Goal: Navigation & Orientation: Find specific page/section

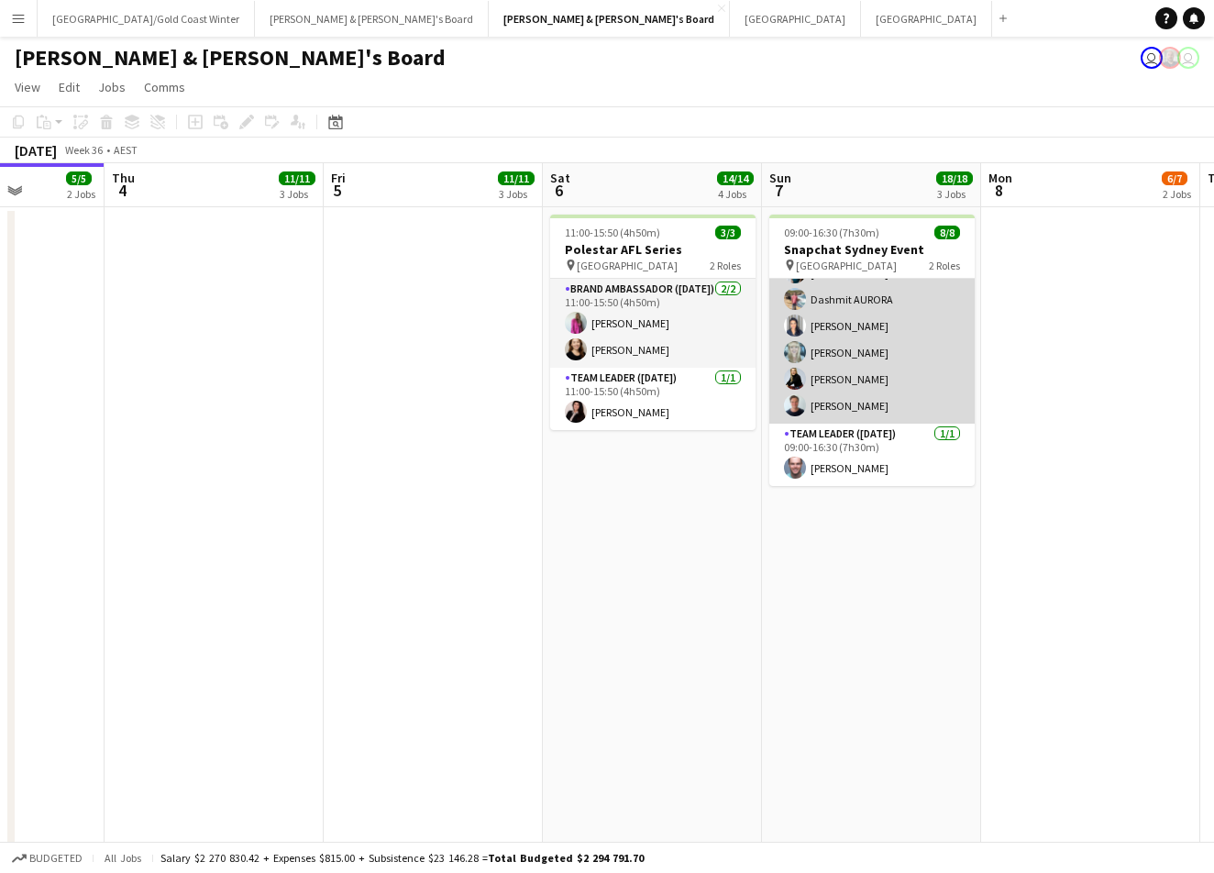
scroll to position [77, 0]
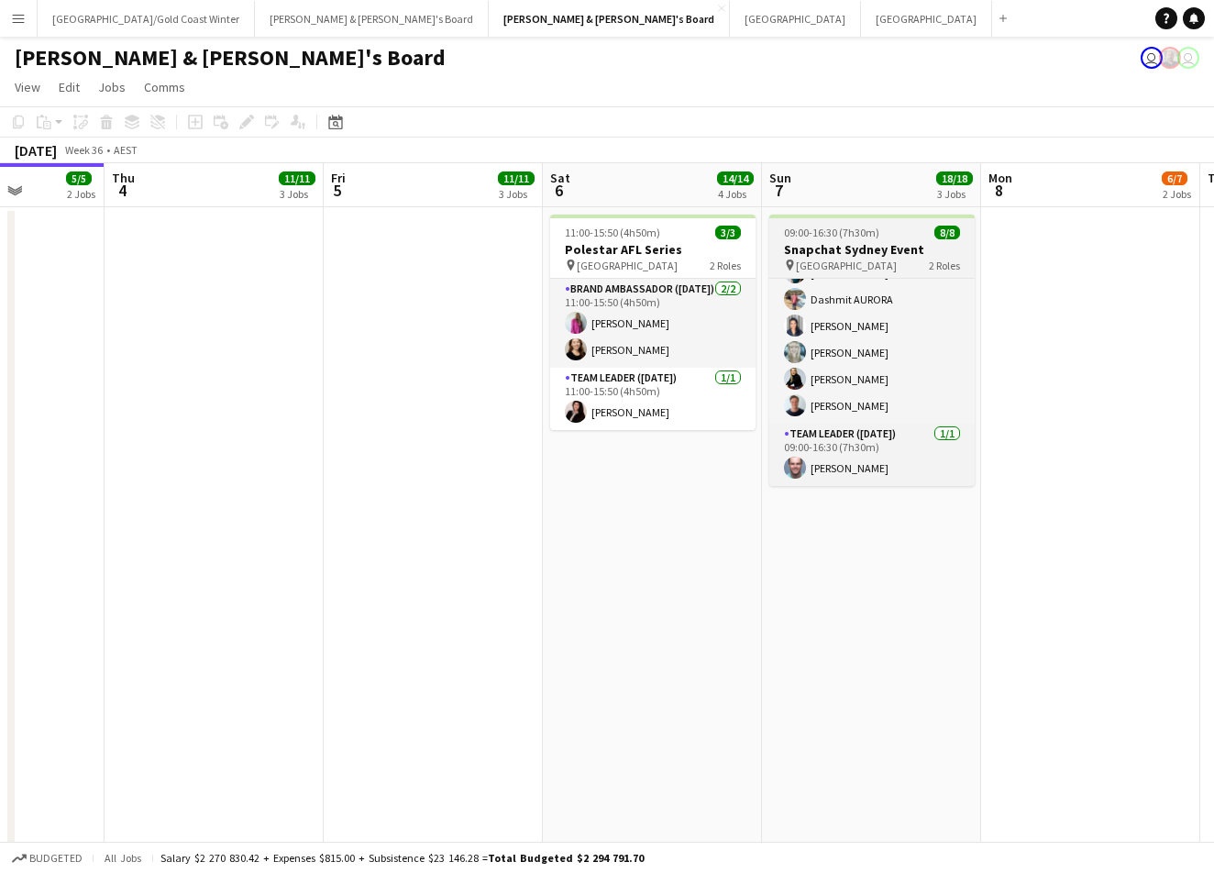
click at [878, 245] on h3 "Snapchat Sydney Event" at bounding box center [871, 249] width 205 height 17
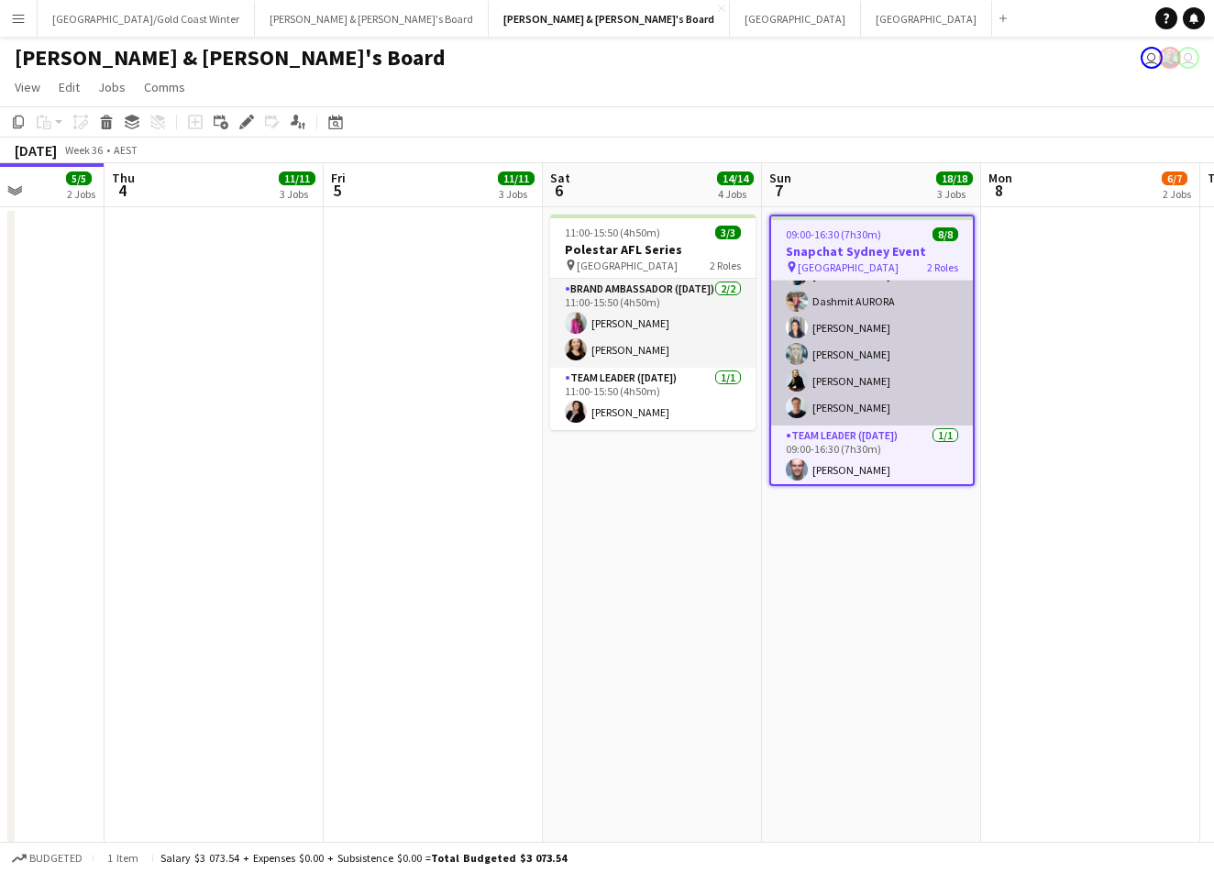
click at [878, 371] on app-card-role "Brand Ambassador ([DATE]) [DATE] 09:00-16:30 (7h30m) [PERSON_NAME] [PERSON_NAME…" at bounding box center [872, 315] width 202 height 222
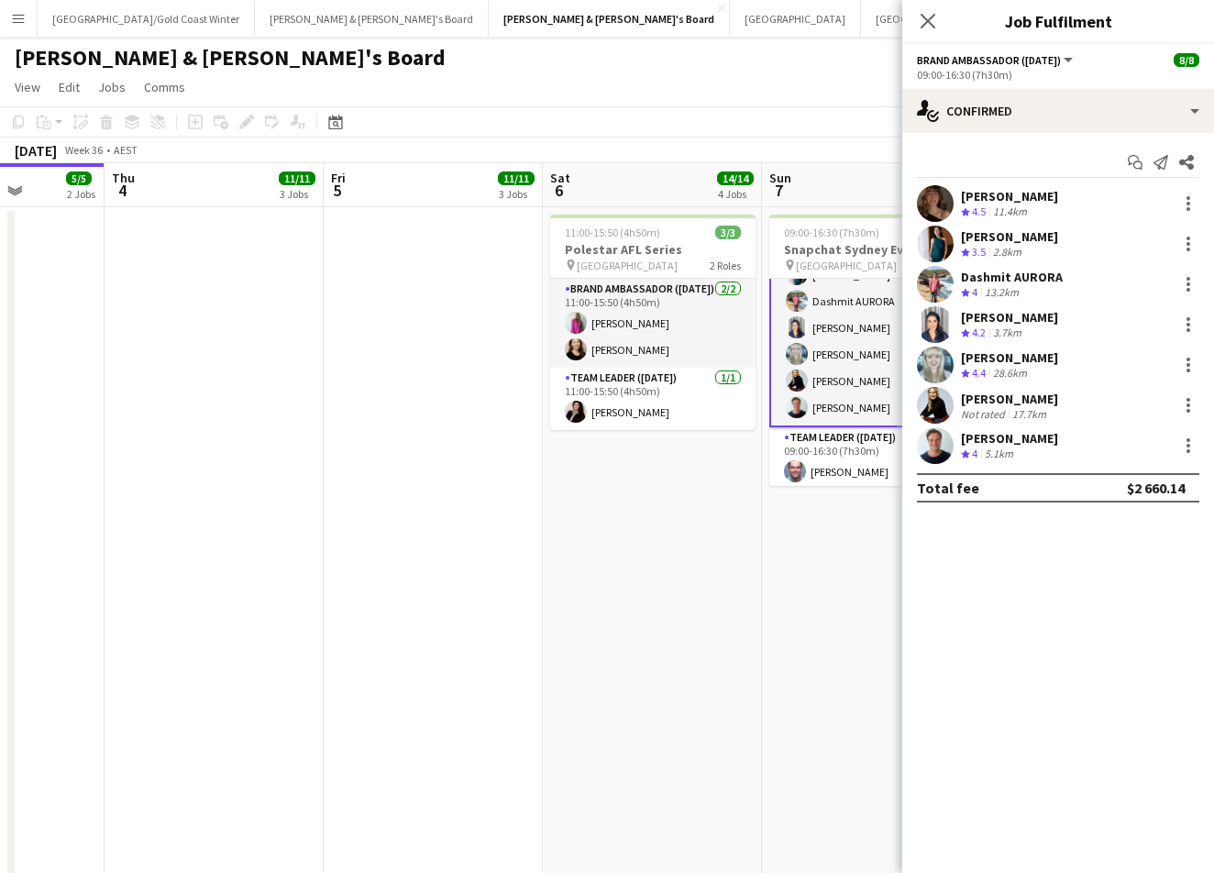
click at [848, 309] on app-card-role "Brand Ambassador ([DATE]) [DATE] 09:00-16:30 (7h30m) [PERSON_NAME] [PERSON_NAME…" at bounding box center [871, 315] width 205 height 226
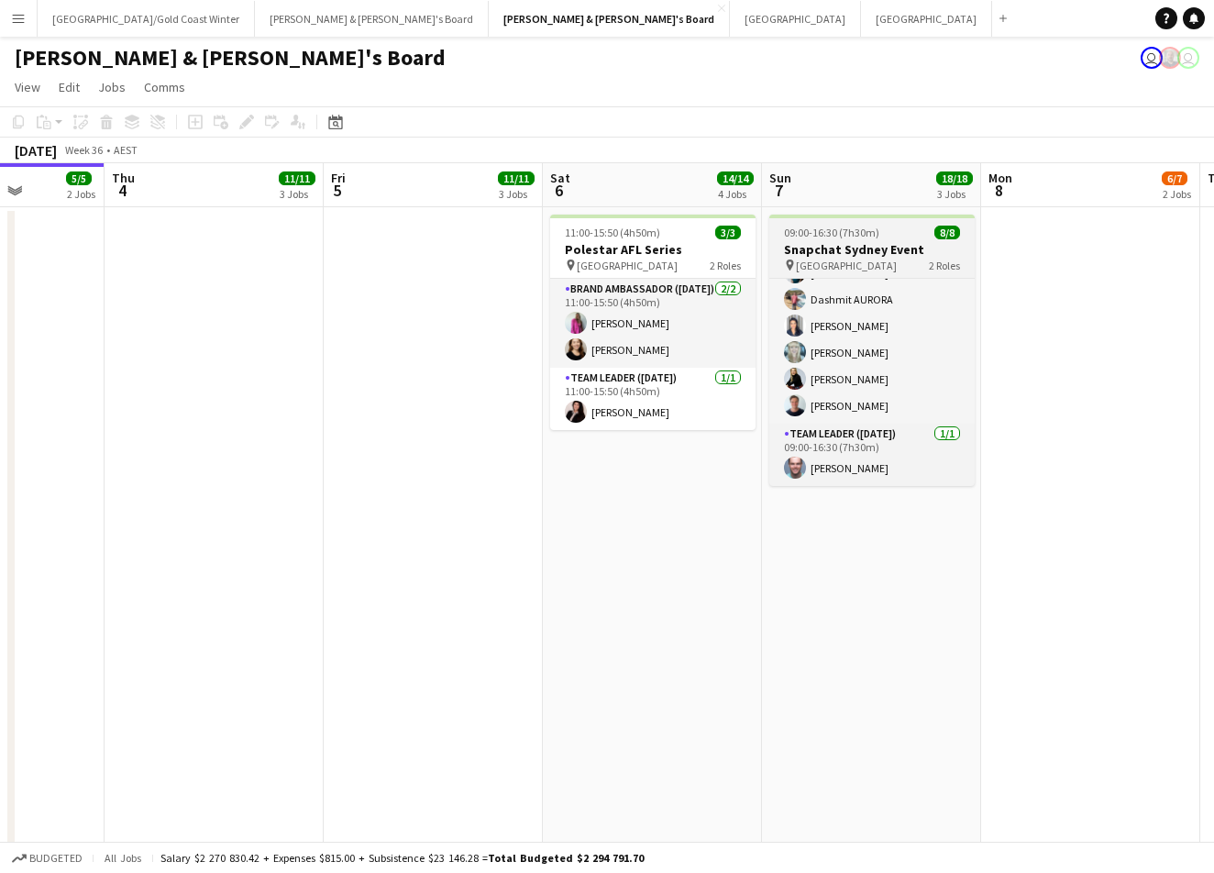
click at [870, 258] on div "pin Pitt St Mall 2 Roles" at bounding box center [871, 265] width 205 height 15
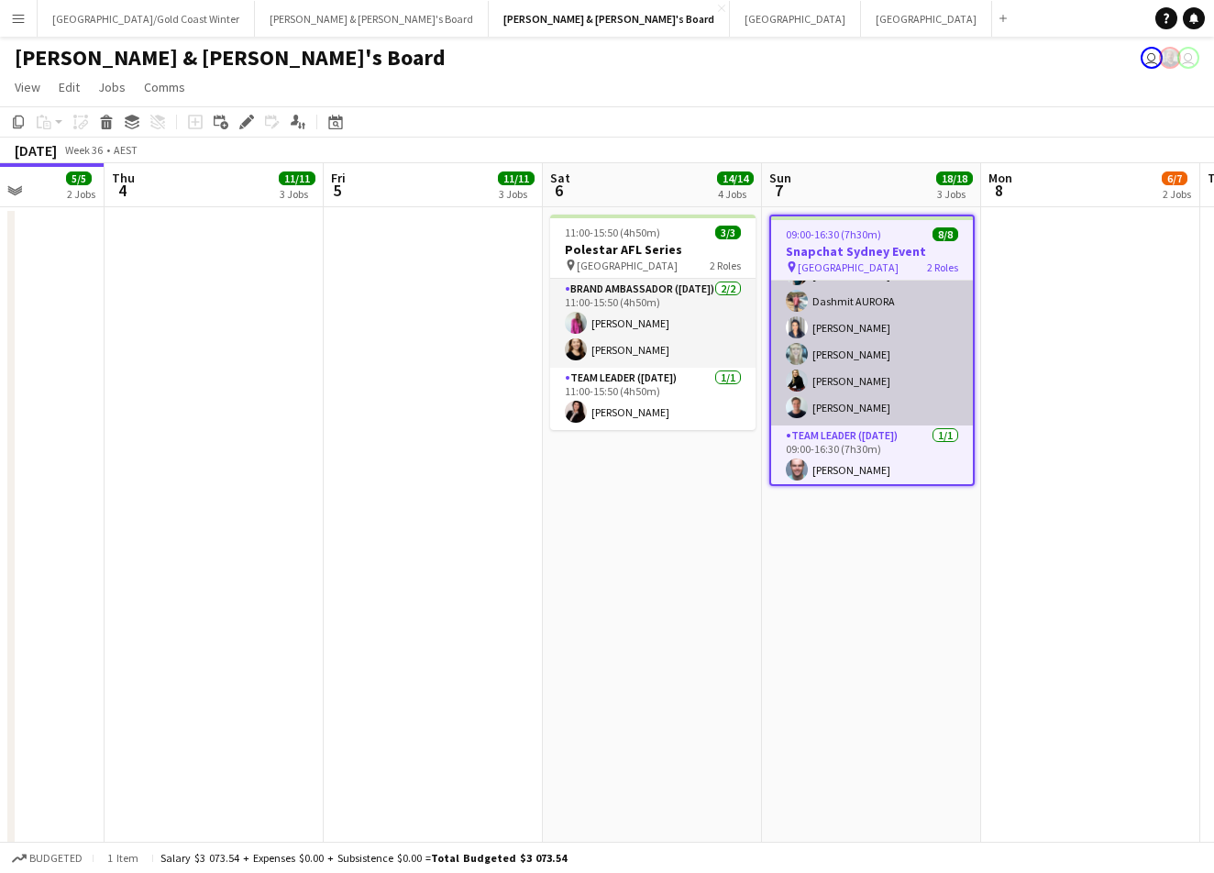
click at [866, 326] on app-card-role "Brand Ambassador ([DATE]) [DATE] 09:00-16:30 (7h30m) [PERSON_NAME] [PERSON_NAME…" at bounding box center [872, 315] width 202 height 222
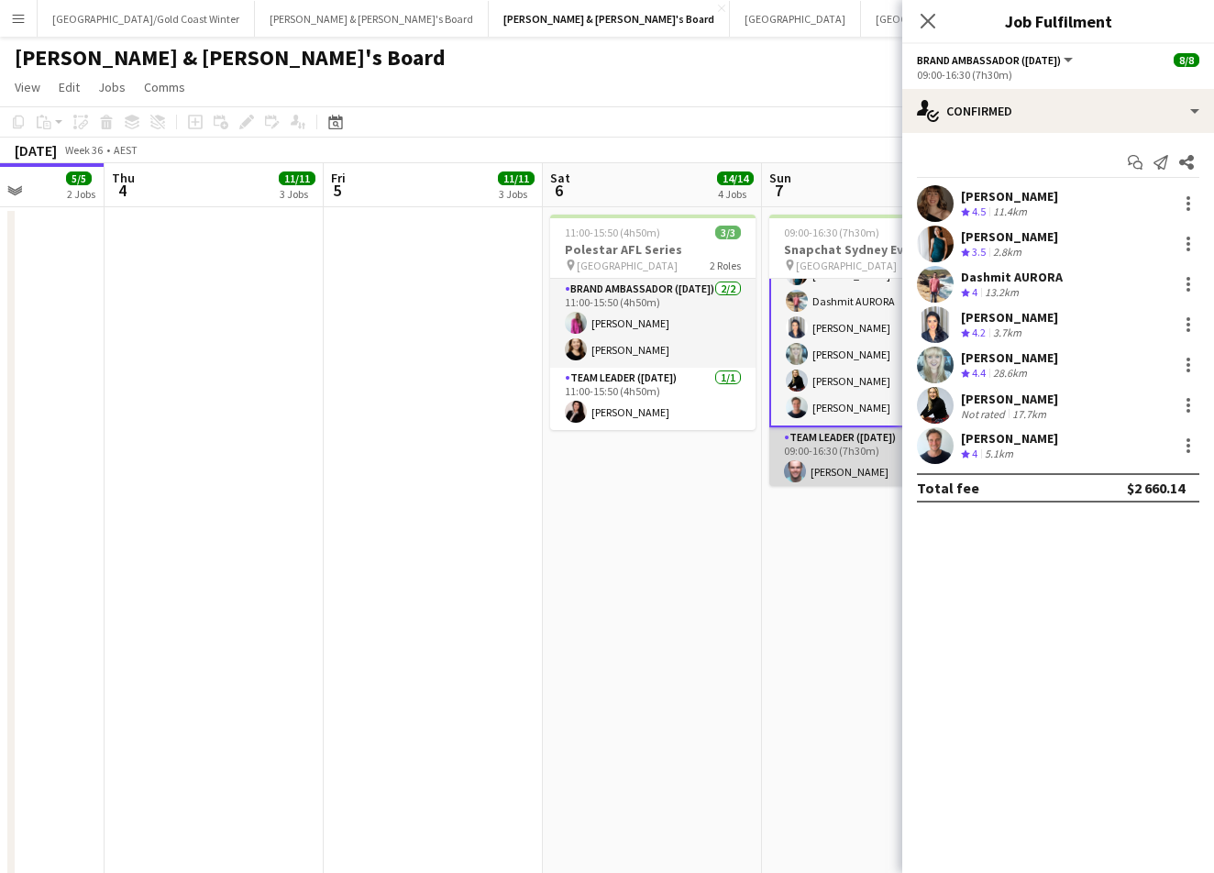
click at [853, 447] on app-card-role "Team Leader ([DATE]) [DATE] 09:00-16:30 (7h30m) [PERSON_NAME]" at bounding box center [871, 458] width 205 height 62
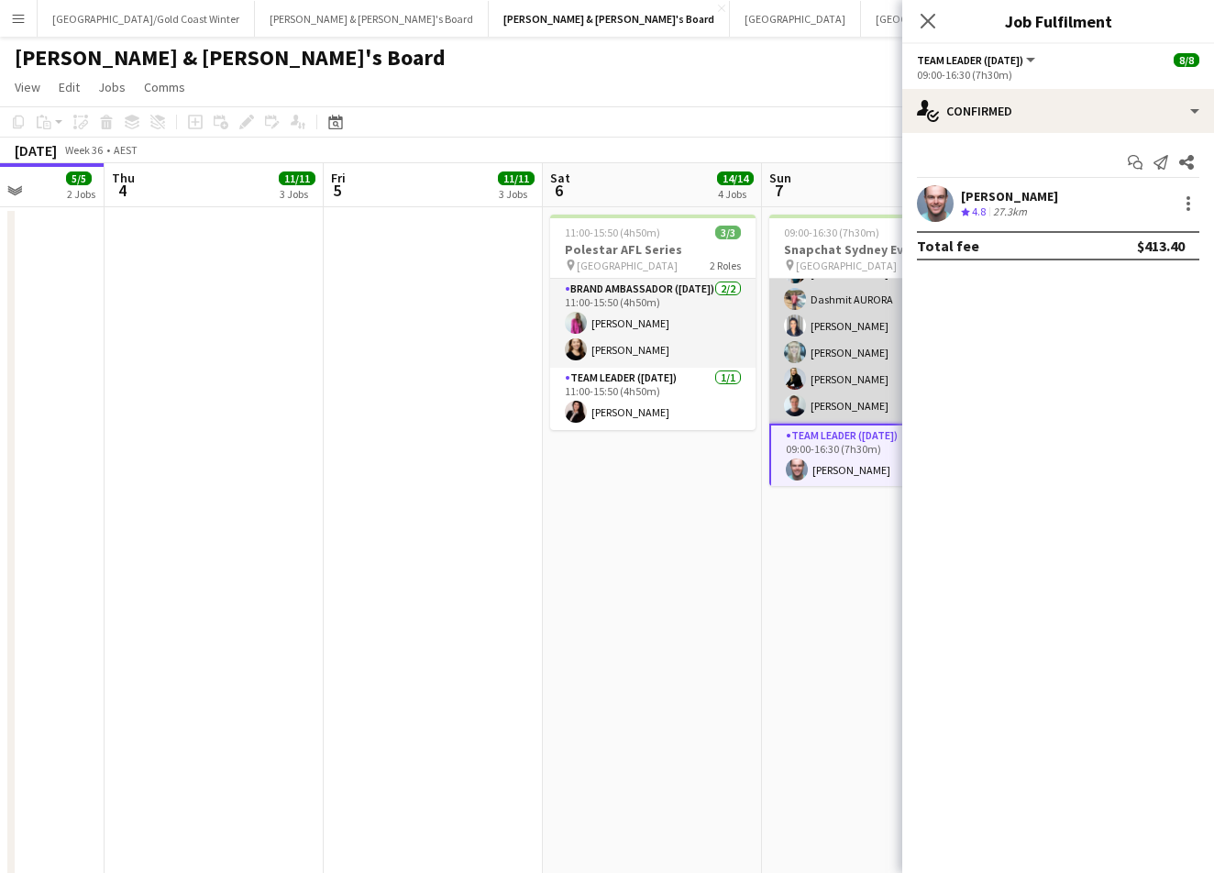
click at [855, 380] on app-card-role "Brand Ambassador ([DATE]) [DATE] 09:00-16:30 (7h30m) [PERSON_NAME] [PERSON_NAME…" at bounding box center [871, 313] width 205 height 222
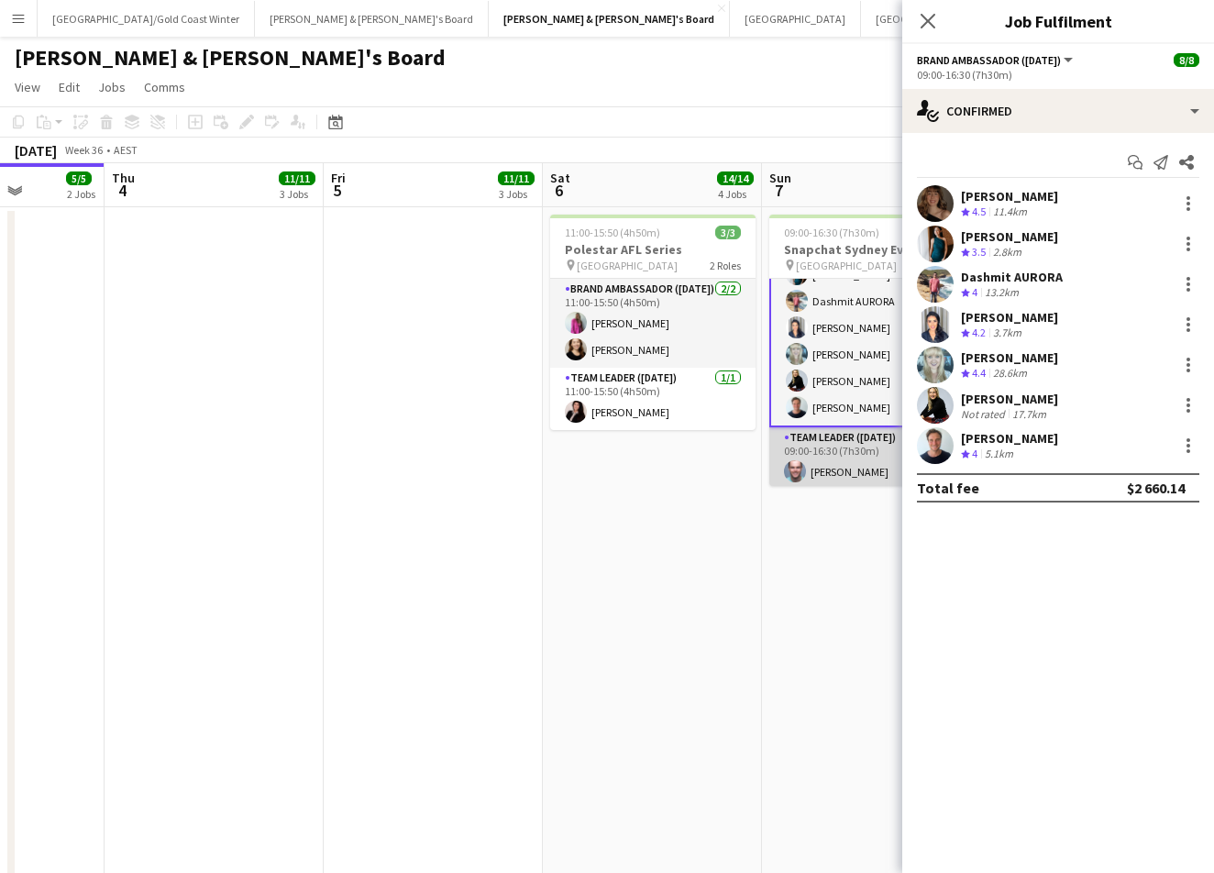
click at [851, 473] on app-card-role "Team Leader ([DATE]) [DATE] 09:00-16:30 (7h30m) [PERSON_NAME]" at bounding box center [871, 458] width 205 height 62
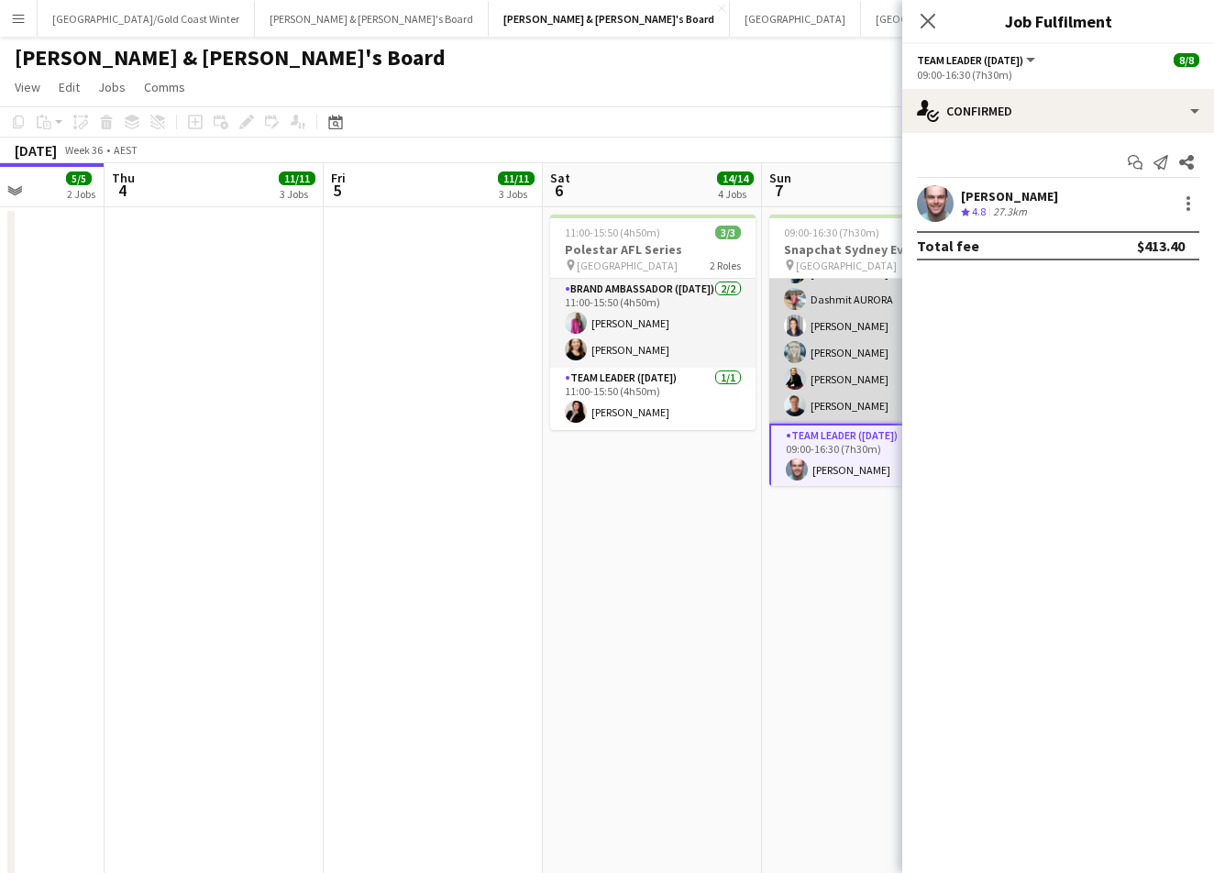
click at [841, 388] on app-card-role "Brand Ambassador ([DATE]) [DATE] 09:00-16:30 (7h30m) [PERSON_NAME] [PERSON_NAME…" at bounding box center [871, 313] width 205 height 222
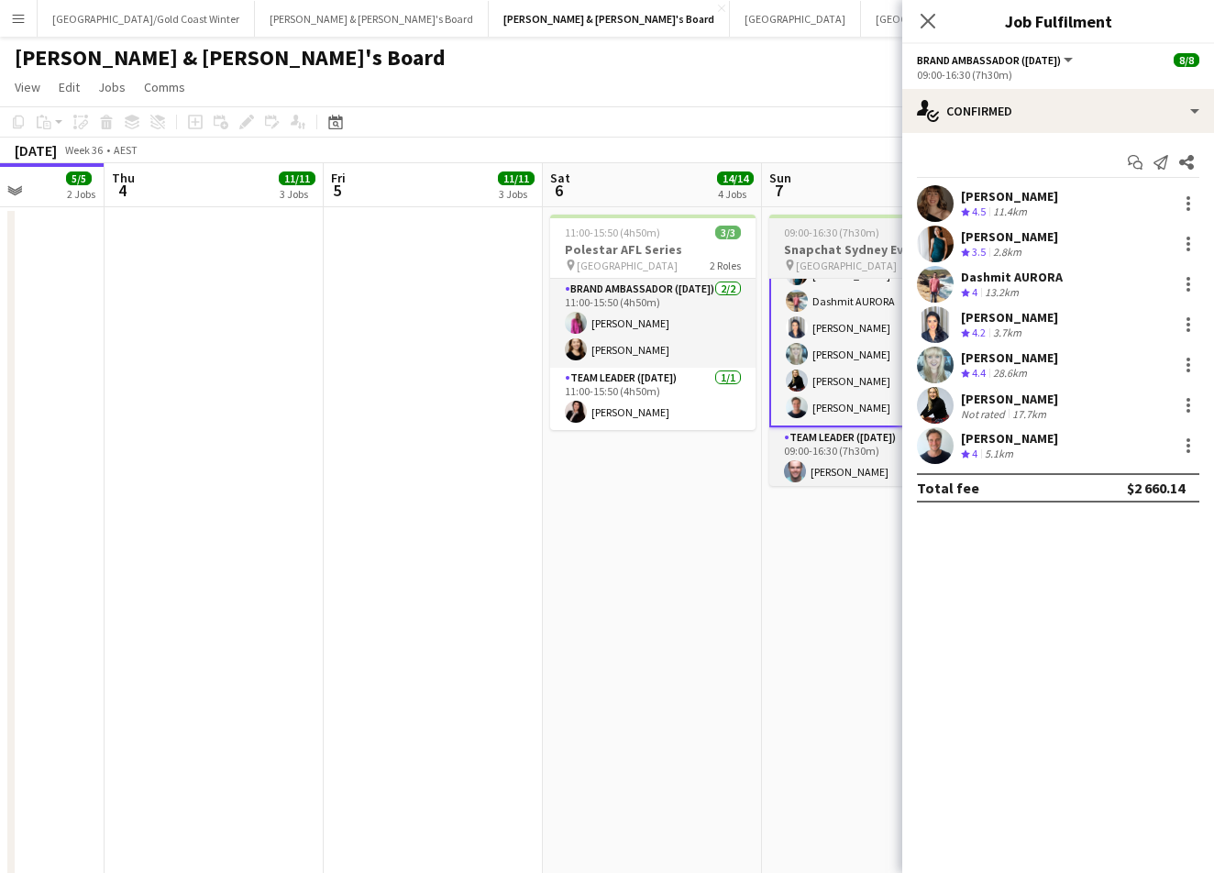
click at [828, 250] on h3 "Snapchat Sydney Event" at bounding box center [871, 249] width 205 height 17
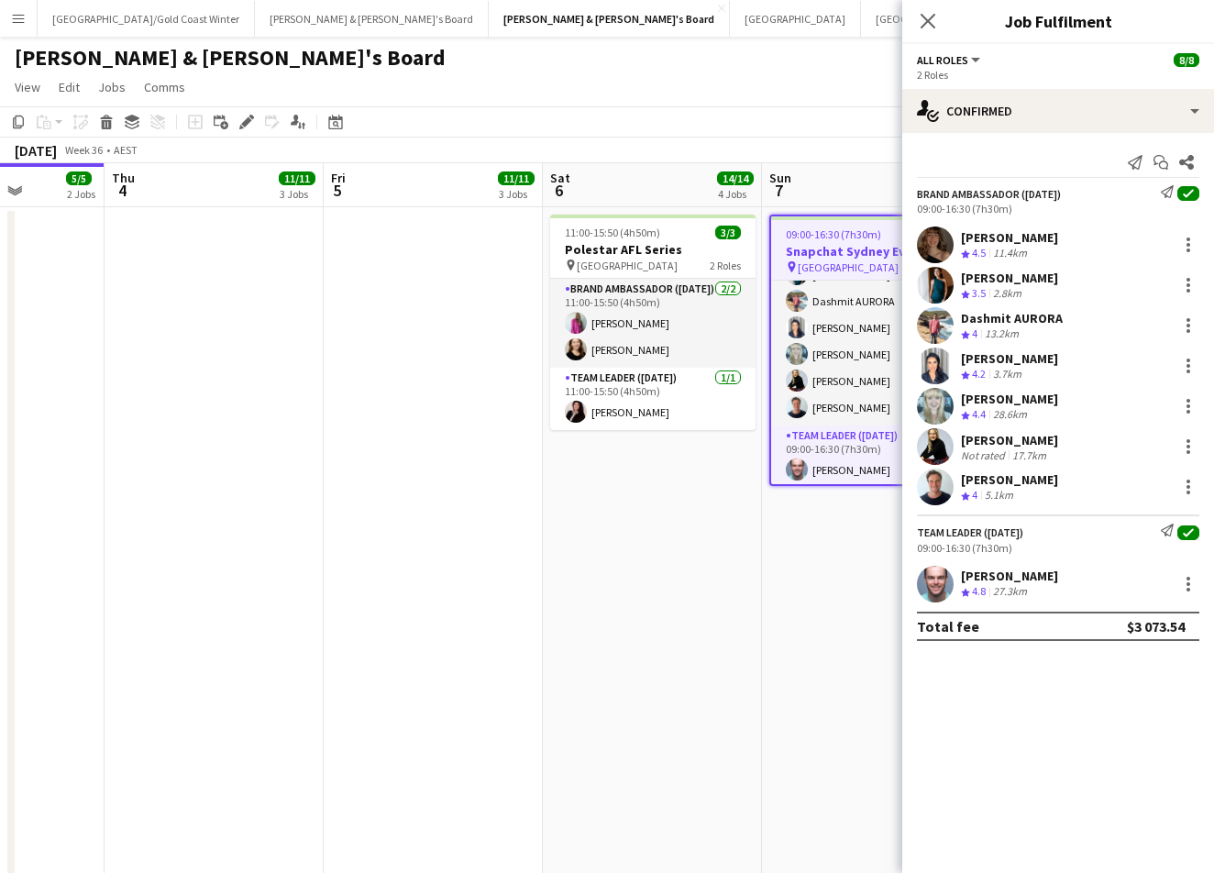
click at [932, 33] on div "Close pop-in" at bounding box center [927, 21] width 51 height 42
click at [928, 23] on icon "Close pop-in" at bounding box center [927, 20] width 17 height 17
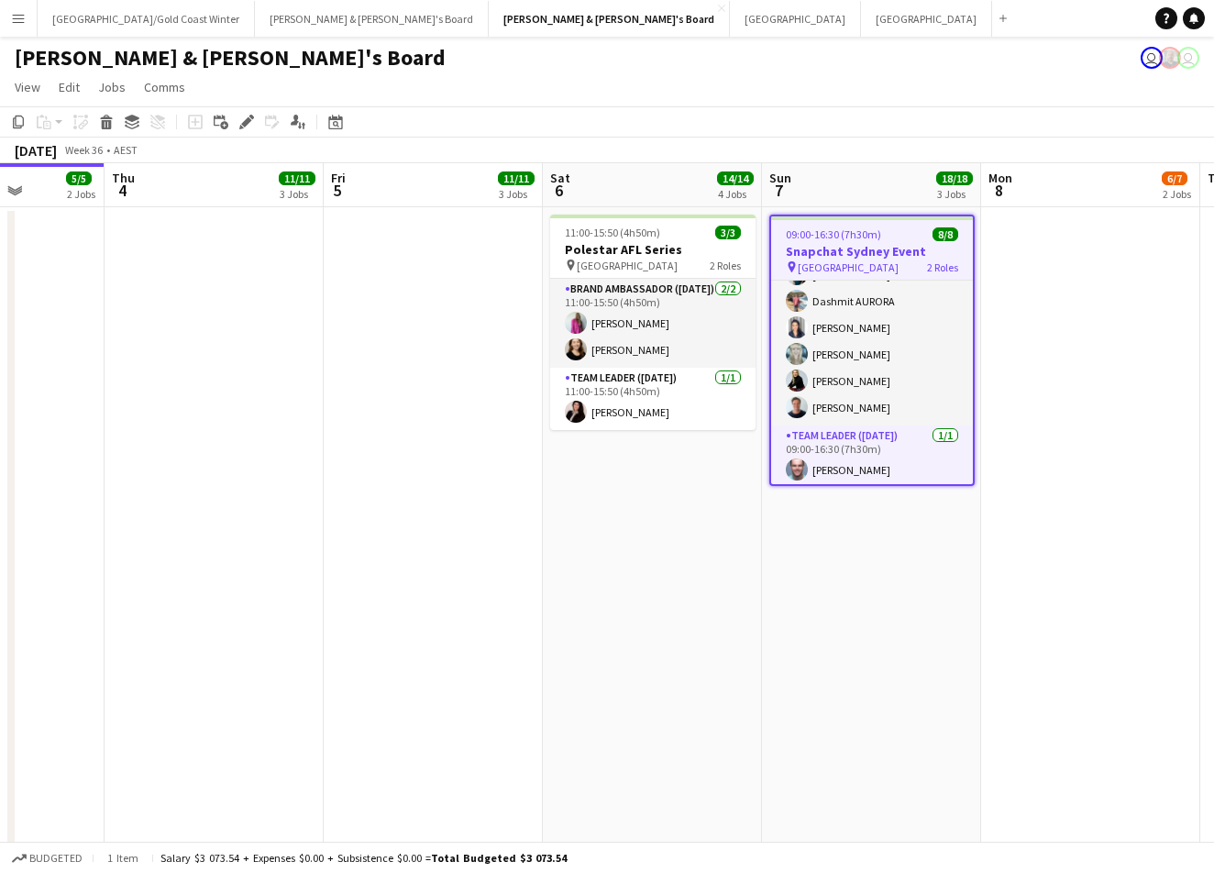
scroll to position [0, 0]
click at [896, 119] on app-toolbar "Copy Paste Paste Command V Paste with crew Command Shift V Paste linked Job [GE…" at bounding box center [607, 121] width 1214 height 31
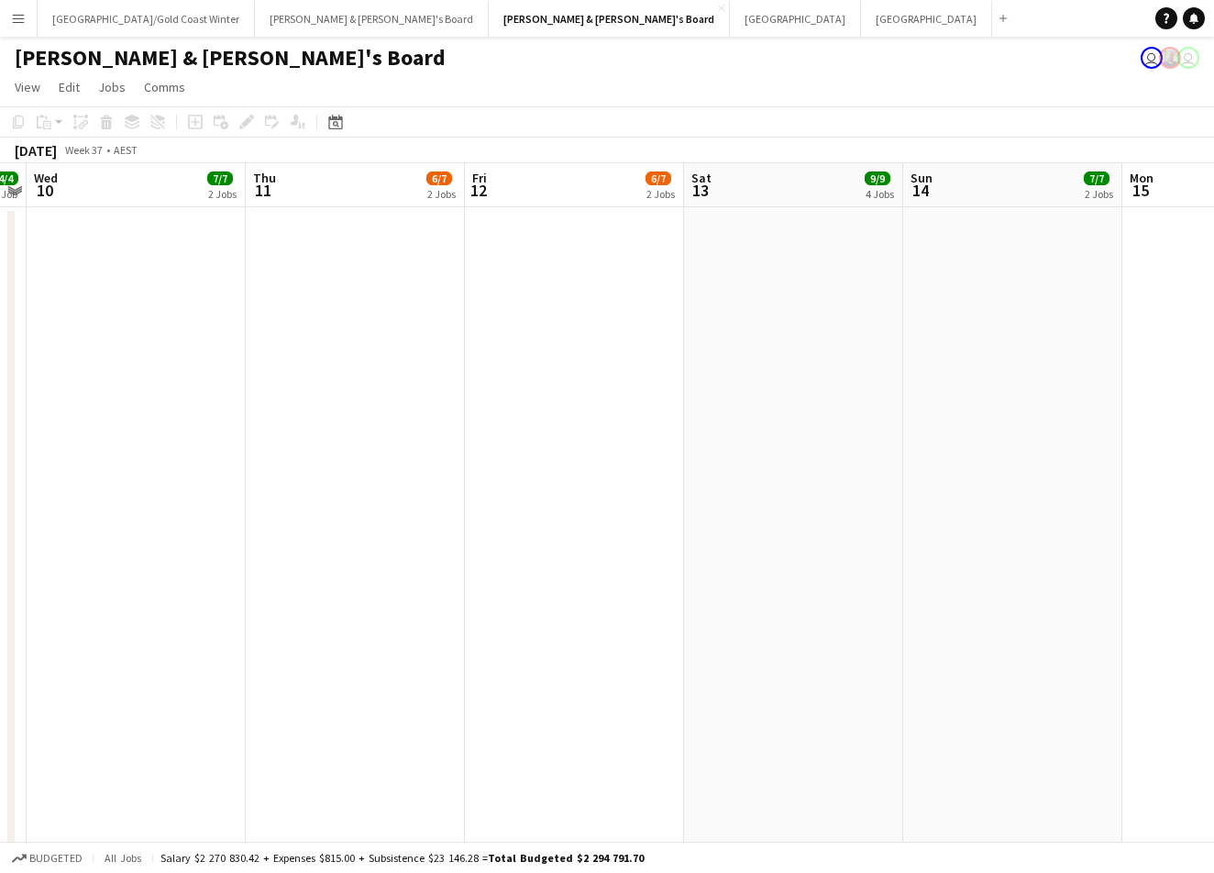
scroll to position [0, 647]
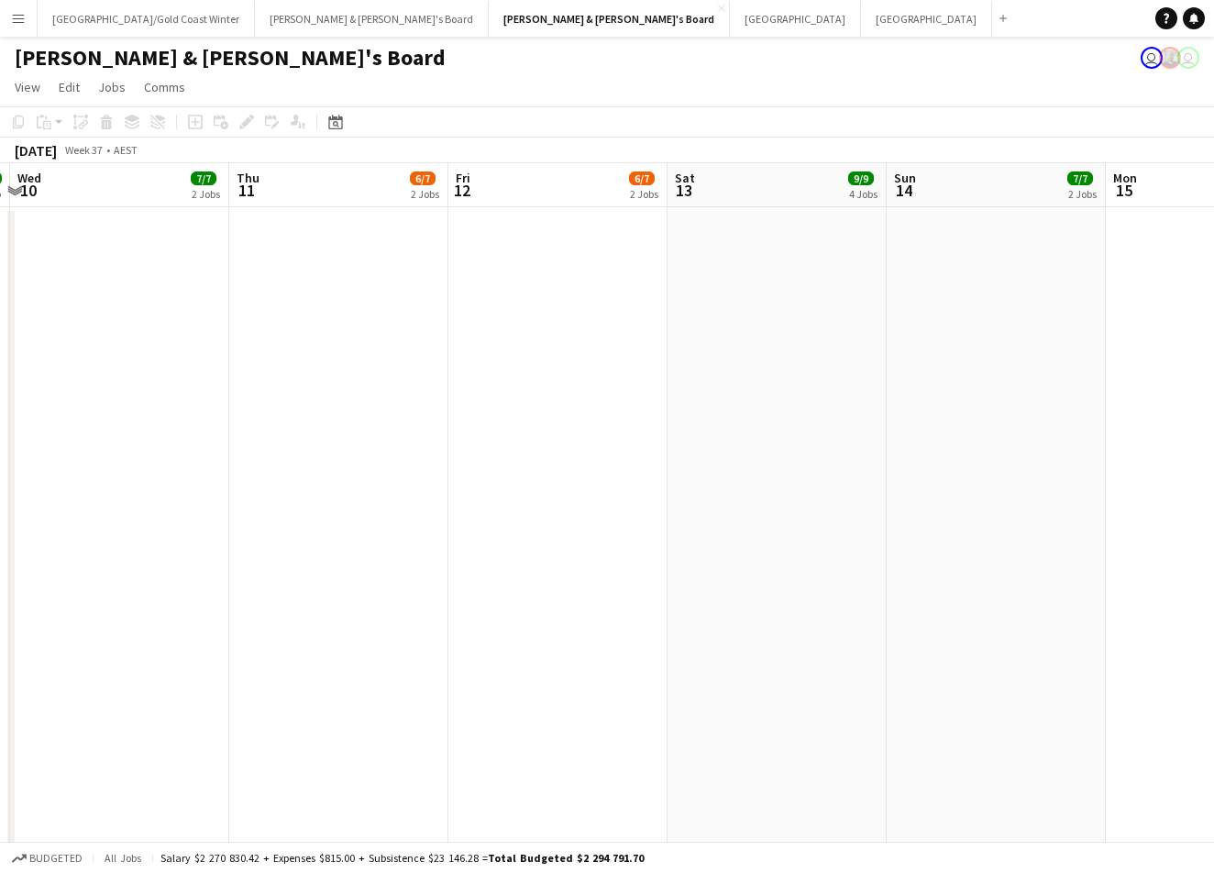
click at [17, 28] on button "Menu" at bounding box center [18, 18] width 37 height 37
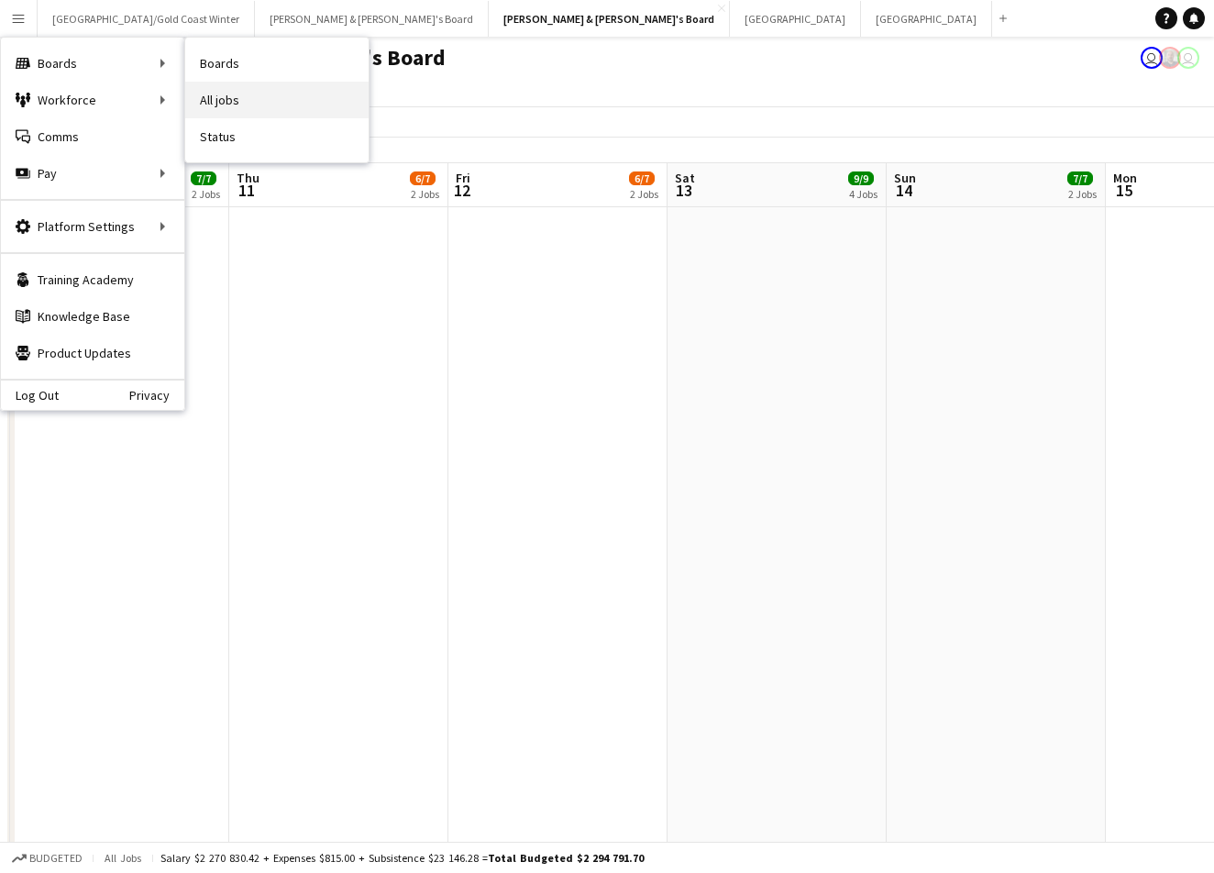
click at [241, 99] on link "All jobs" at bounding box center [276, 100] width 183 height 37
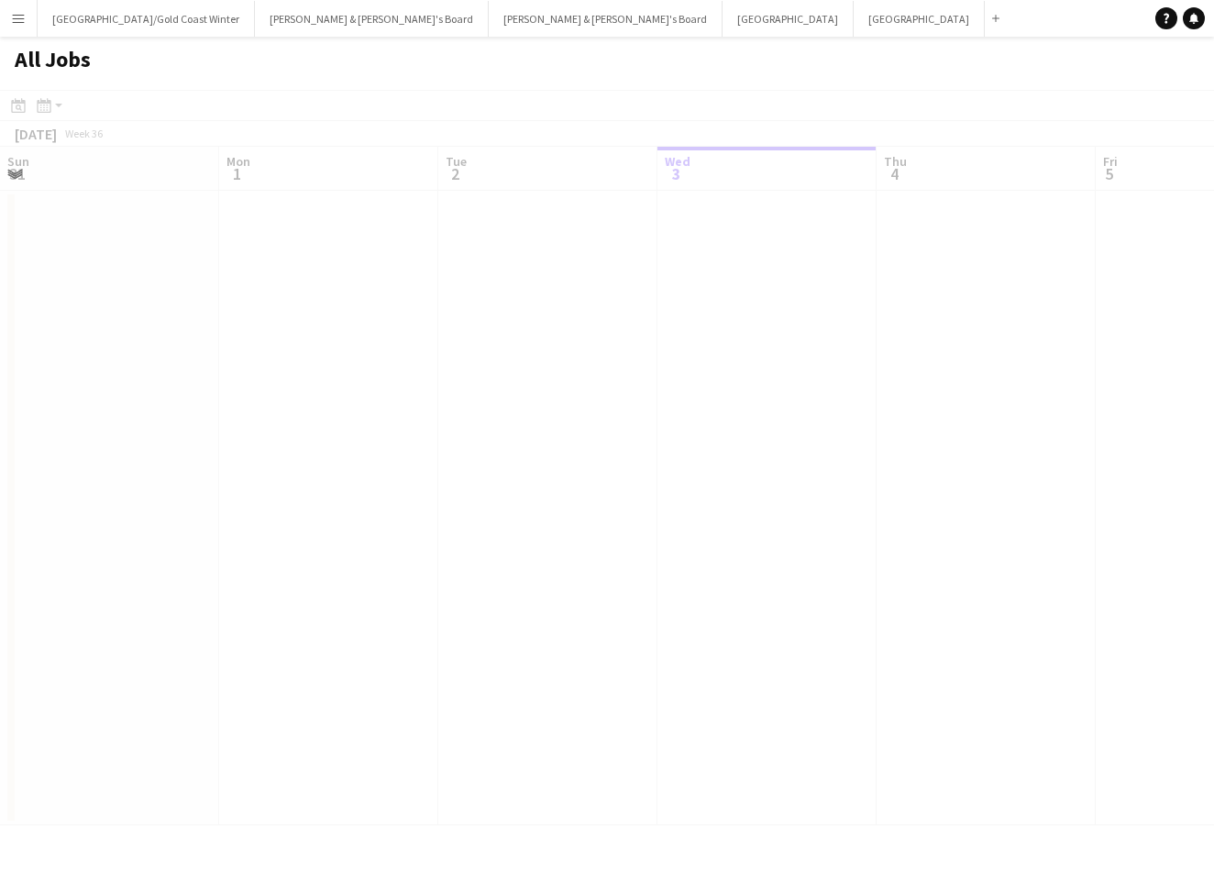
scroll to position [0, 438]
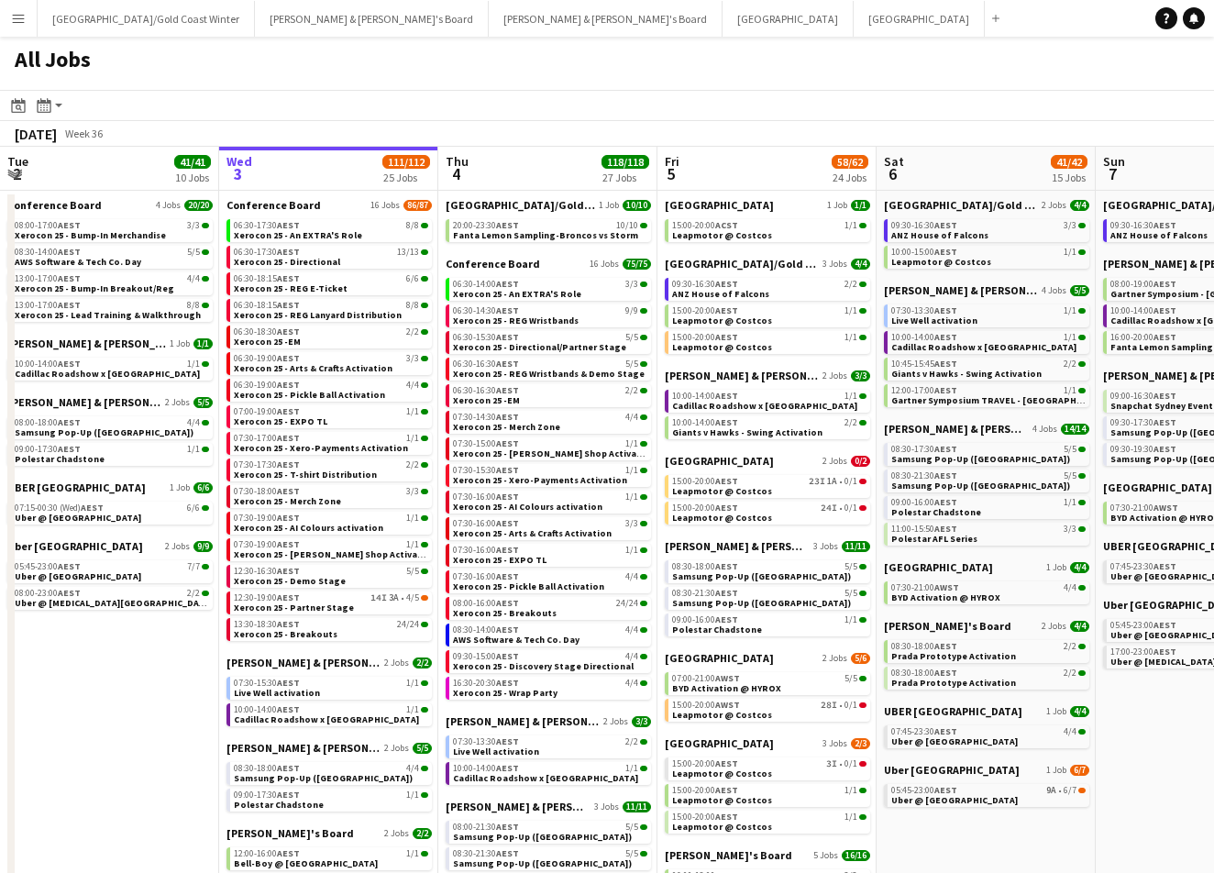
click at [44, 116] on app-toolbar "Date picker [DATE] [DATE] [DATE] M [DATE] T [DATE] W [DATE] T [DATE] F [DATE] S…" at bounding box center [607, 105] width 1214 height 31
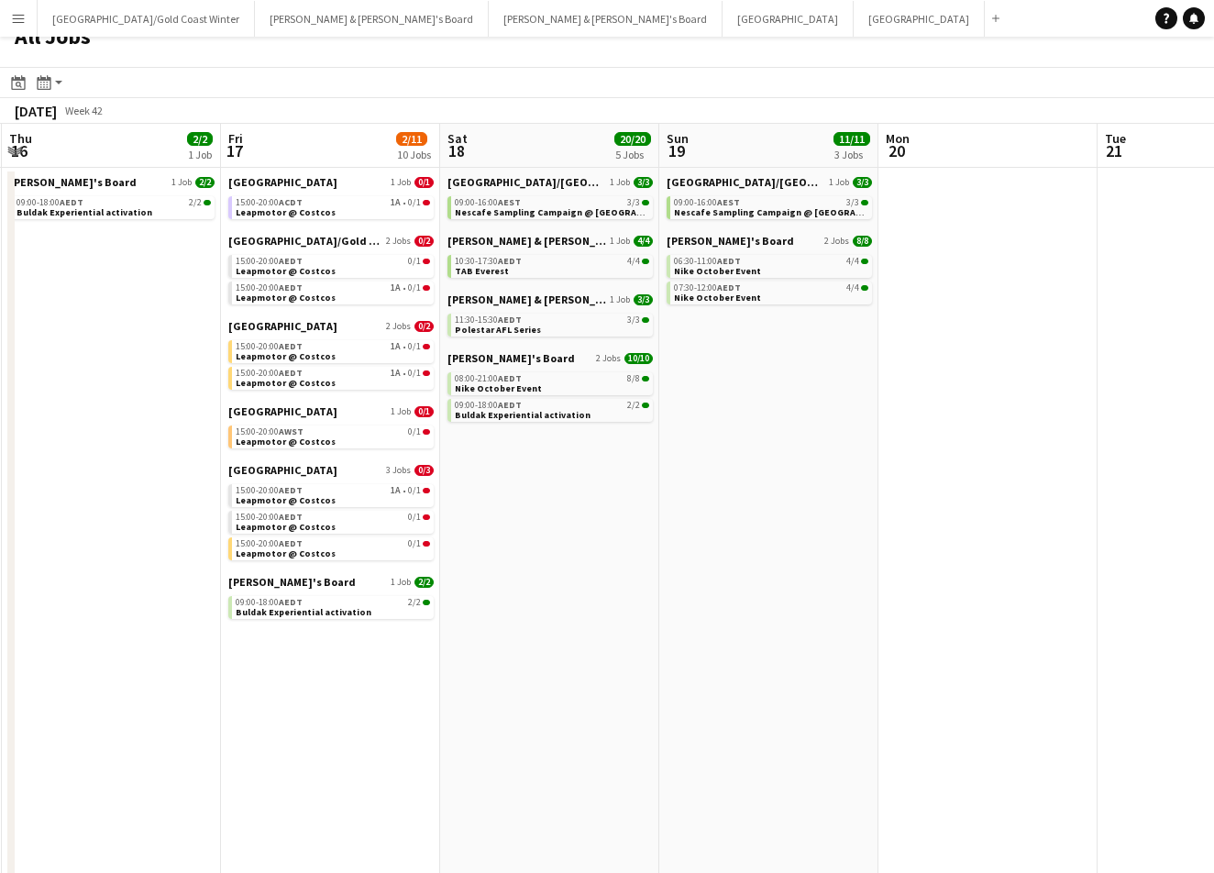
scroll to position [0, 657]
click at [362, 275] on link "15:00-20:00 AEDT 0/1 Leapmotor @ Costcos" at bounding box center [331, 265] width 194 height 21
click at [978, 1] on app-navbar "Menu Boards Boards Boards All jobs Status Workforce Workforce My Workforce Recr…" at bounding box center [607, 18] width 1214 height 37
click at [854, 22] on button "Sydney Close" at bounding box center [919, 19] width 131 height 36
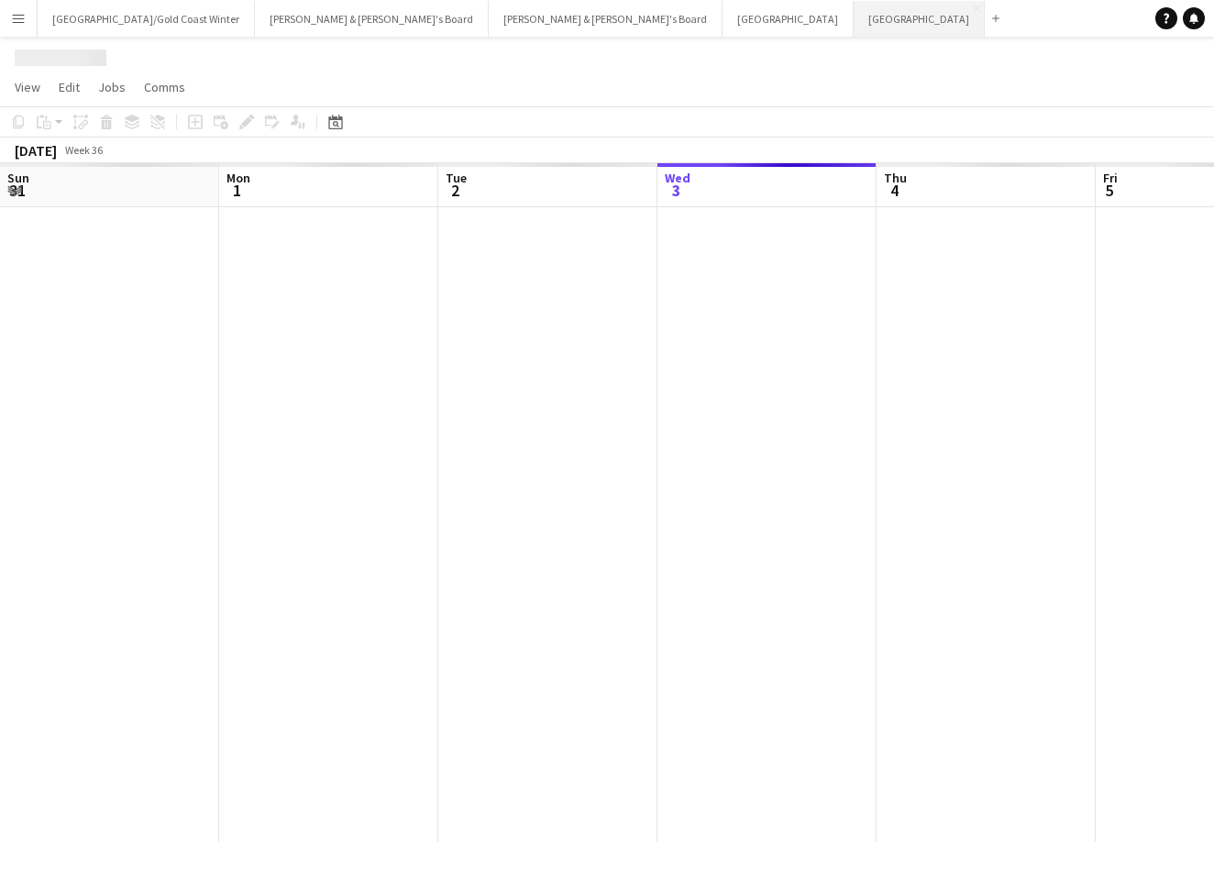
scroll to position [0, 438]
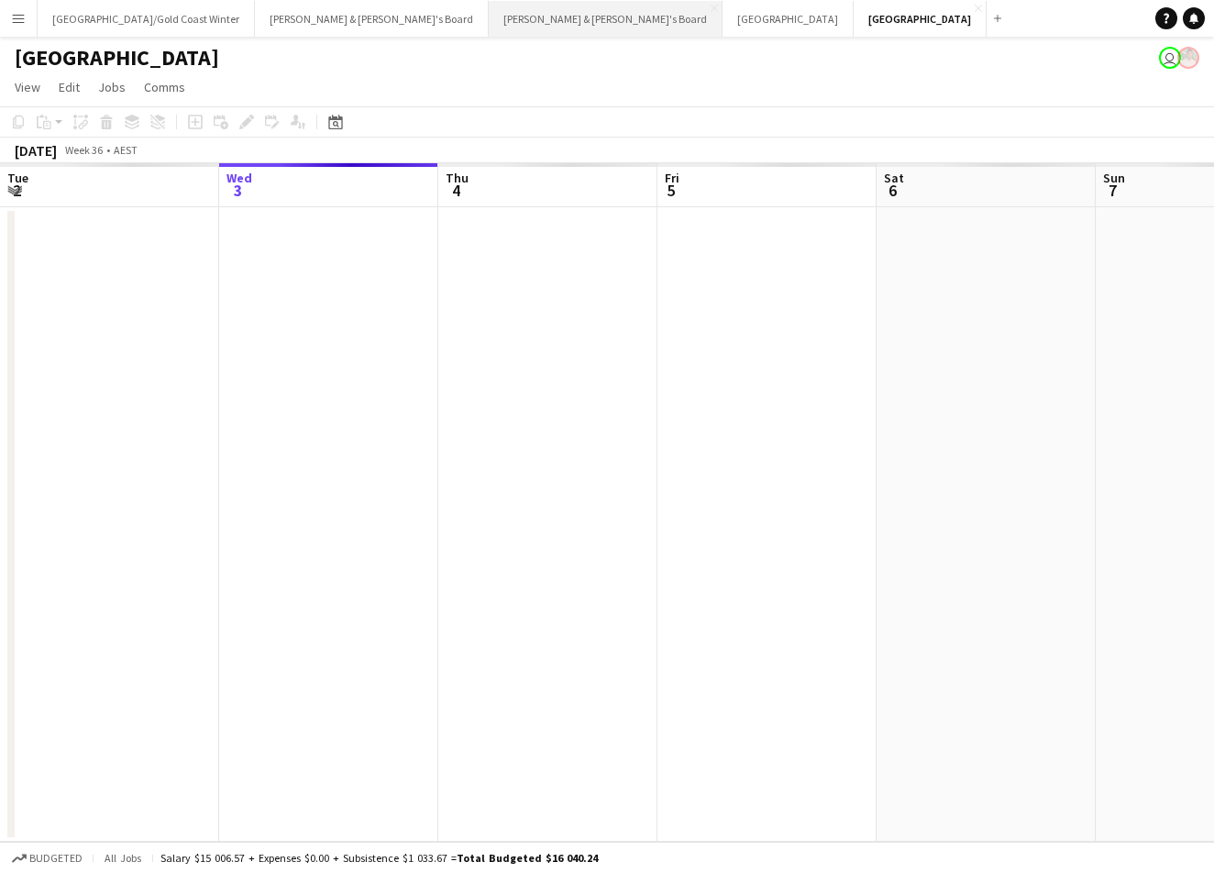
click at [489, 30] on button "[PERSON_NAME] & [PERSON_NAME]'s Board Close" at bounding box center [606, 19] width 234 height 36
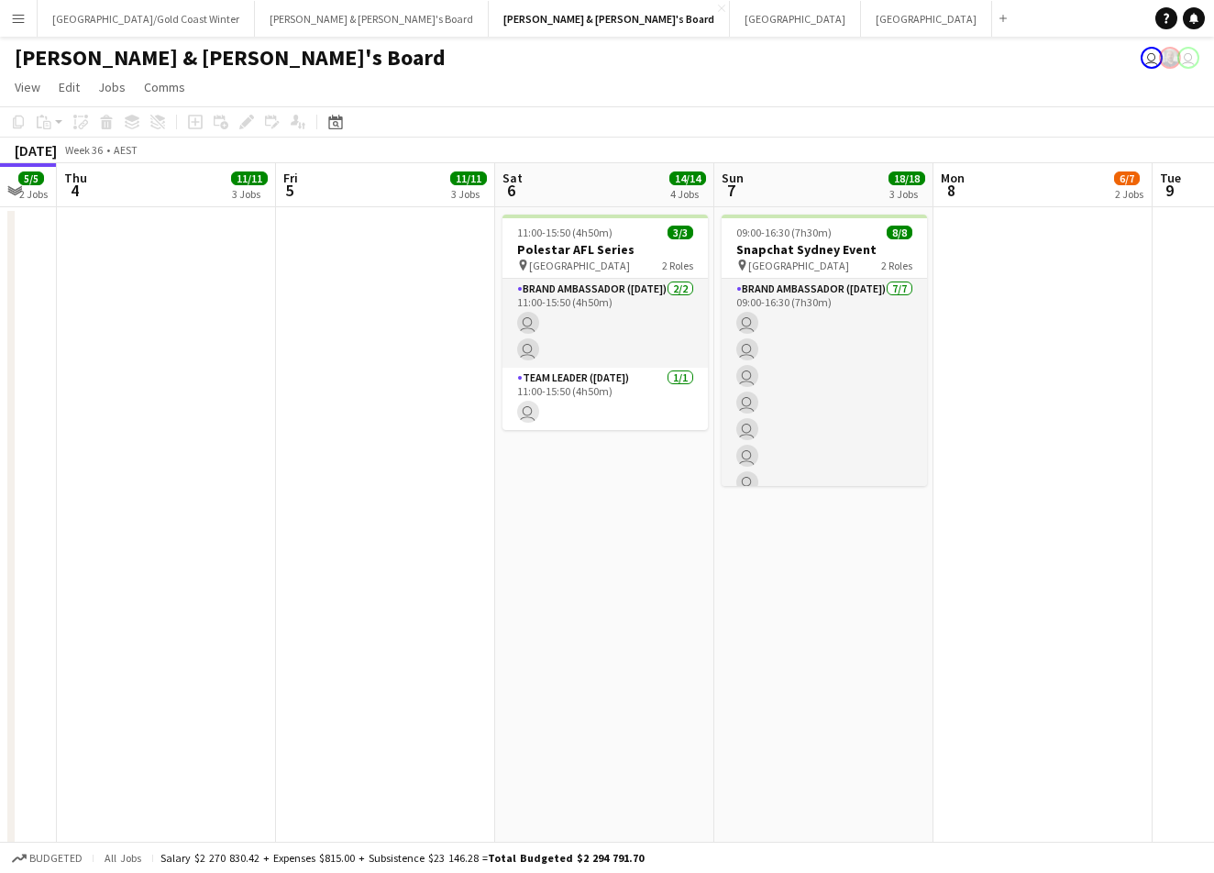
scroll to position [0, 623]
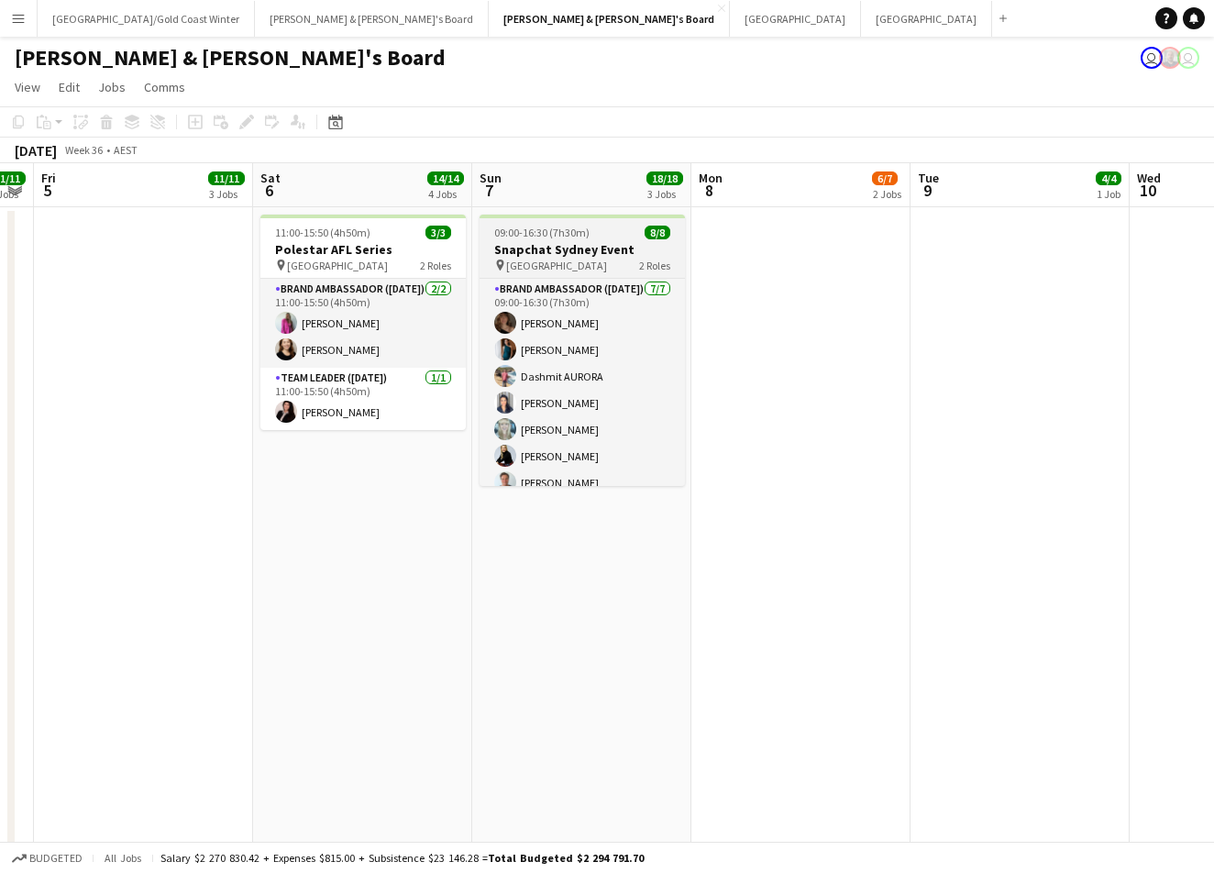
click at [631, 247] on h3 "Snapchat Sydney Event" at bounding box center [582, 249] width 205 height 17
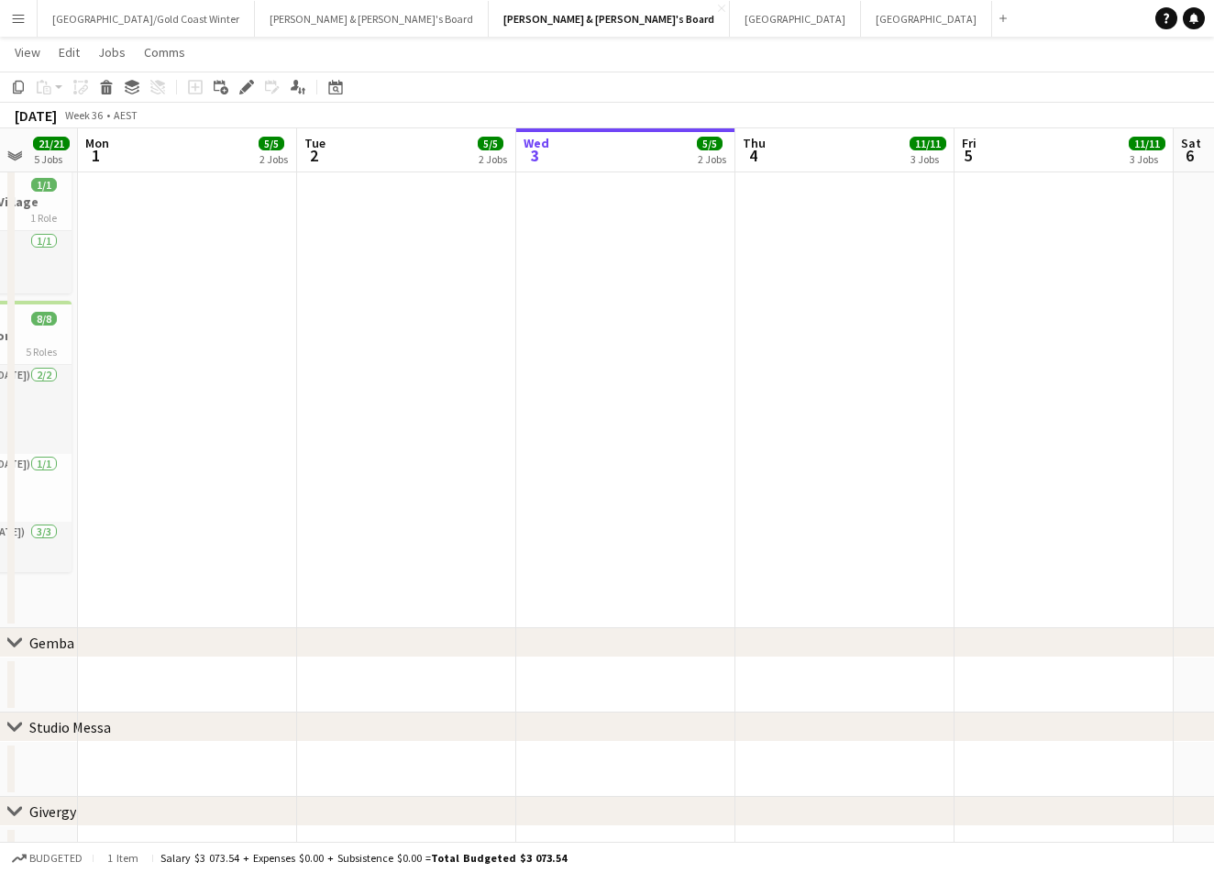
scroll to position [0, 478]
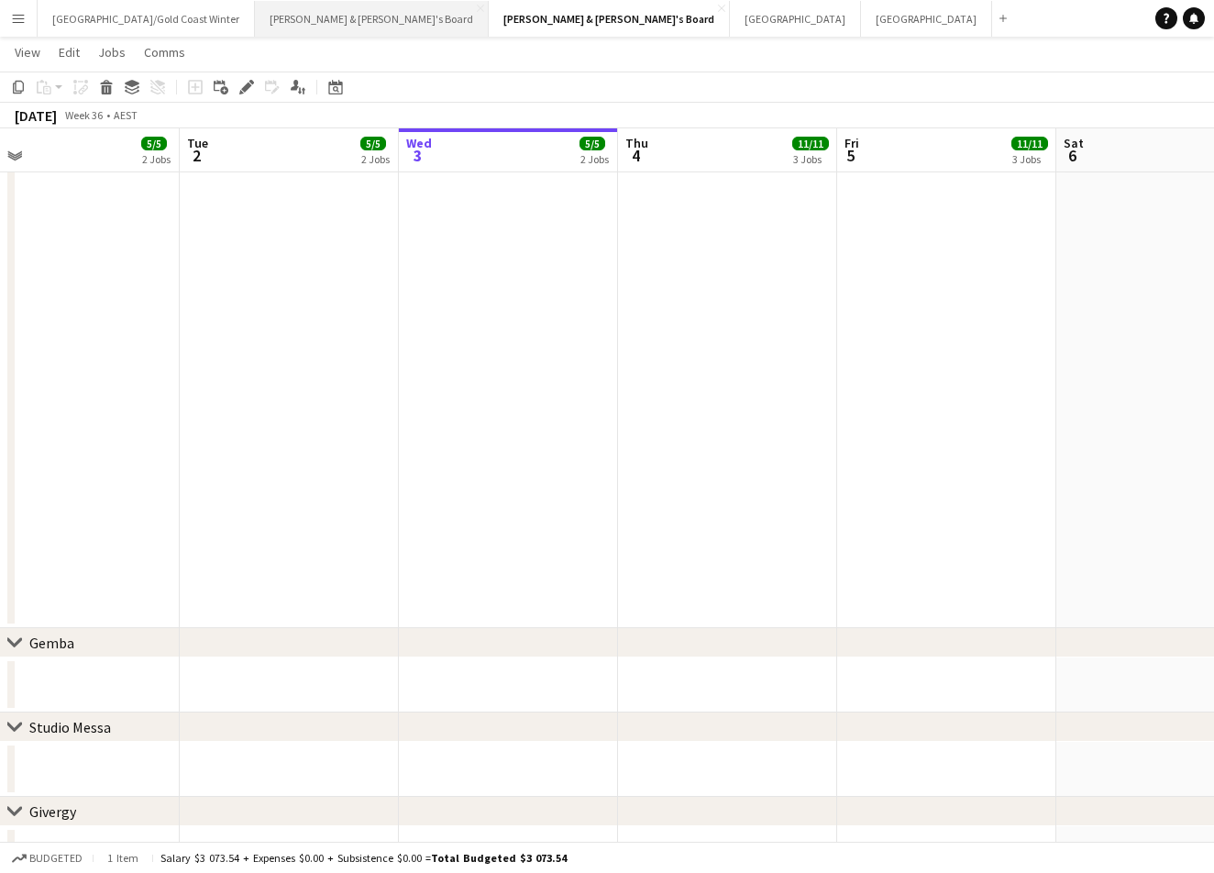
click at [271, 22] on button "[PERSON_NAME] & [PERSON_NAME]'s Board Close" at bounding box center [372, 19] width 234 height 36
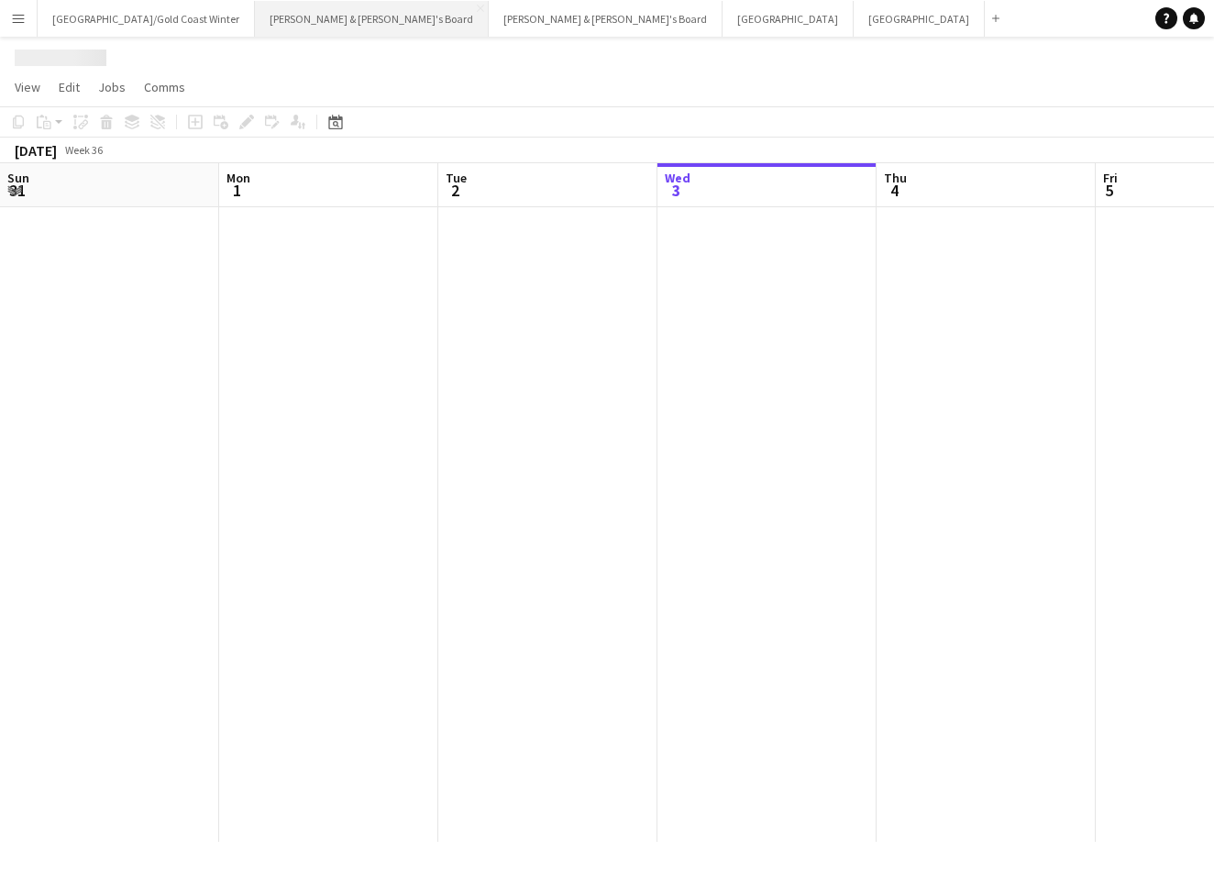
scroll to position [0, 438]
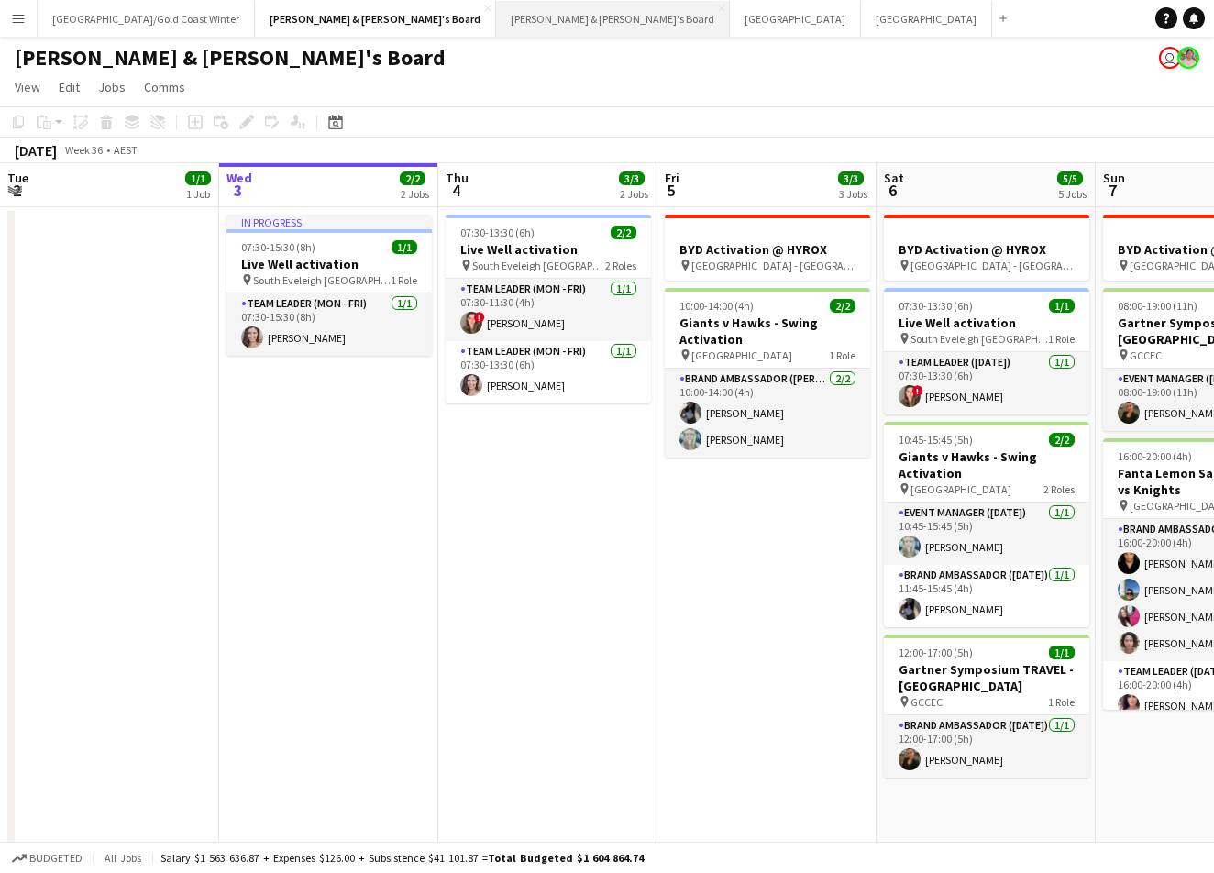
click at [496, 28] on button "[PERSON_NAME] & [PERSON_NAME]'s Board Close" at bounding box center [613, 19] width 234 height 36
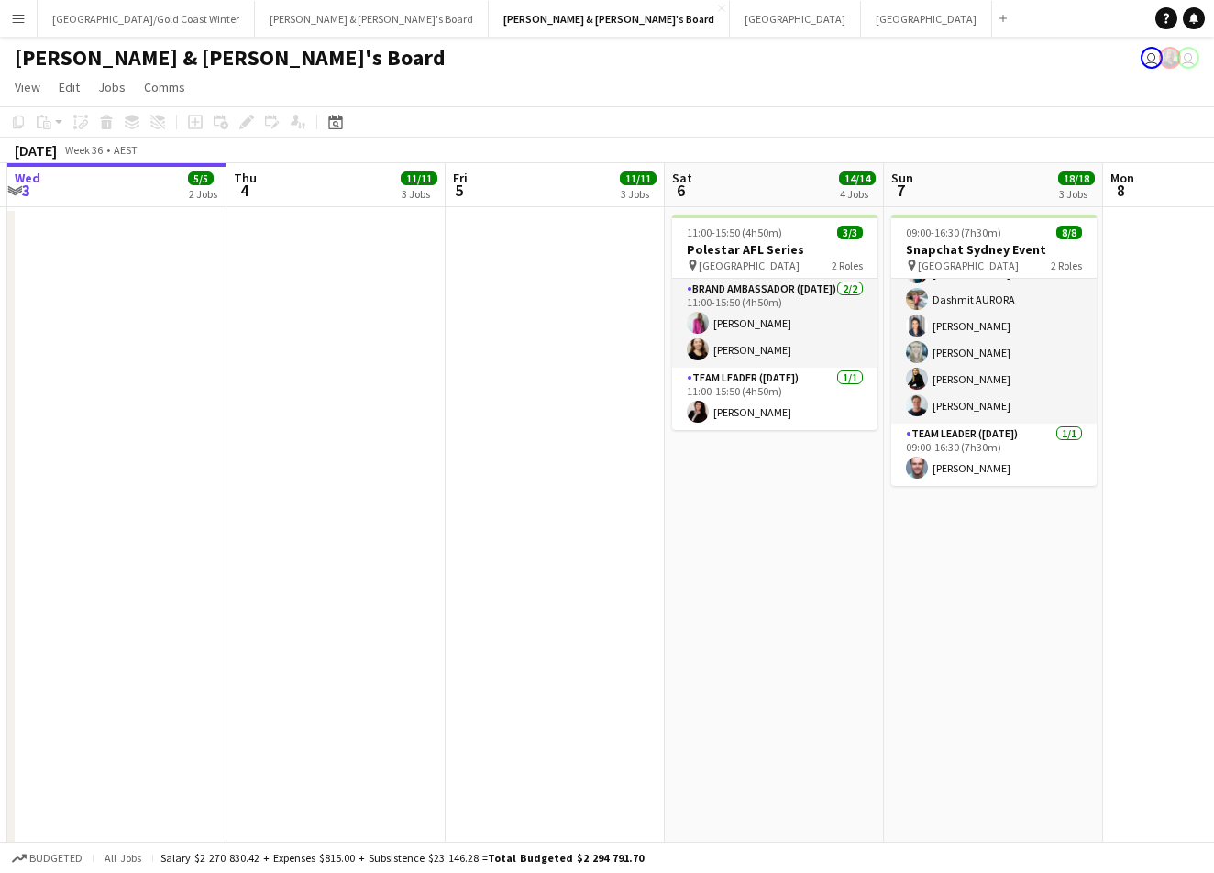
scroll to position [77, 0]
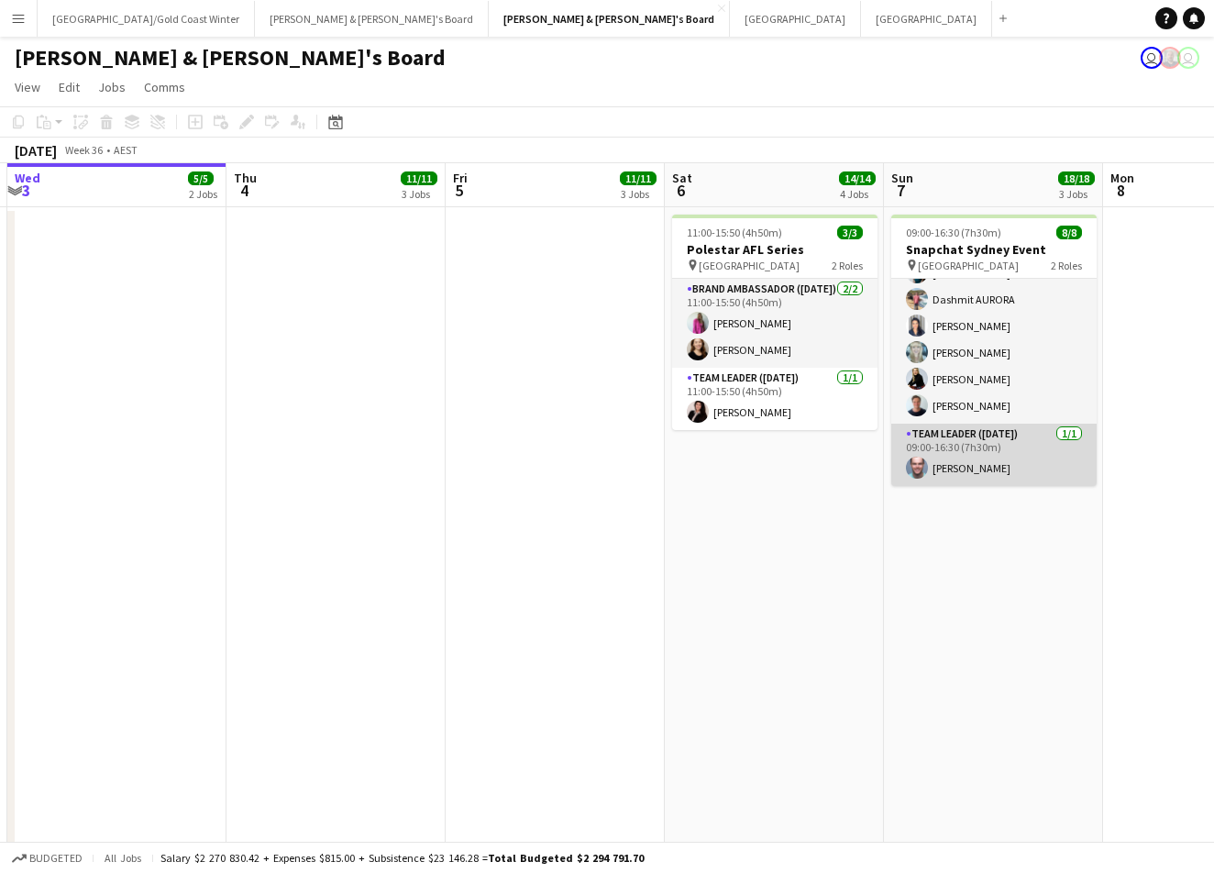
click at [954, 479] on app-card-role "Team Leader ([DATE]) [DATE] 09:00-16:30 (7h30m) [PERSON_NAME]" at bounding box center [993, 455] width 205 height 62
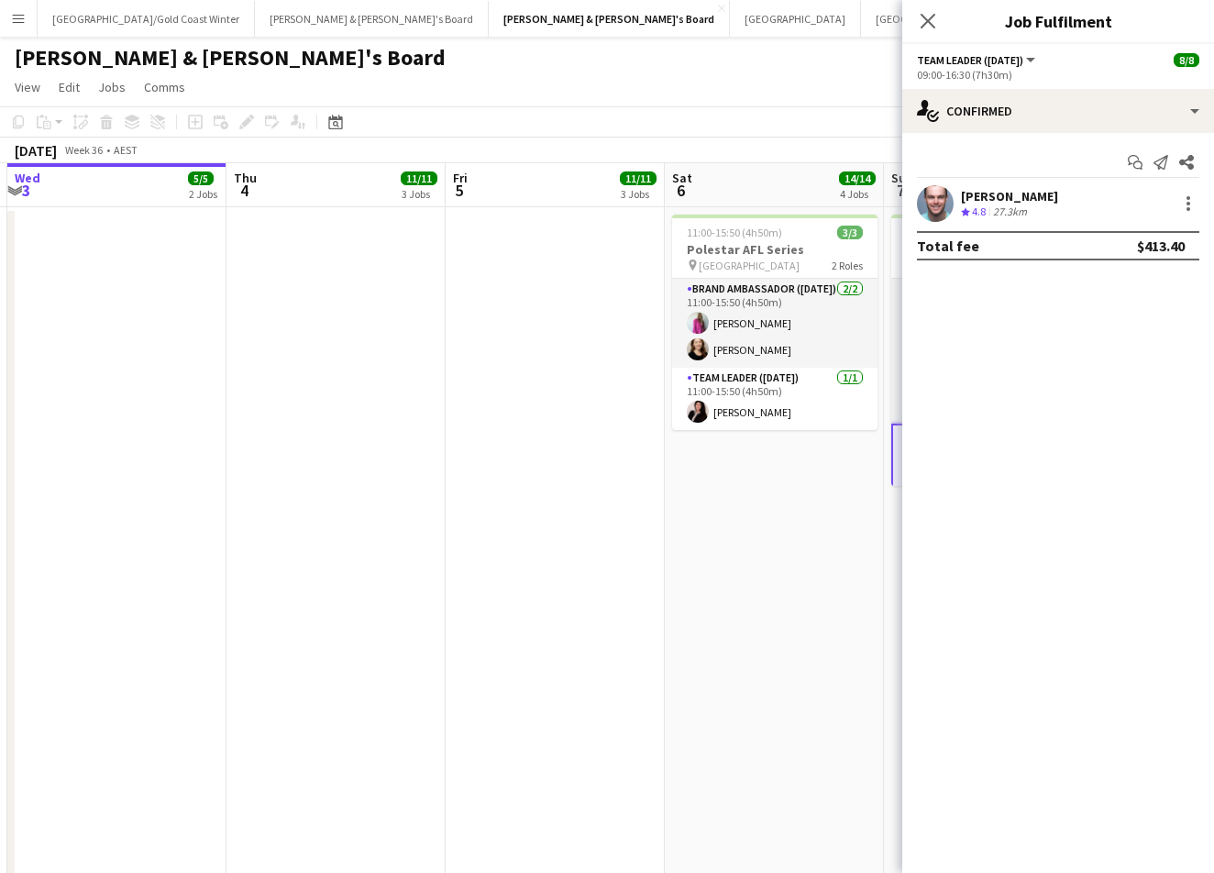
click at [1015, 200] on div "[PERSON_NAME]" at bounding box center [1009, 196] width 97 height 17
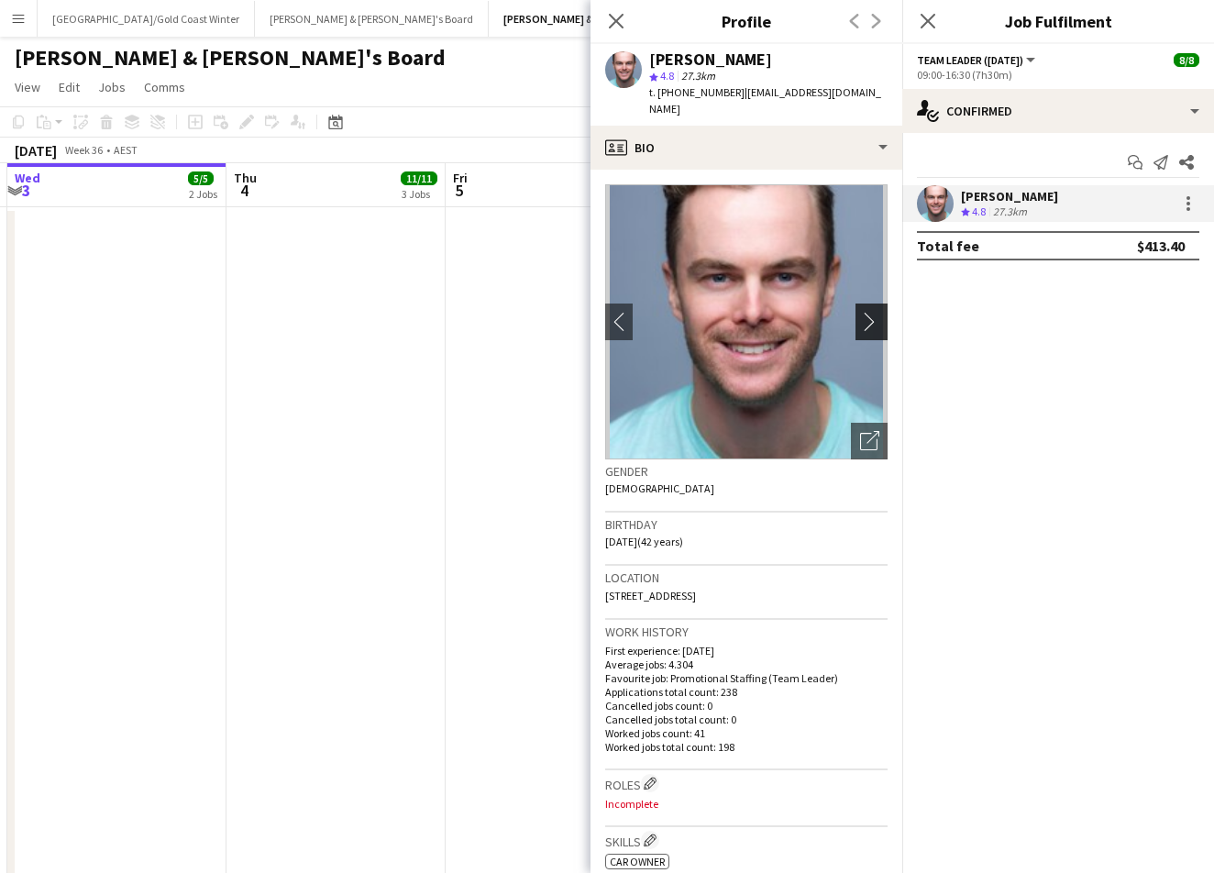
click at [862, 316] on button "chevron-right" at bounding box center [873, 321] width 37 height 37
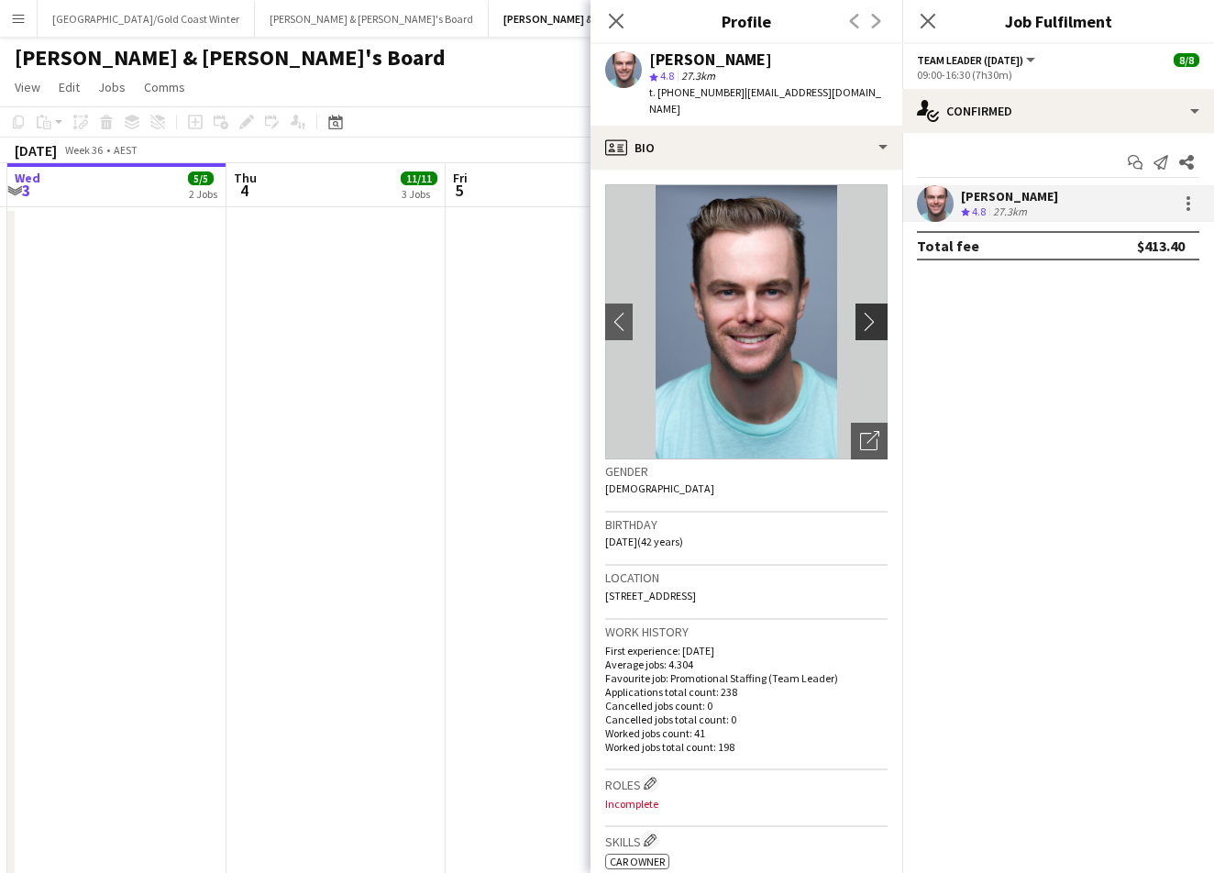
click at [862, 312] on app-icon "chevron-right" at bounding box center [874, 321] width 28 height 19
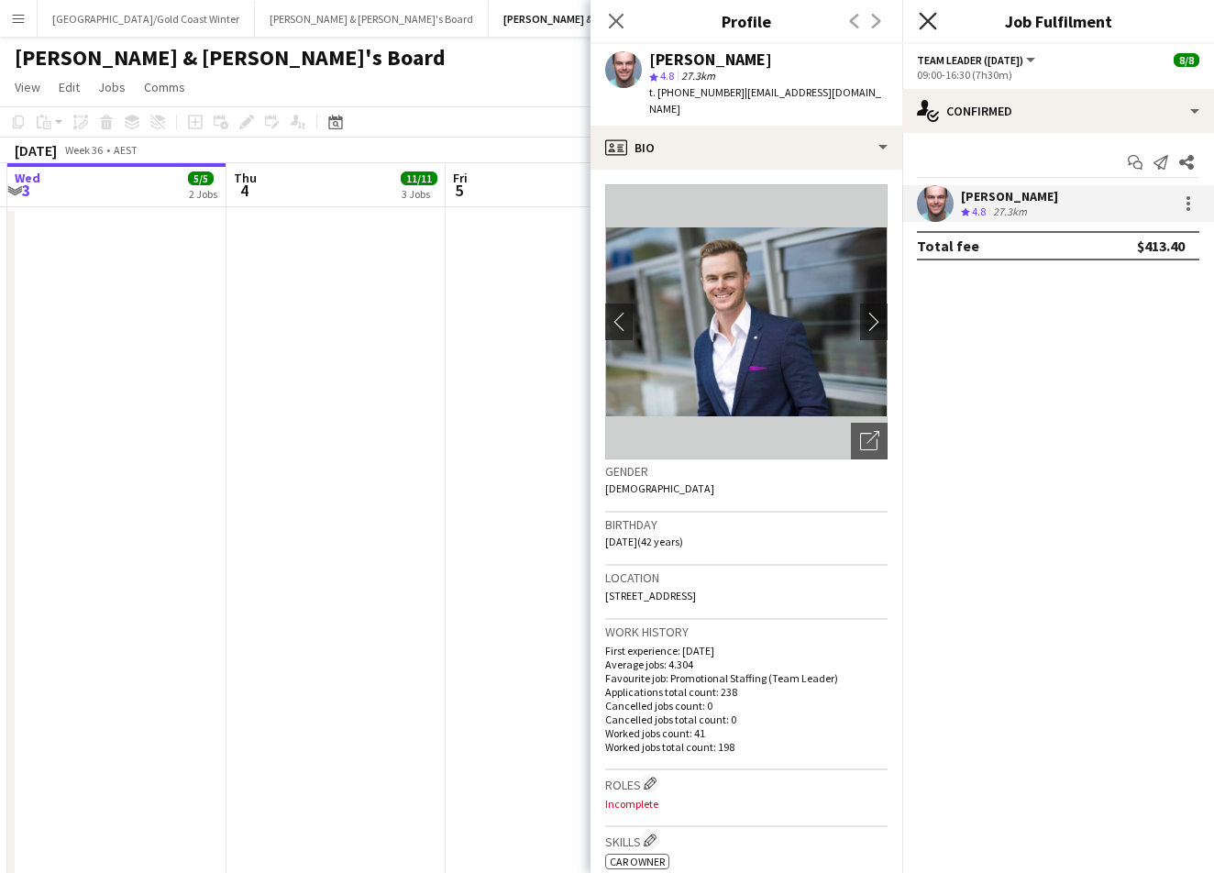
click at [933, 14] on icon "Close pop-in" at bounding box center [927, 20] width 17 height 17
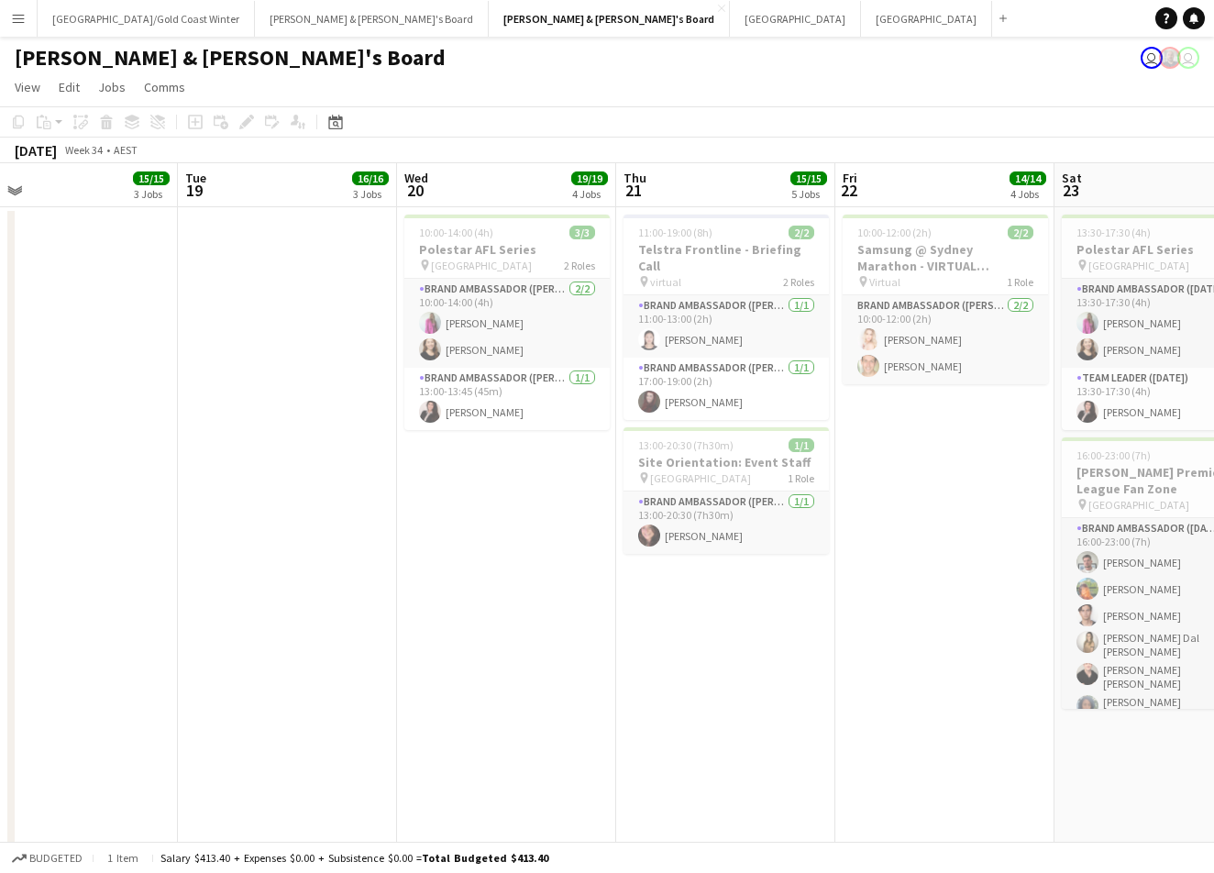
scroll to position [0, 471]
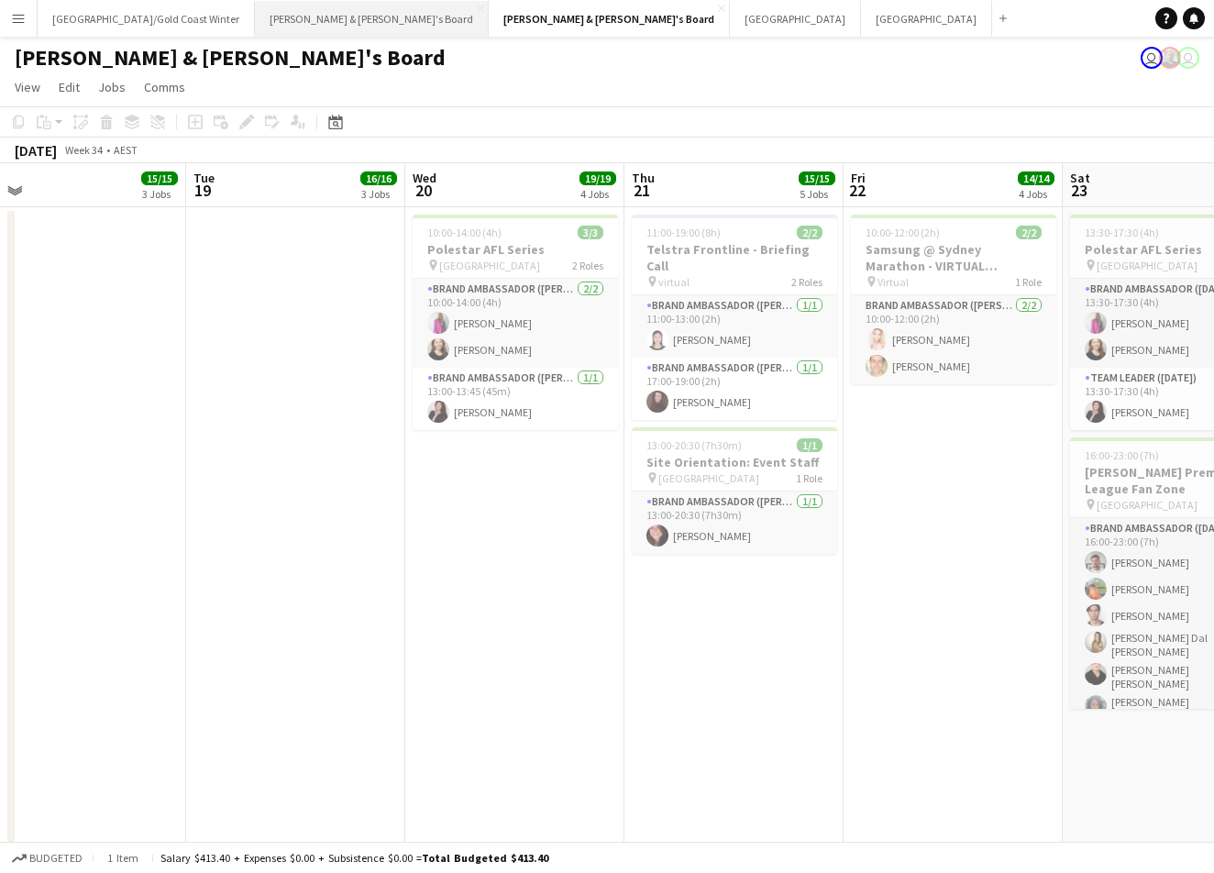
click at [260, 17] on button "[PERSON_NAME] & [PERSON_NAME]'s Board Close" at bounding box center [372, 19] width 234 height 36
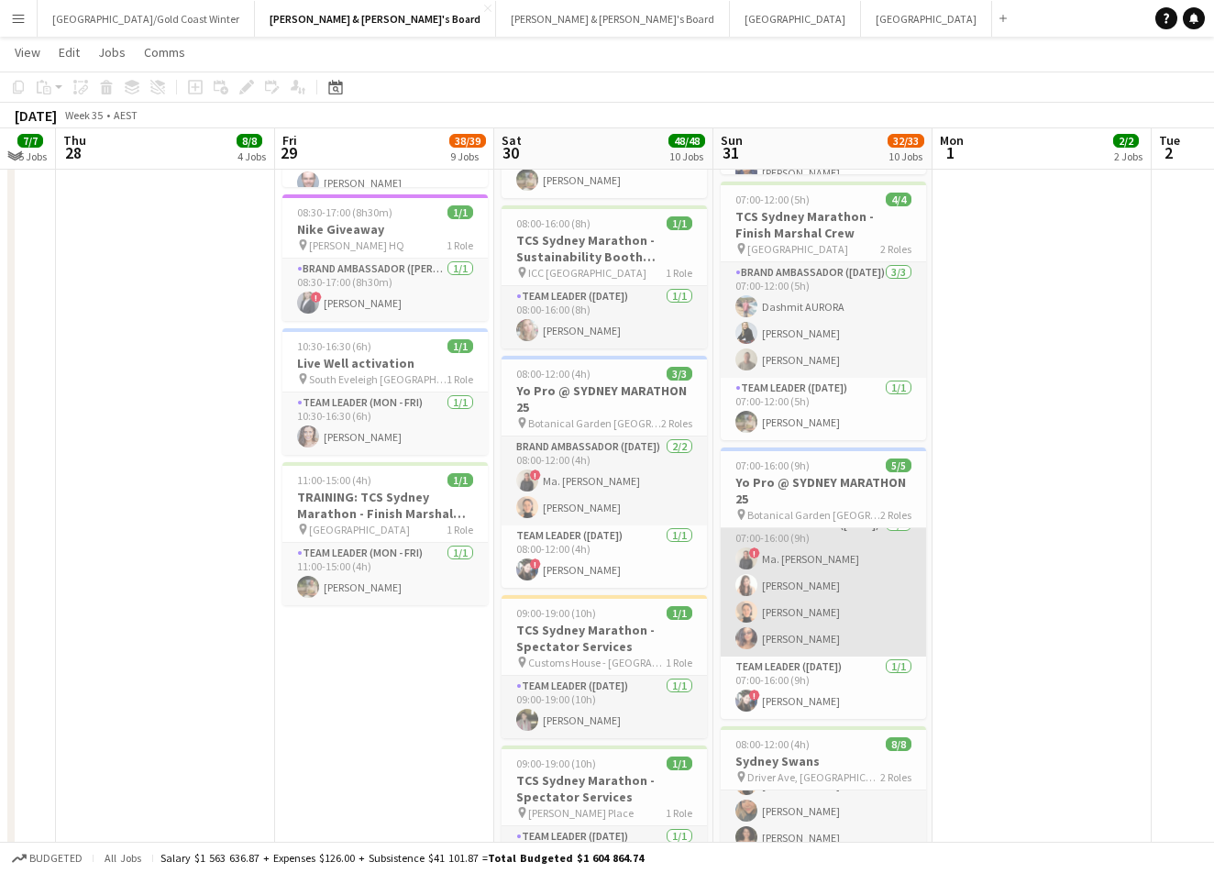
scroll to position [1041, 0]
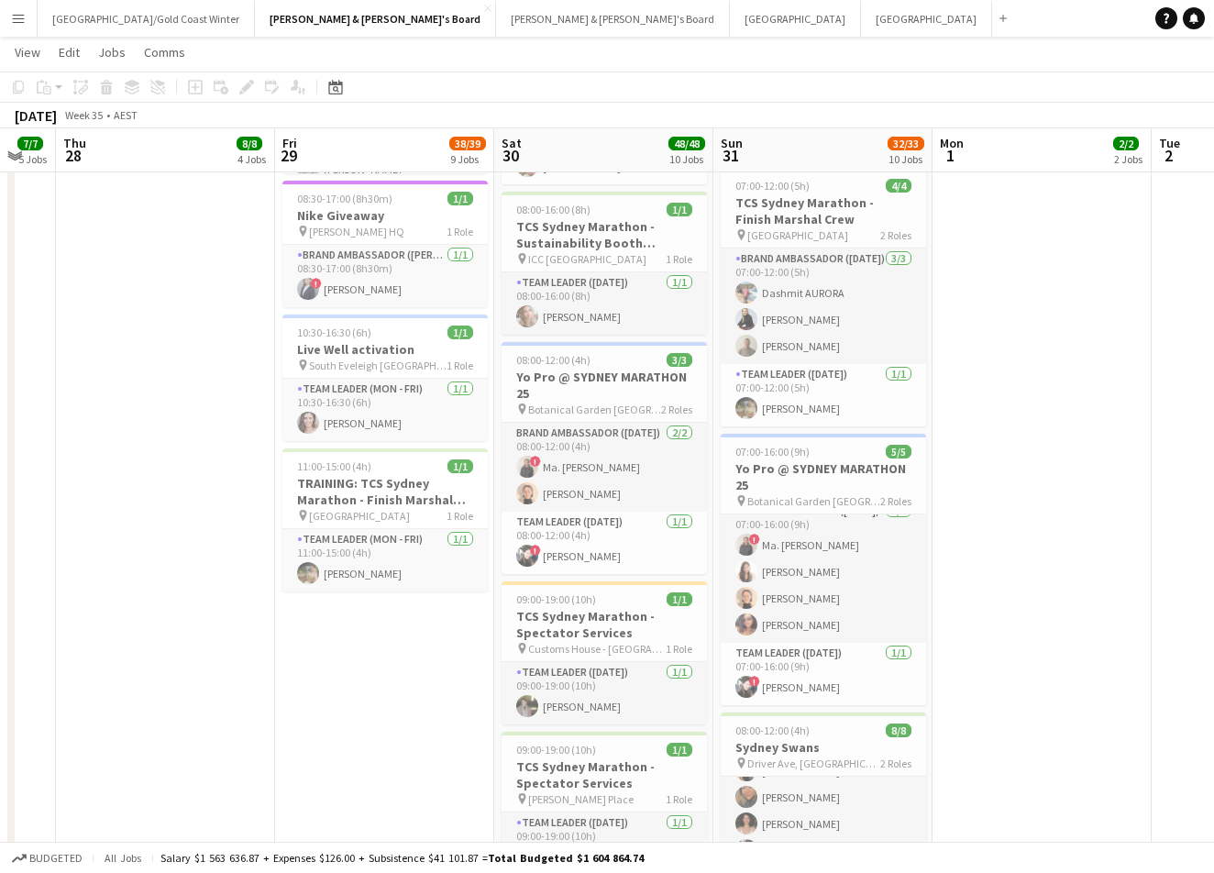
click at [22, 33] on button "Menu" at bounding box center [18, 18] width 37 height 37
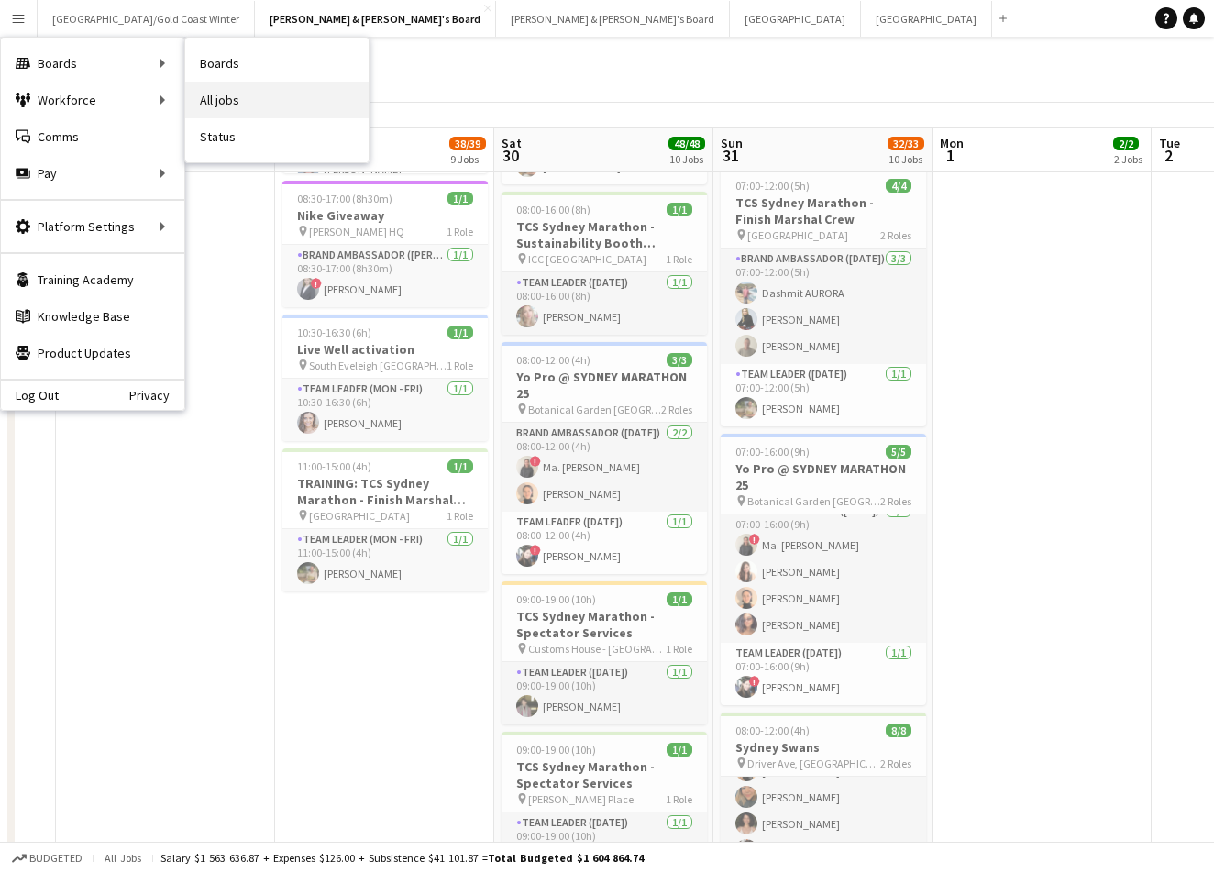
click at [229, 111] on link "All jobs" at bounding box center [276, 100] width 183 height 37
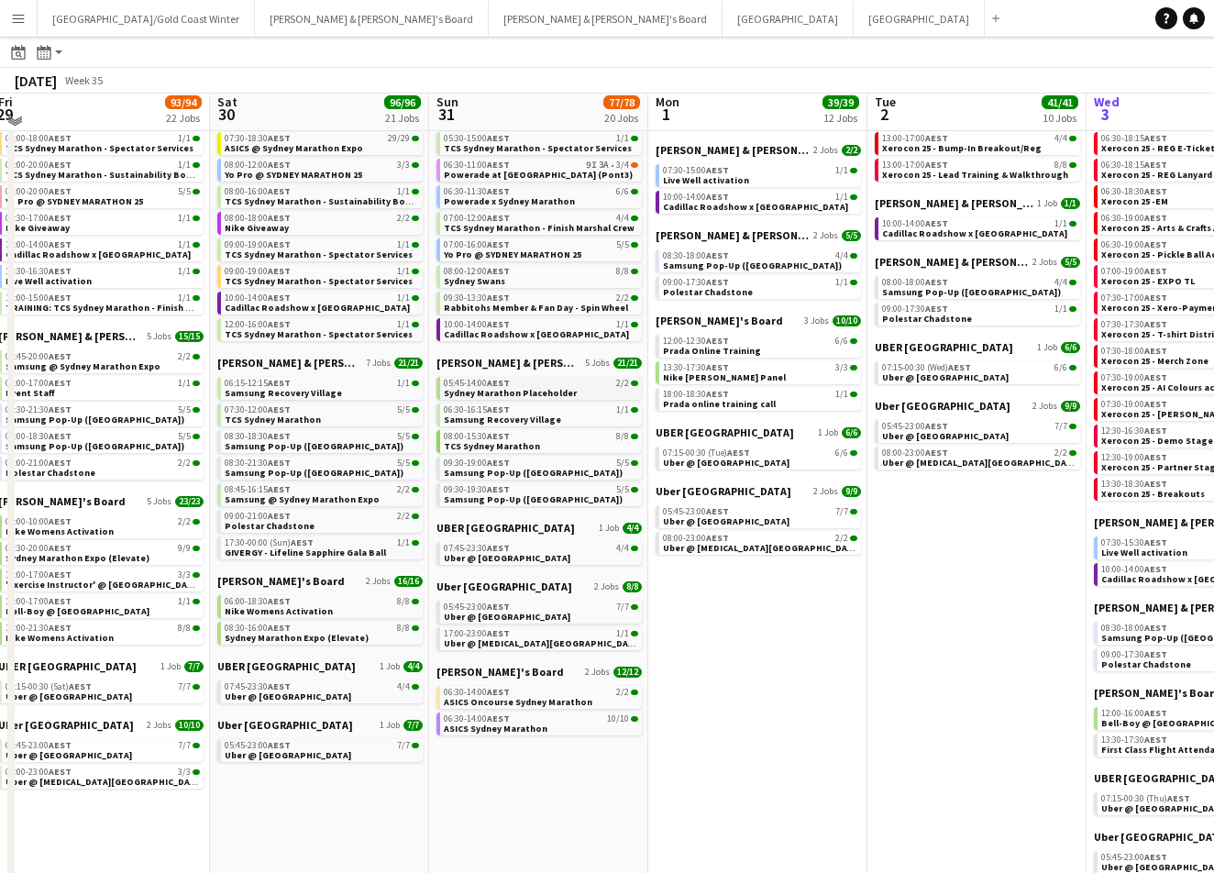
scroll to position [138, 0]
click at [550, 732] on link "06:30-14:00 AEST 10/10 ASICS Sydney Marathon" at bounding box center [541, 722] width 194 height 21
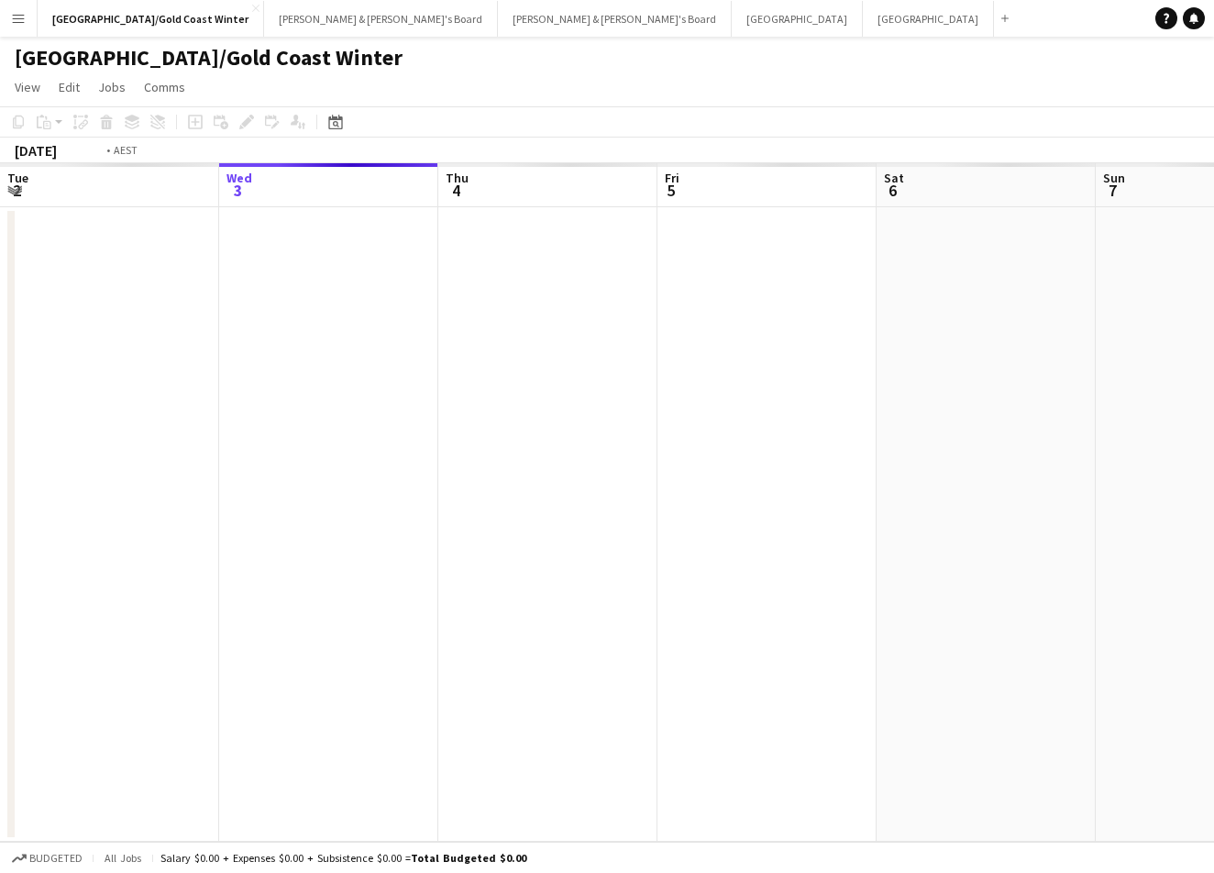
scroll to position [0, 630]
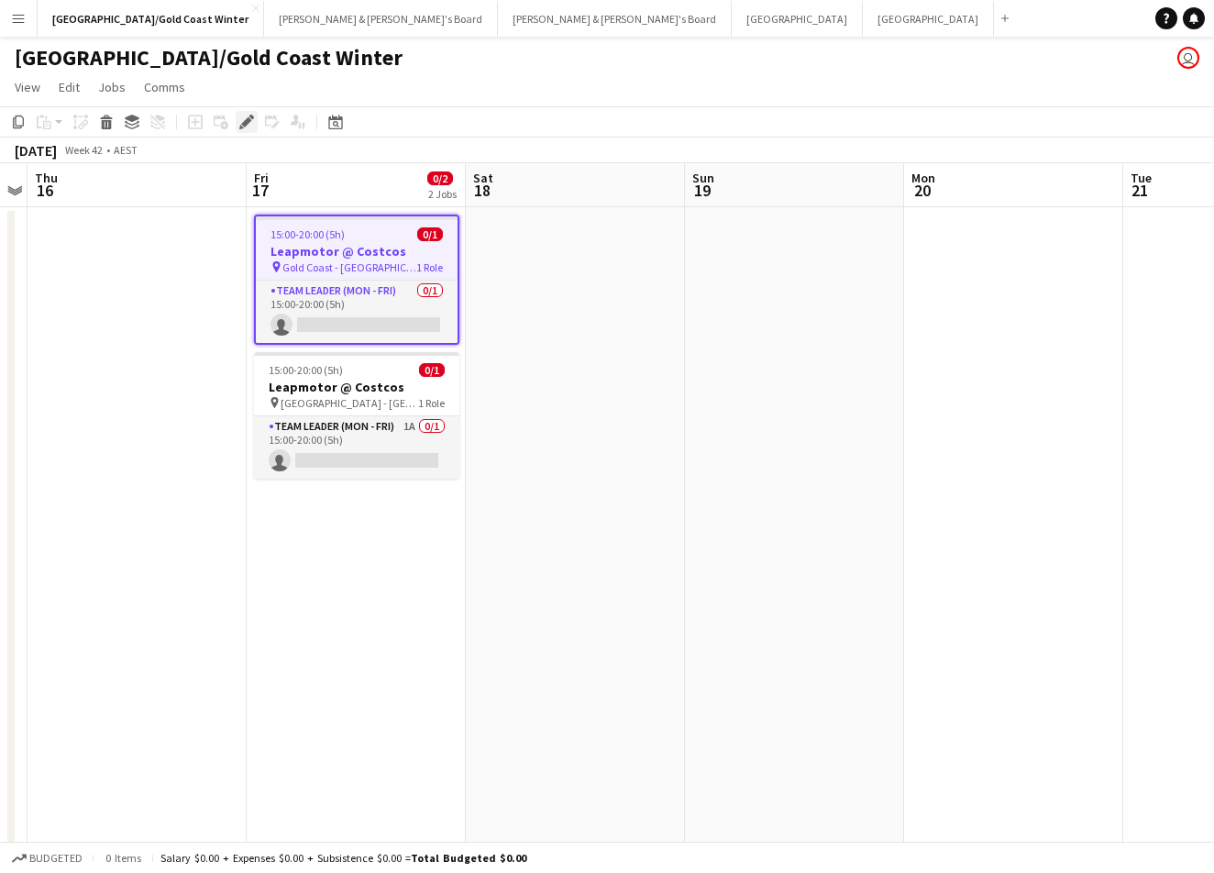
click at [249, 126] on icon "Edit" at bounding box center [246, 122] width 15 height 15
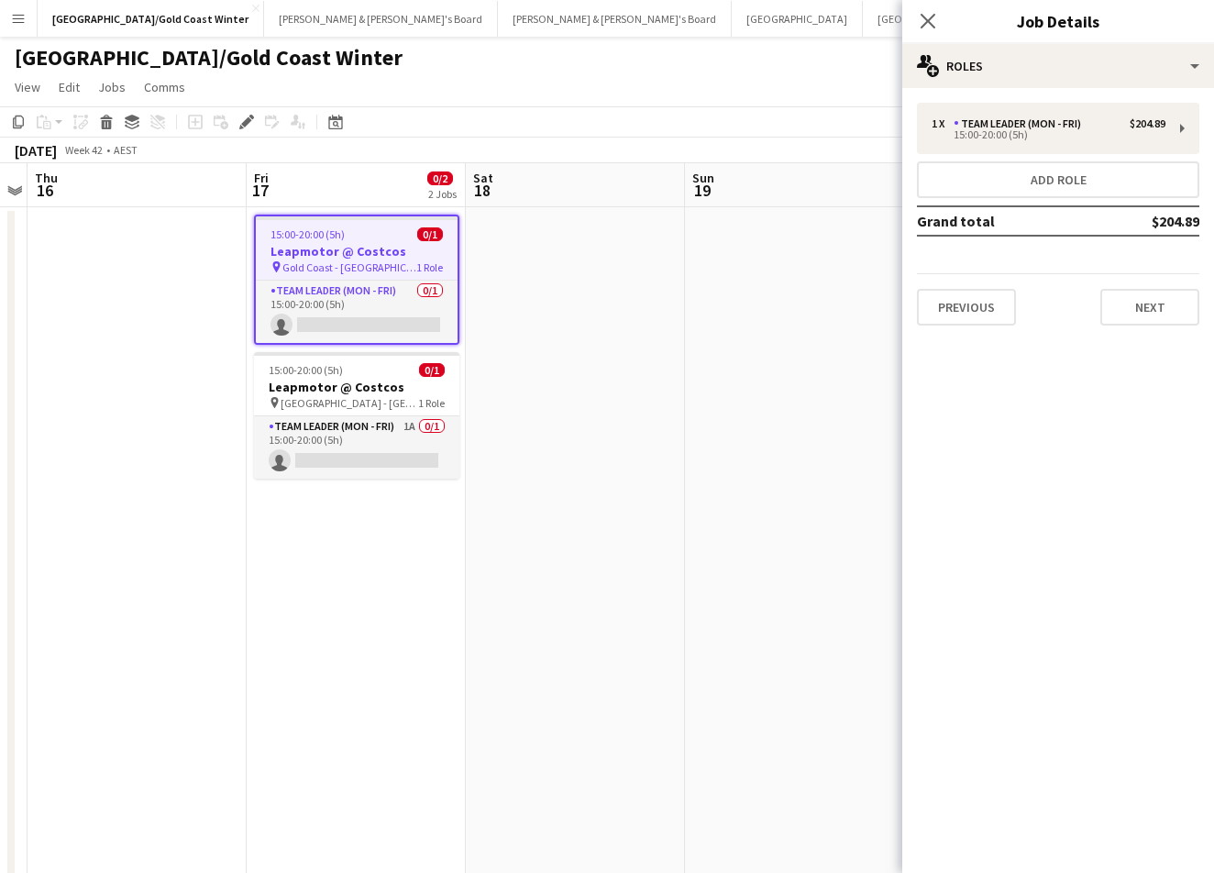
click at [1149, 283] on div "Previous Next" at bounding box center [1058, 299] width 282 height 52
click at [1147, 304] on button "Next" at bounding box center [1149, 307] width 99 height 37
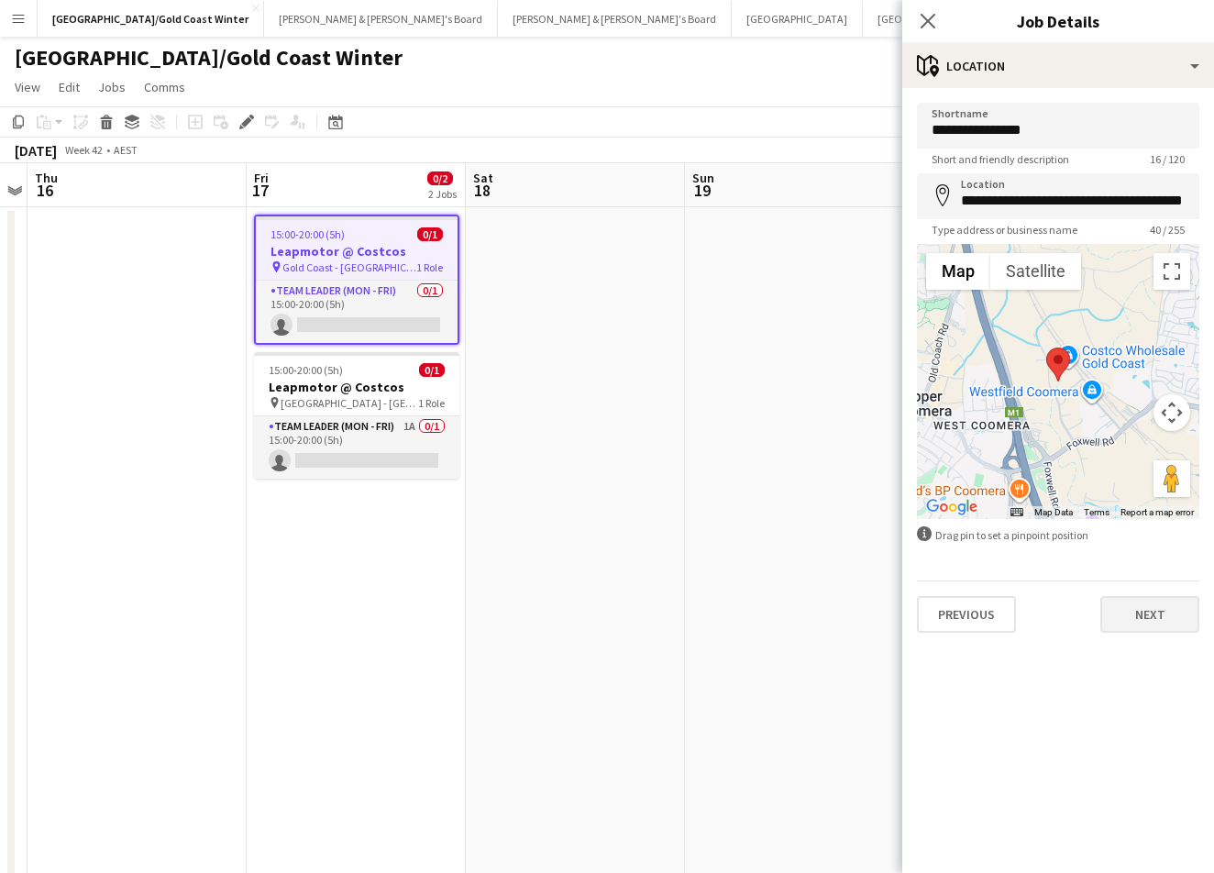
click at [1148, 611] on button "Next" at bounding box center [1149, 614] width 99 height 37
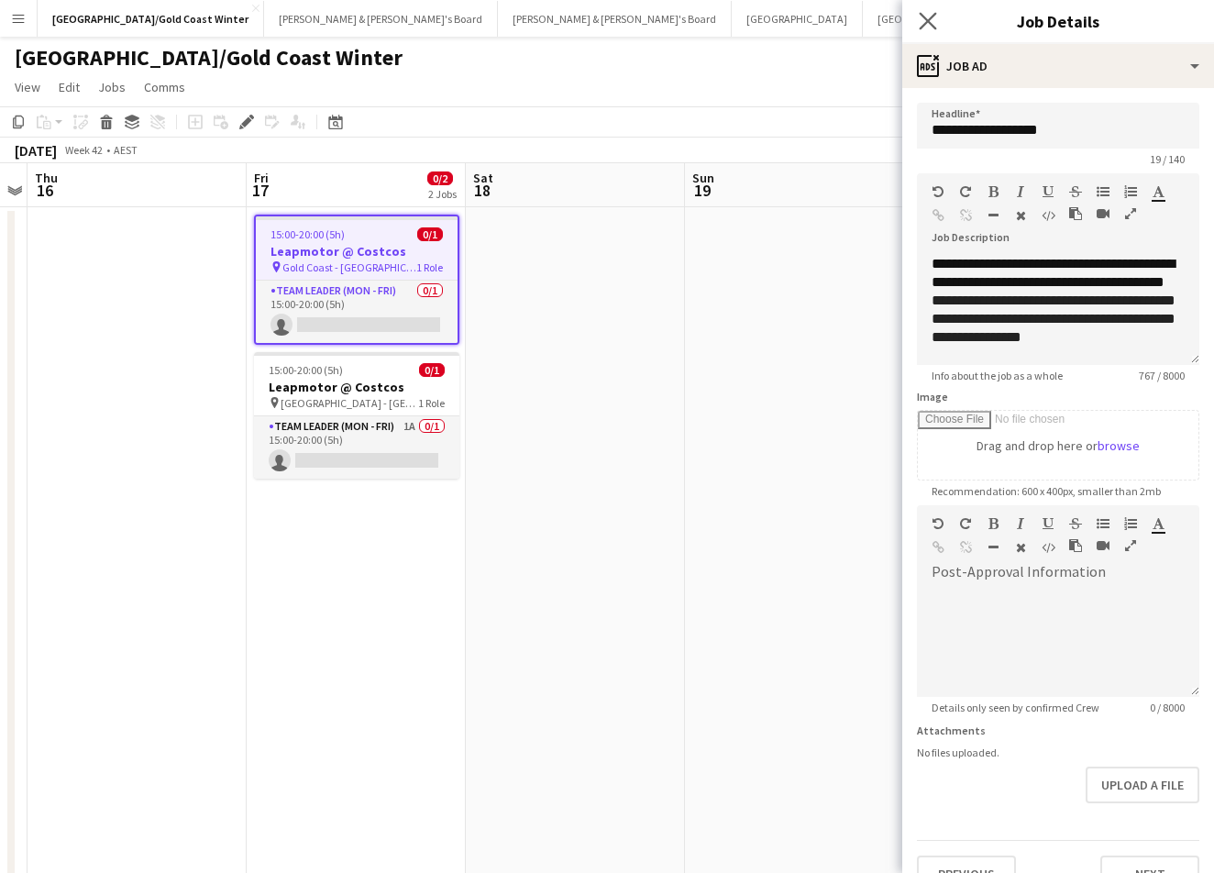
click at [917, 15] on app-icon "Close pop-in" at bounding box center [928, 21] width 27 height 27
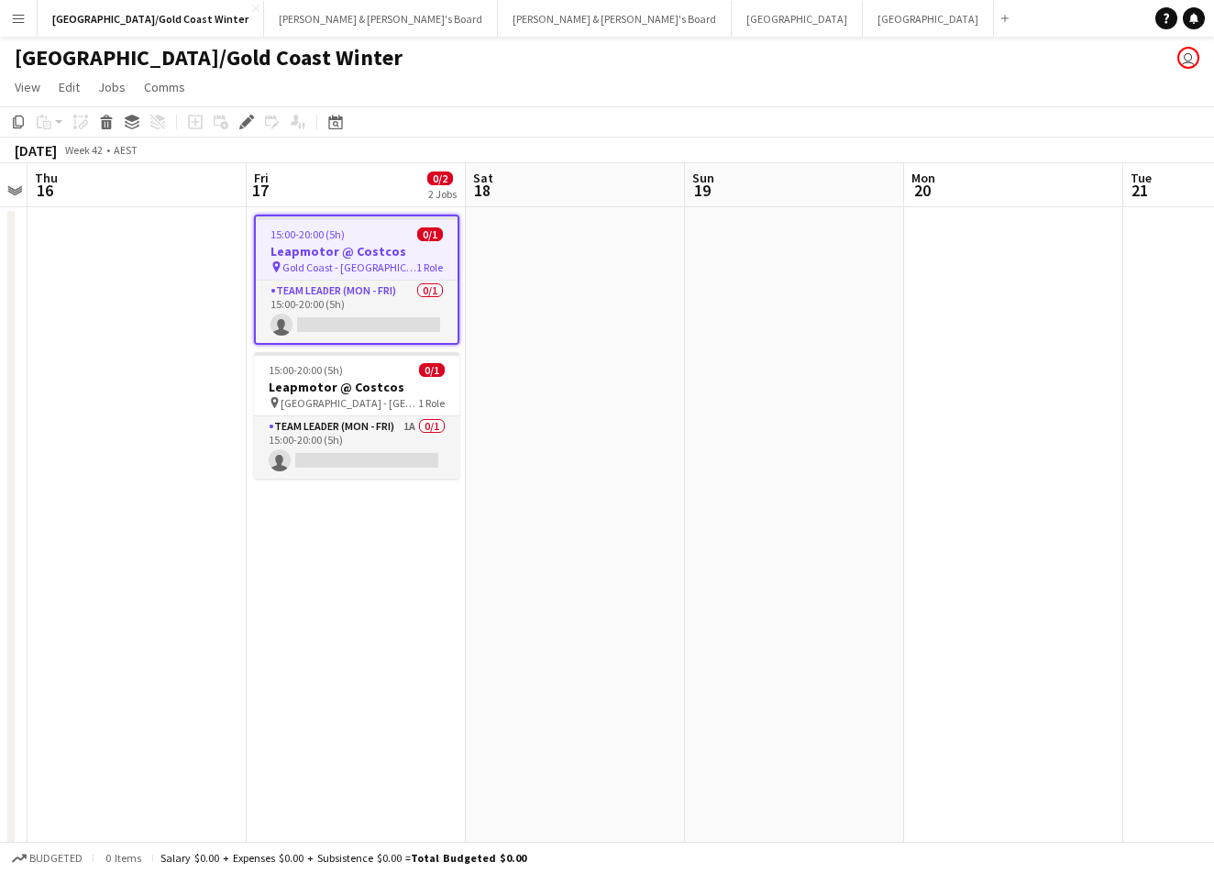
click at [701, 108] on app-toolbar "Copy Paste Paste Command V Paste with crew Command Shift V Paste linked Job [GE…" at bounding box center [607, 121] width 1214 height 31
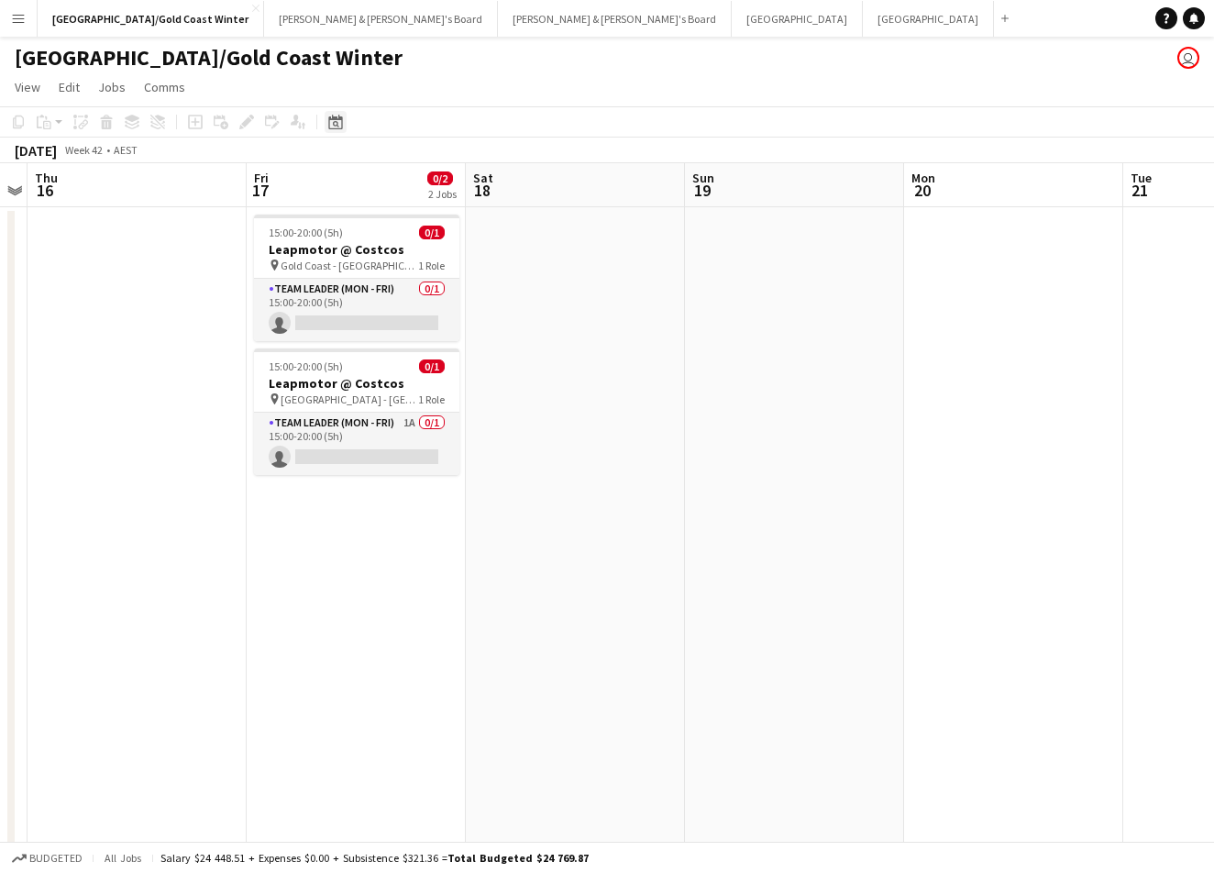
click at [339, 118] on icon at bounding box center [335, 122] width 14 height 15
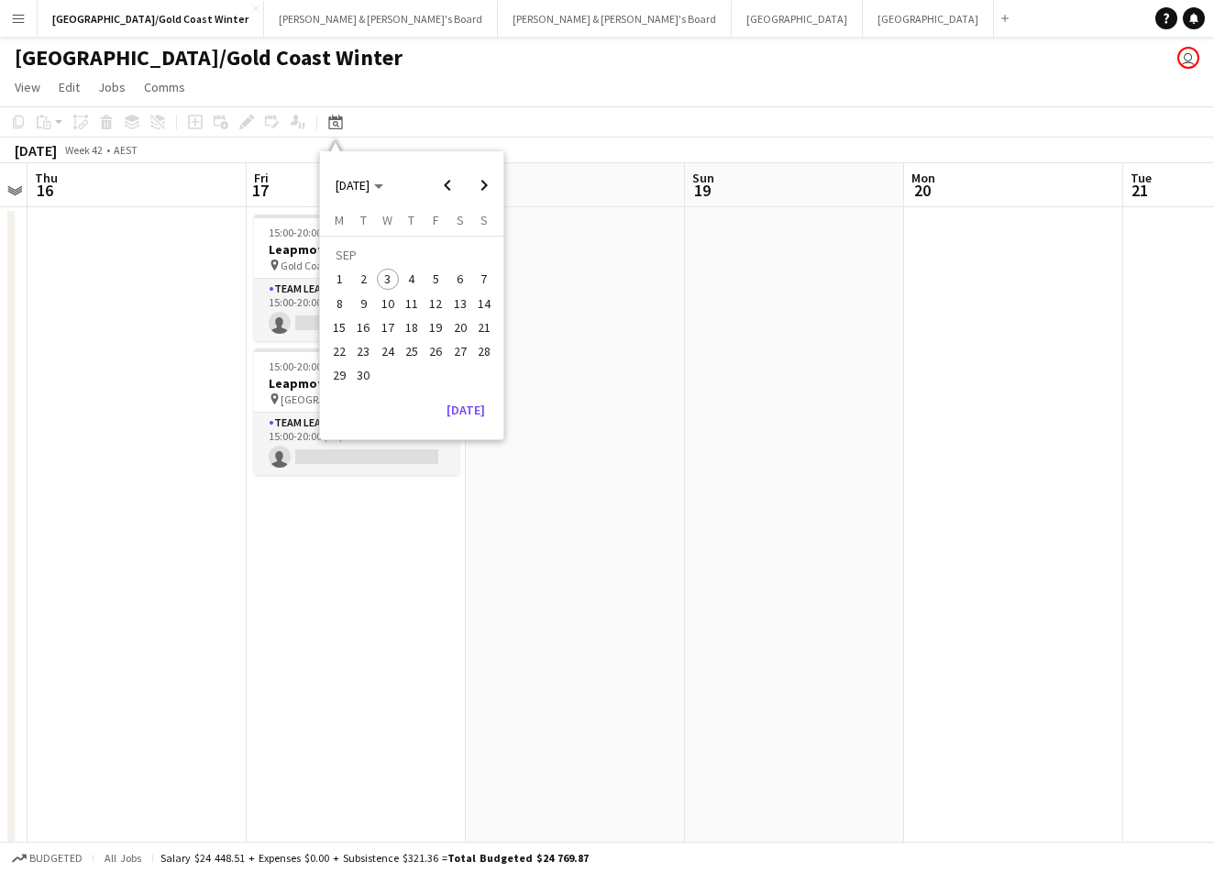
click at [341, 279] on span "1" at bounding box center [339, 280] width 22 height 22
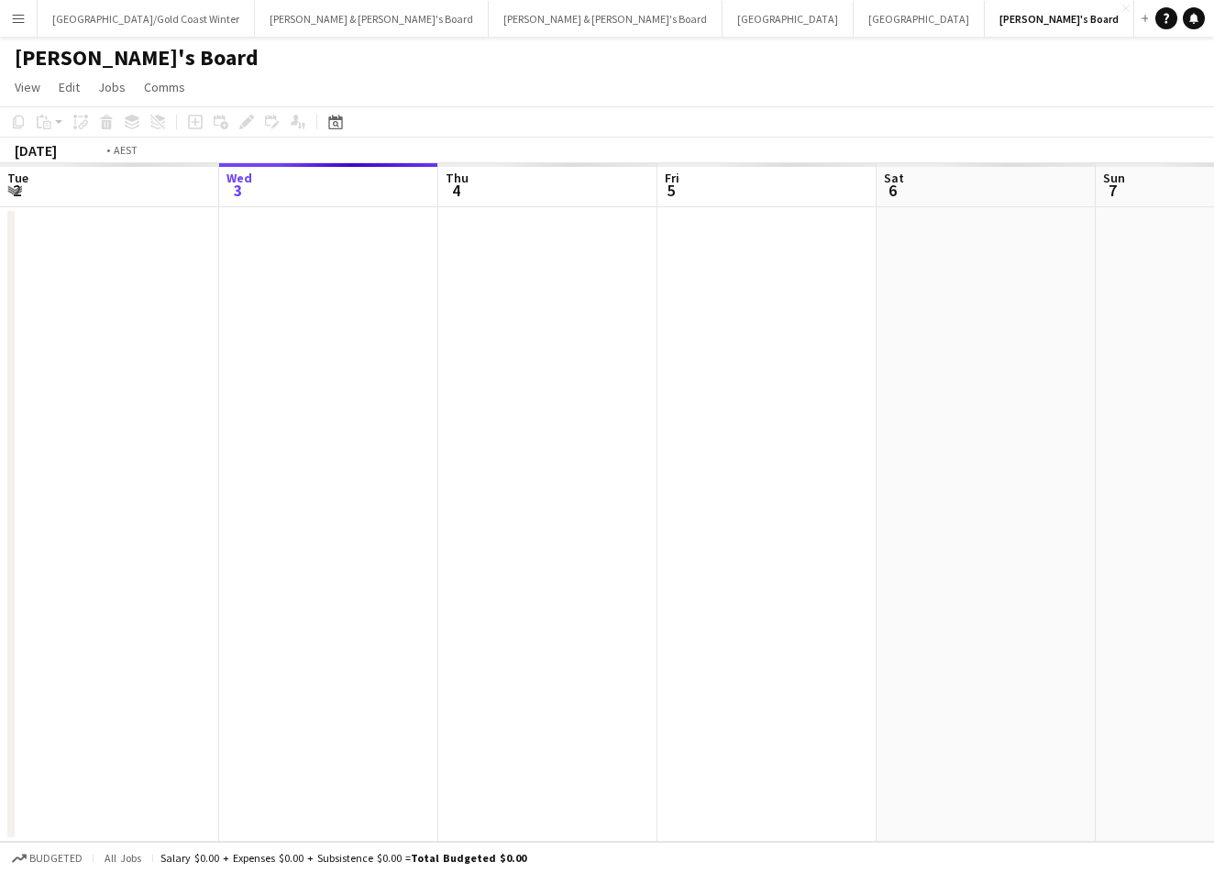
scroll to position [0, 630]
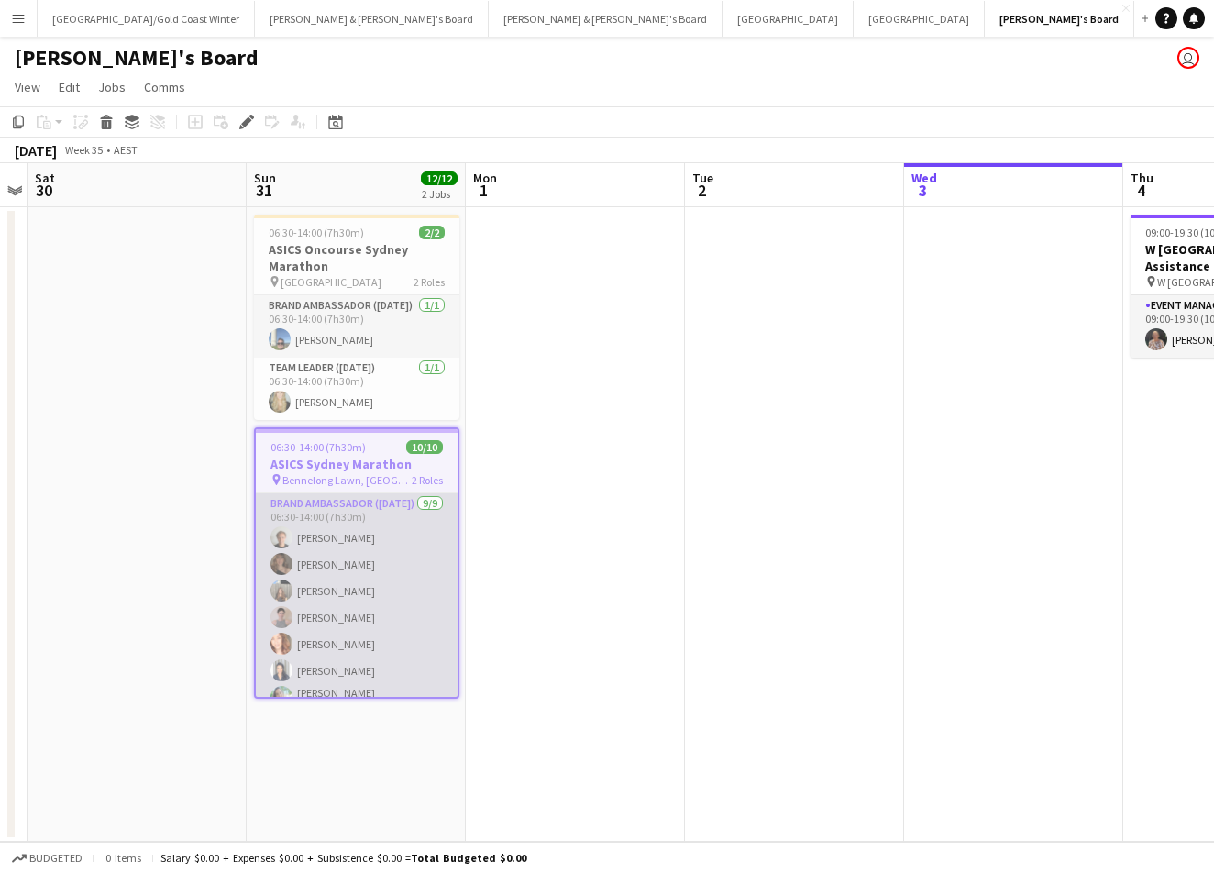
click at [316, 545] on app-card-role "Brand Ambassador (Sunday) 9/9 06:30-14:00 (7h30m) Thomas Wheeler Charlotte Edwa…" at bounding box center [357, 633] width 202 height 281
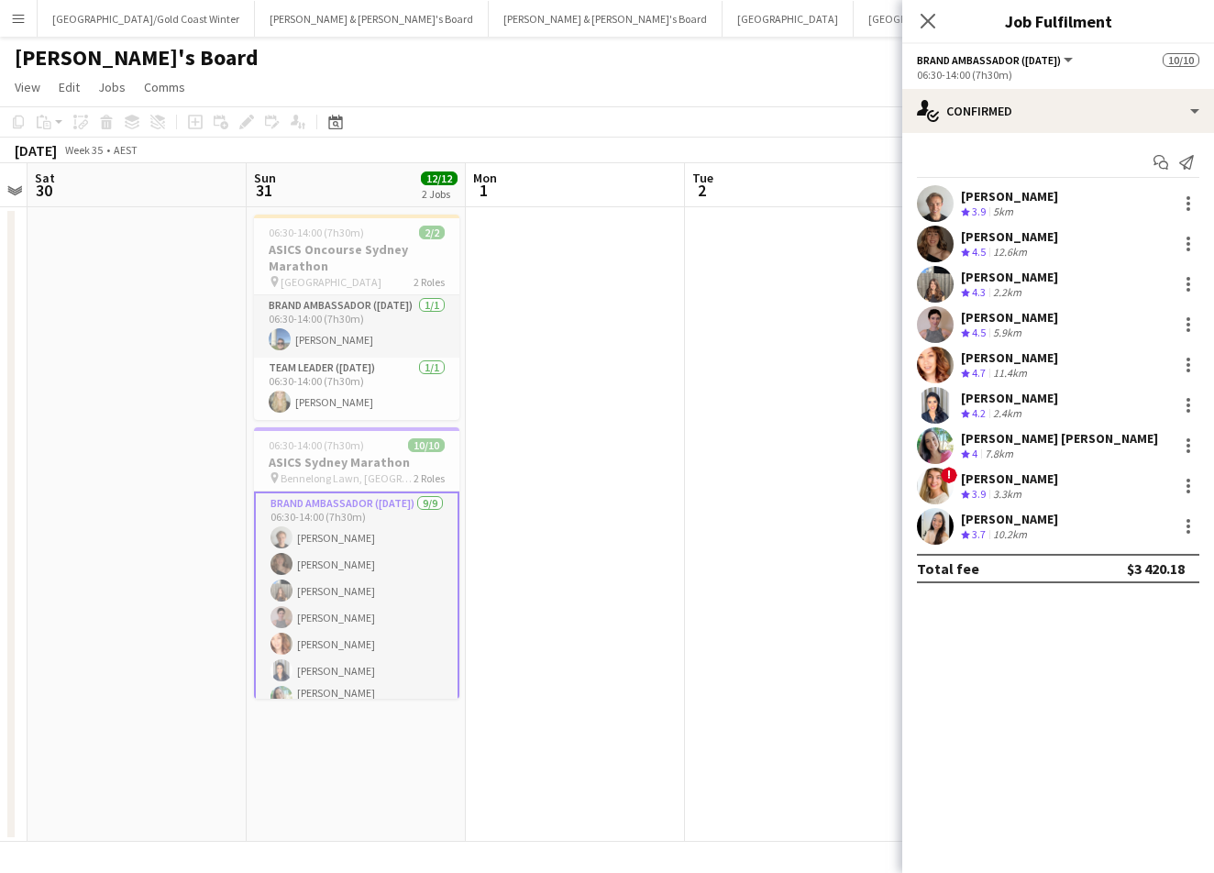
click at [991, 189] on div "Thomas Wheeler" at bounding box center [1009, 196] width 97 height 17
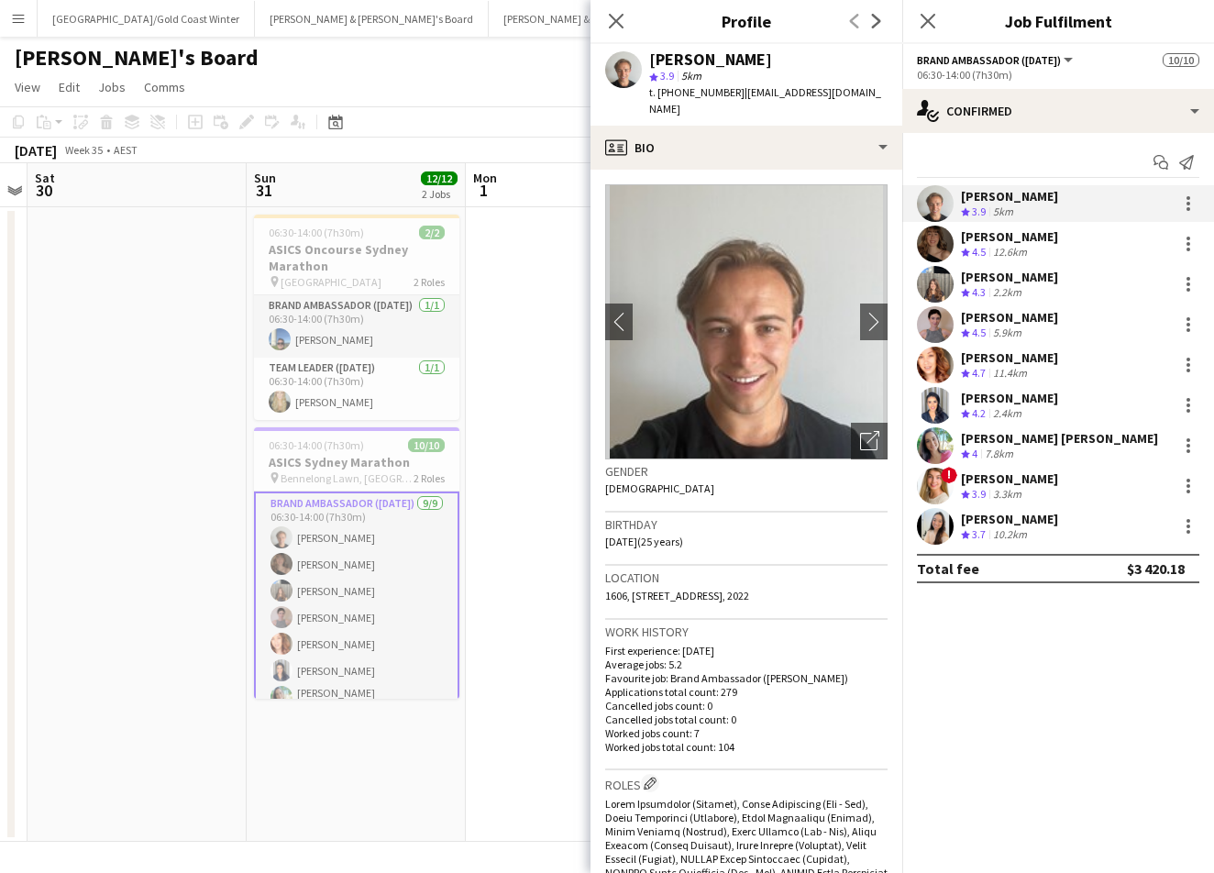
click at [955, 237] on div "Charlotte Edwards Crew rating 4.5 12.6km" at bounding box center [1058, 244] width 312 height 37
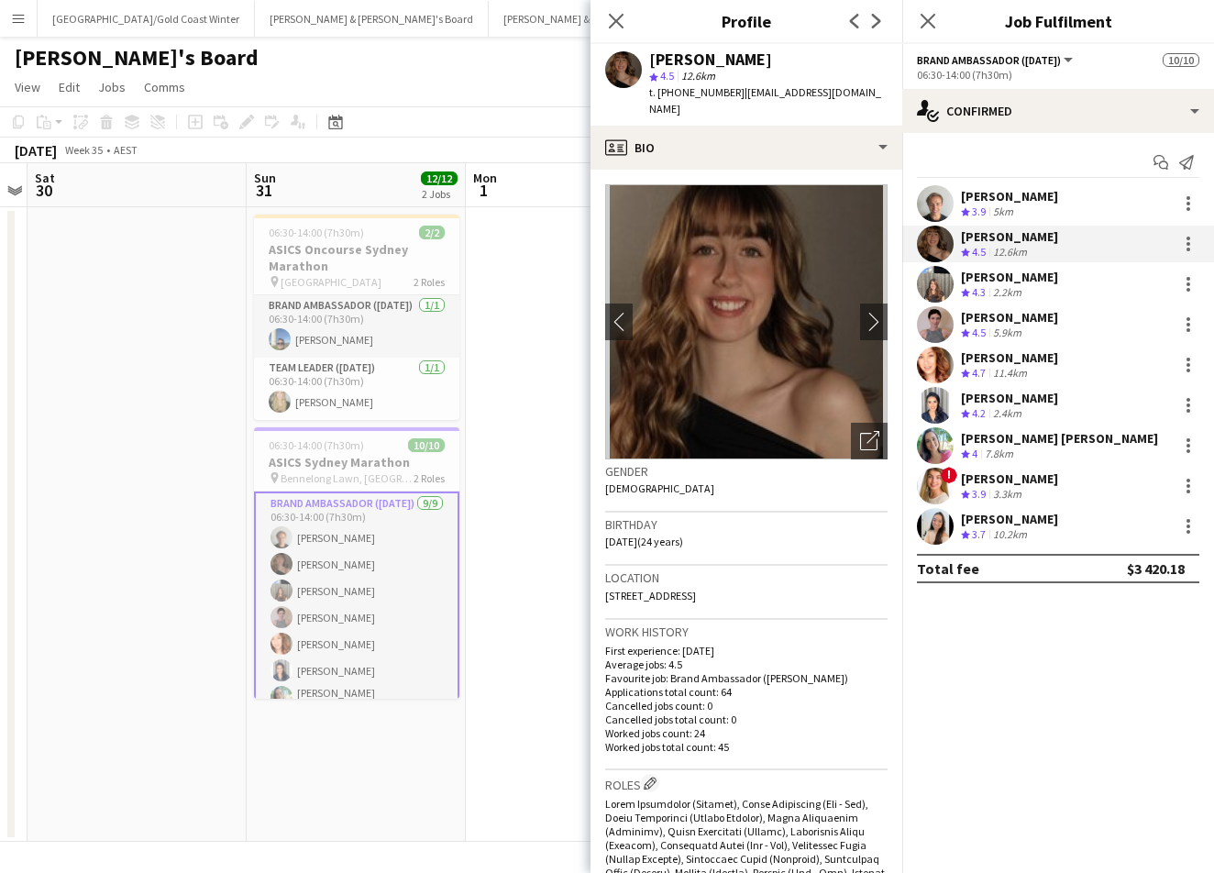
click at [946, 275] on app-user-avatar at bounding box center [935, 284] width 37 height 37
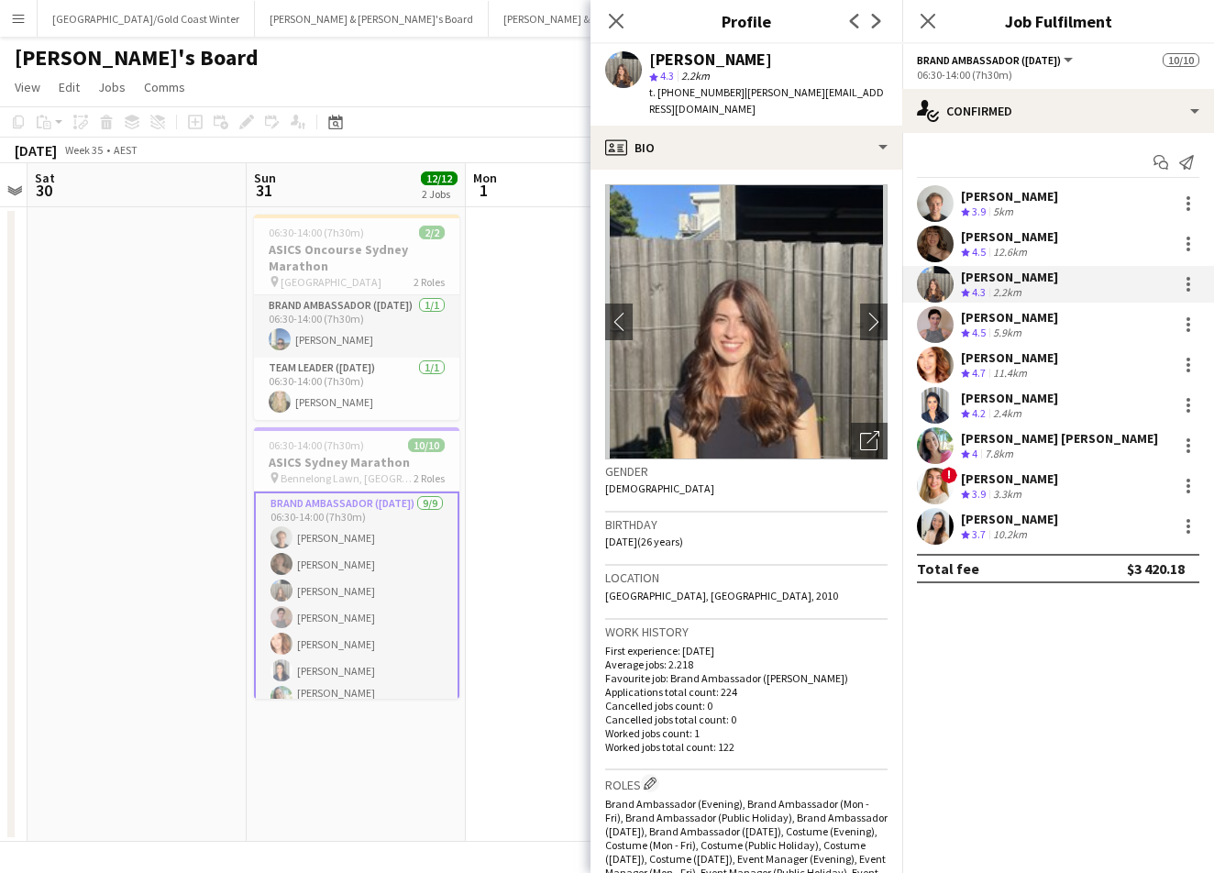
click at [943, 318] on app-user-avatar at bounding box center [935, 324] width 37 height 37
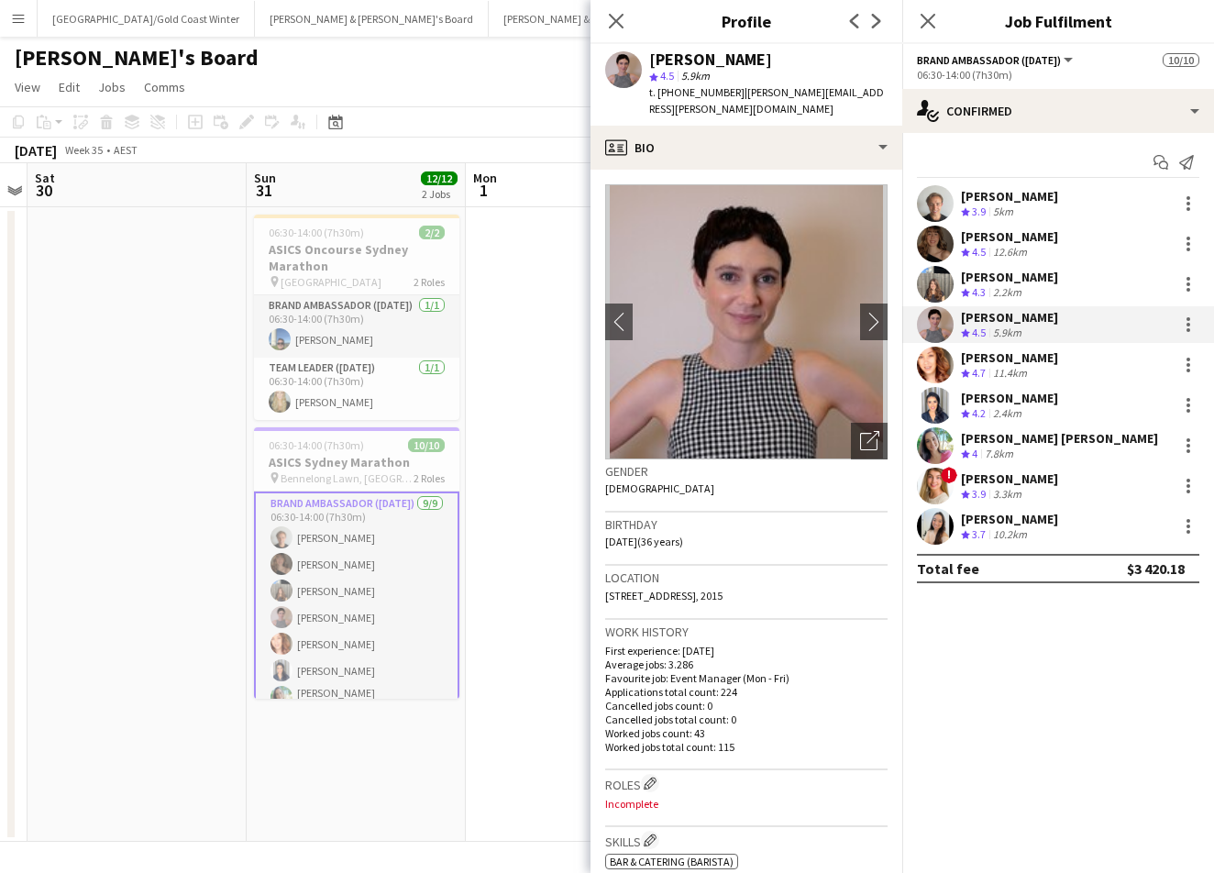
click at [935, 374] on app-user-avatar at bounding box center [935, 365] width 37 height 37
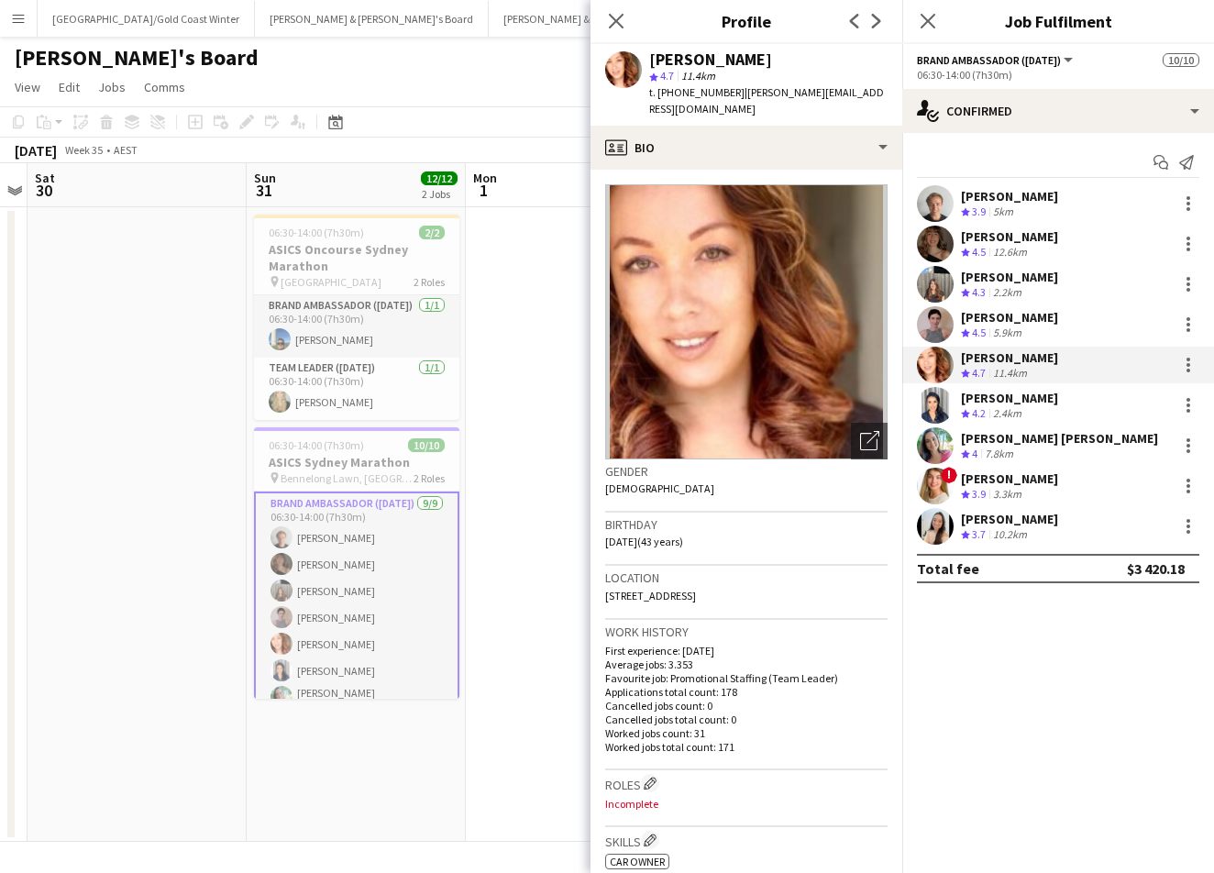
click at [935, 414] on app-user-avatar at bounding box center [935, 405] width 37 height 37
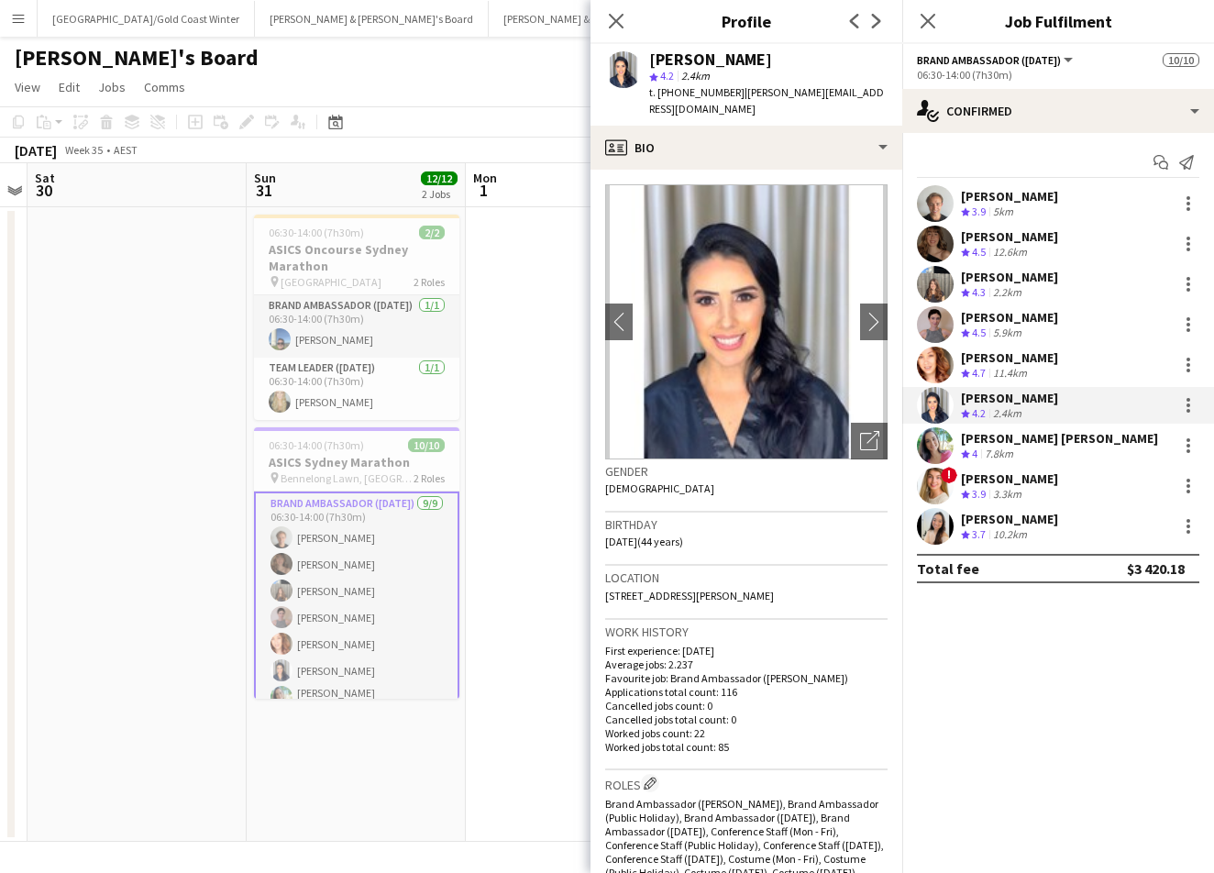
click at [932, 445] on app-user-avatar at bounding box center [935, 445] width 37 height 37
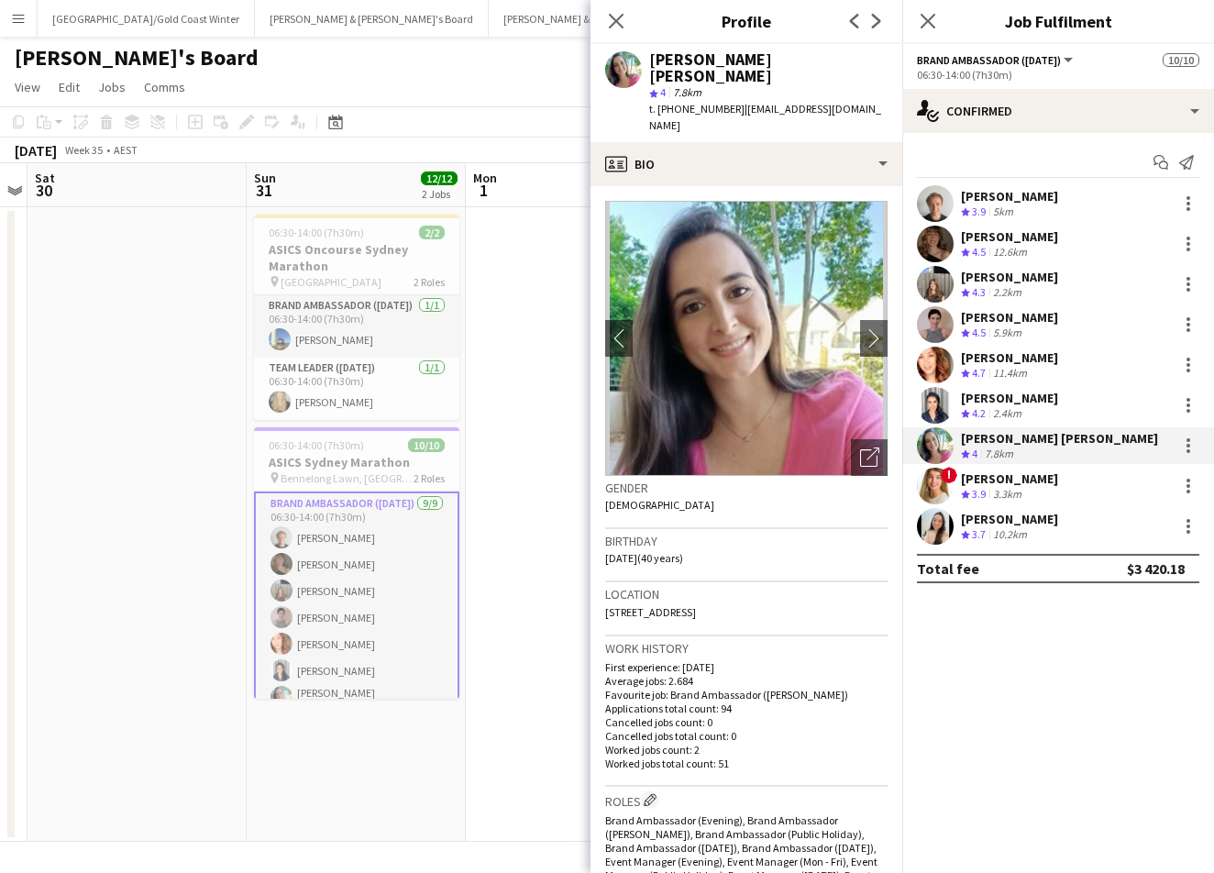
click at [928, 486] on app-user-avatar at bounding box center [935, 486] width 37 height 37
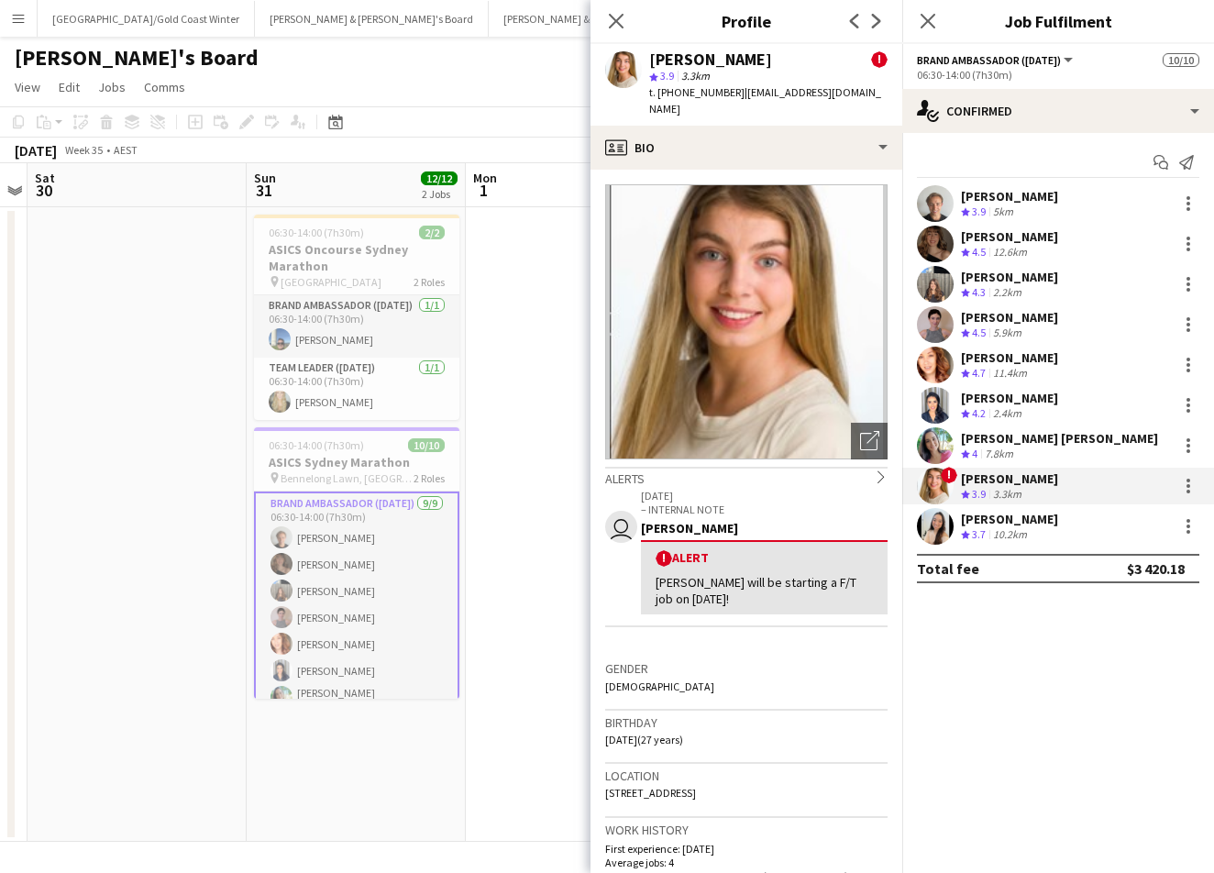
click at [932, 524] on app-user-avatar at bounding box center [935, 526] width 37 height 37
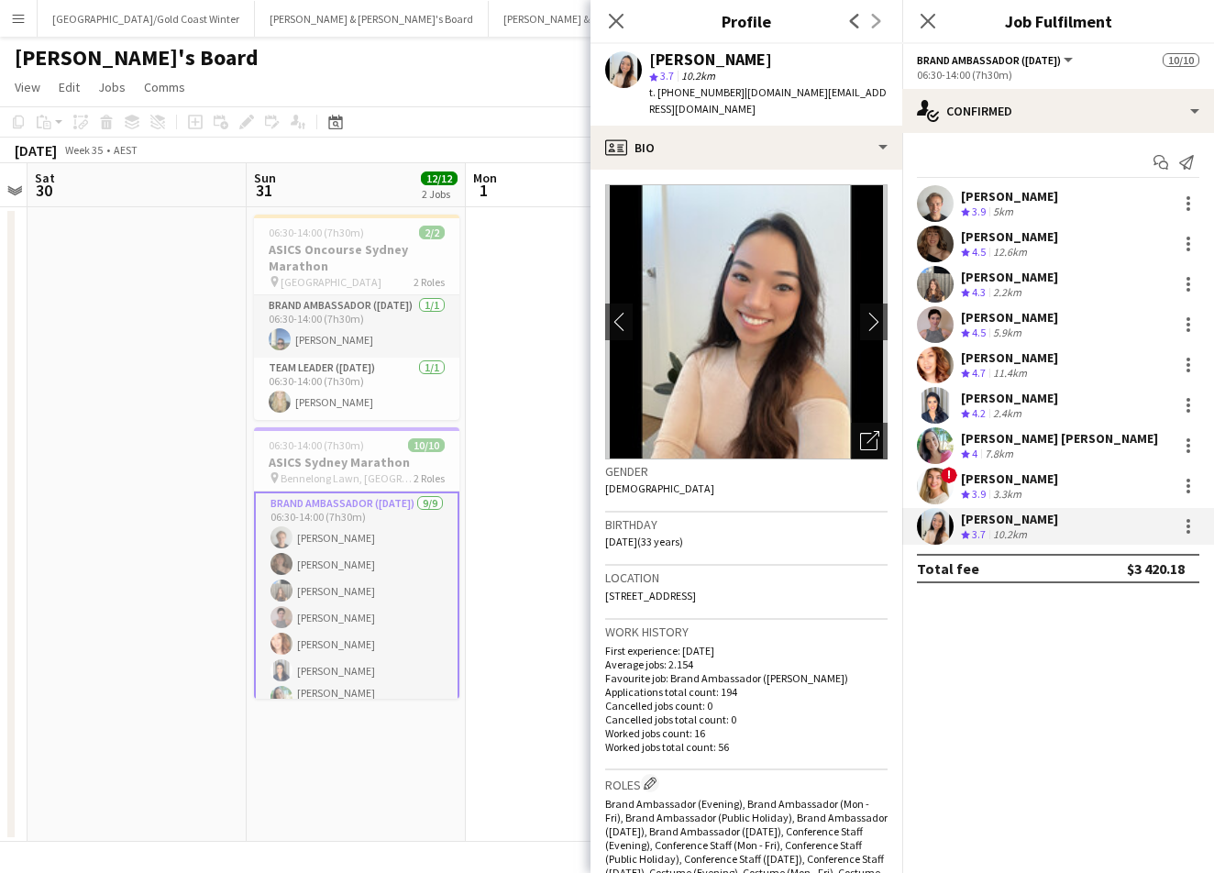
scroll to position [0, 0]
click at [938, 3] on div "Close pop-in" at bounding box center [927, 21] width 51 height 42
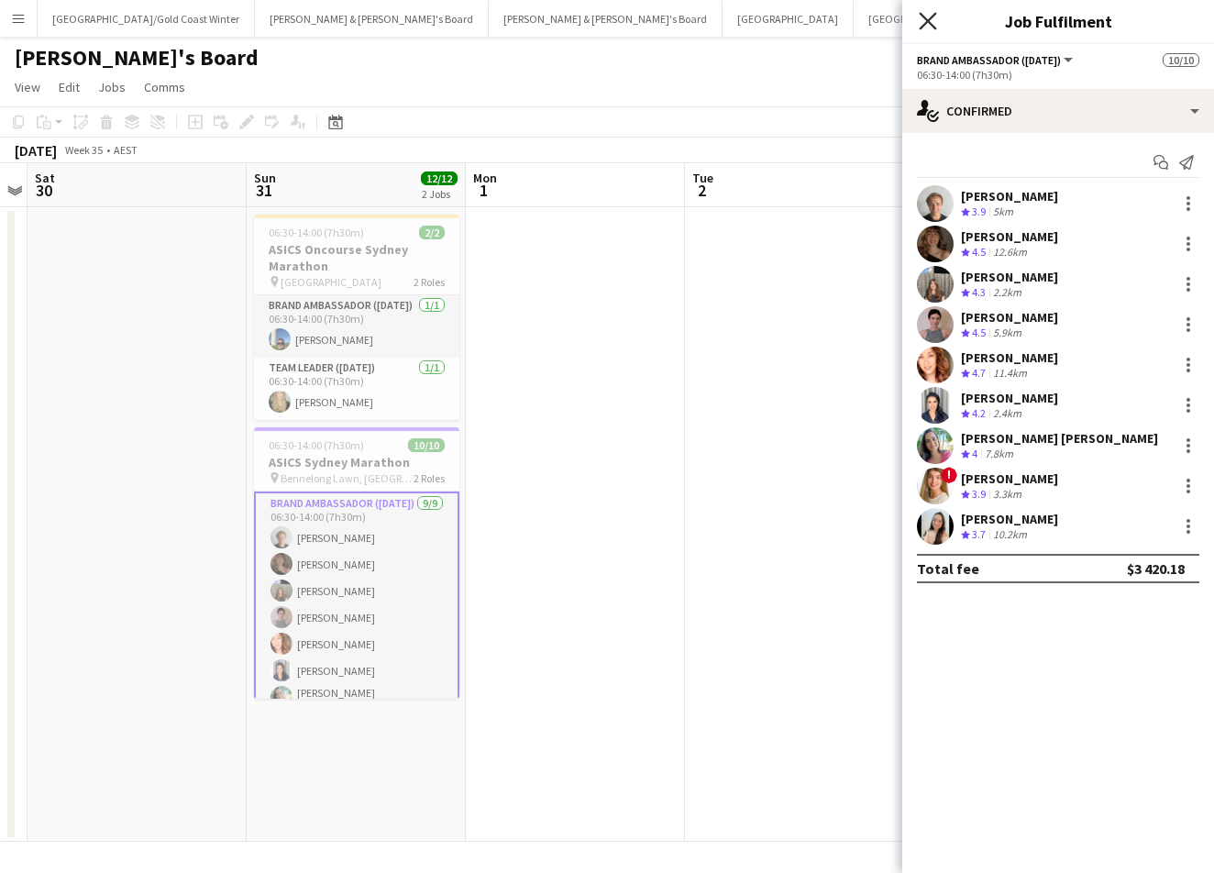
click at [934, 17] on icon "Close pop-in" at bounding box center [927, 20] width 17 height 17
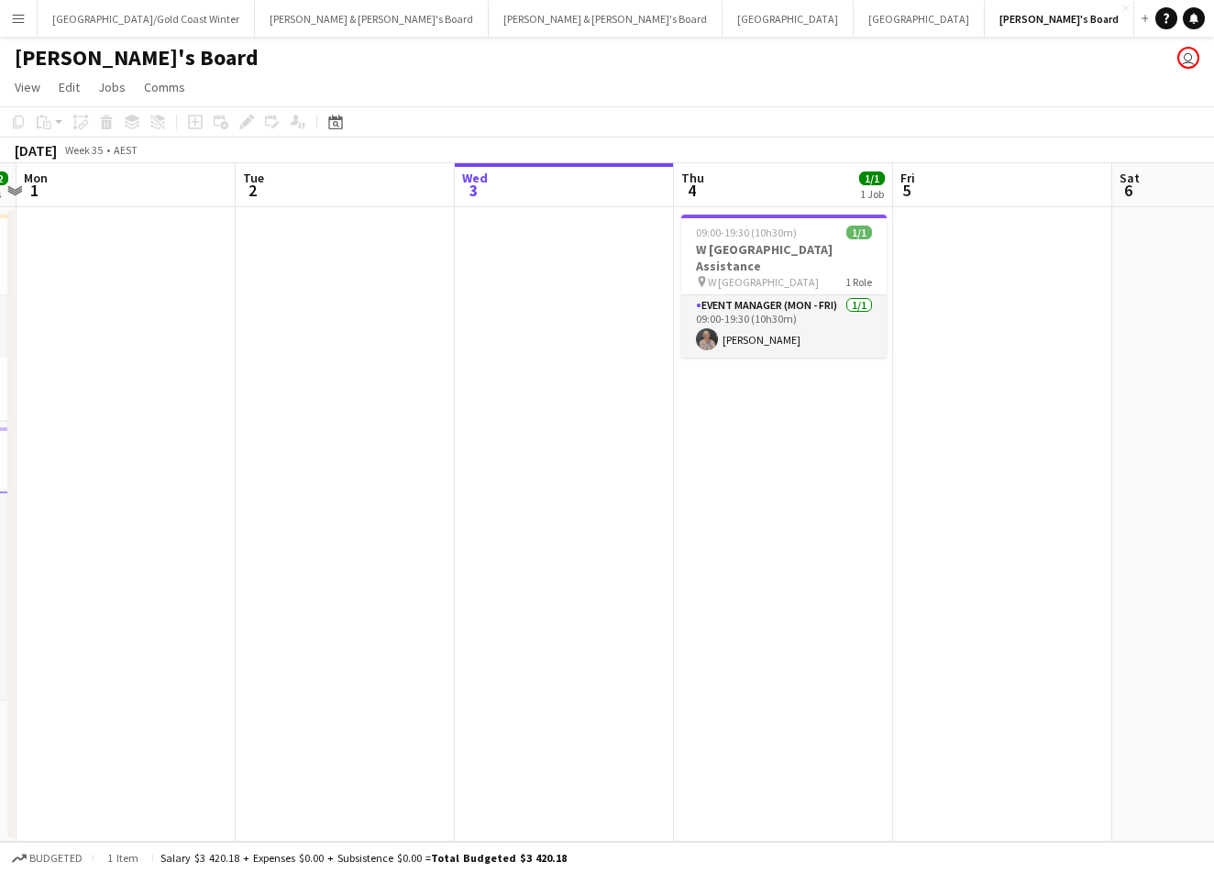
scroll to position [0, 394]
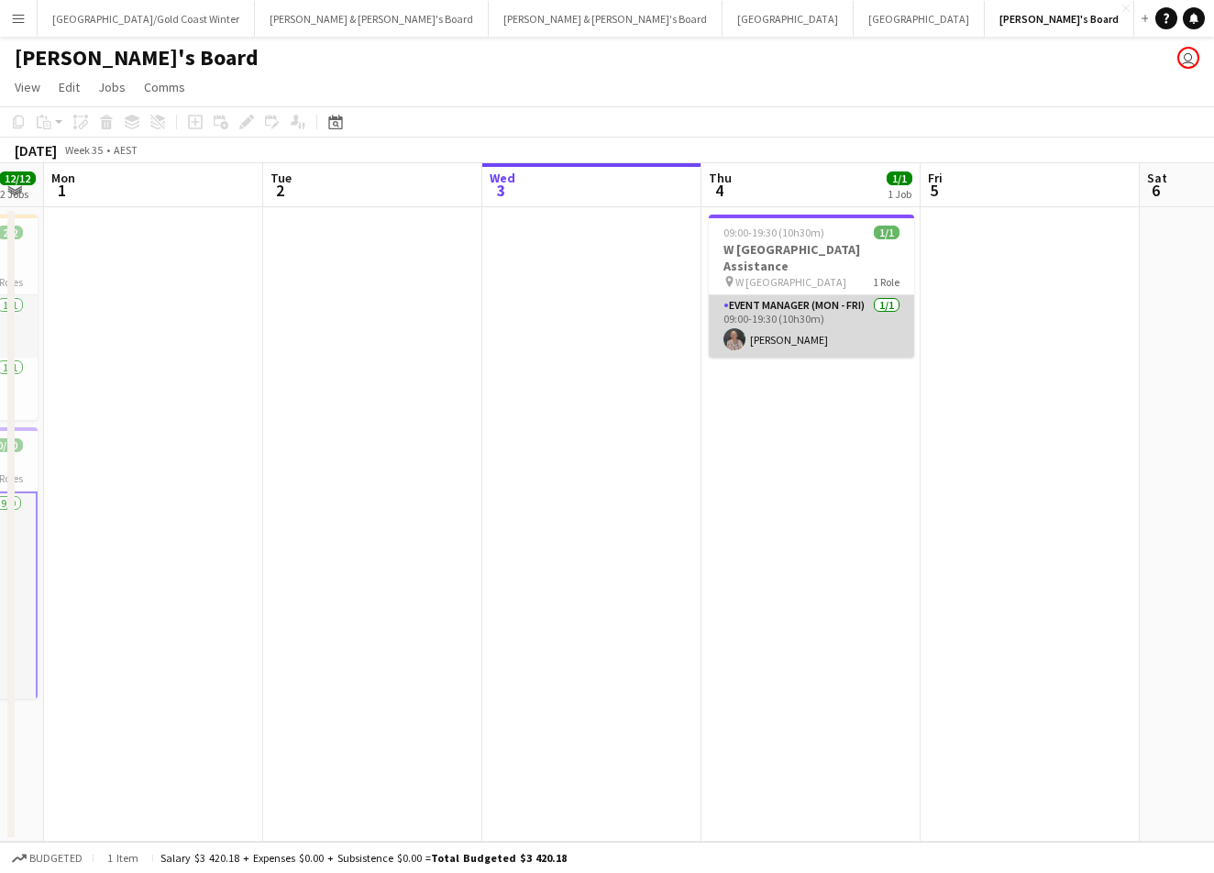
click at [819, 303] on app-card-role "Event Manager (Mon - Fri) 1/1 09:00-19:30 (10h30m) Kathryn Molloy" at bounding box center [811, 326] width 205 height 62
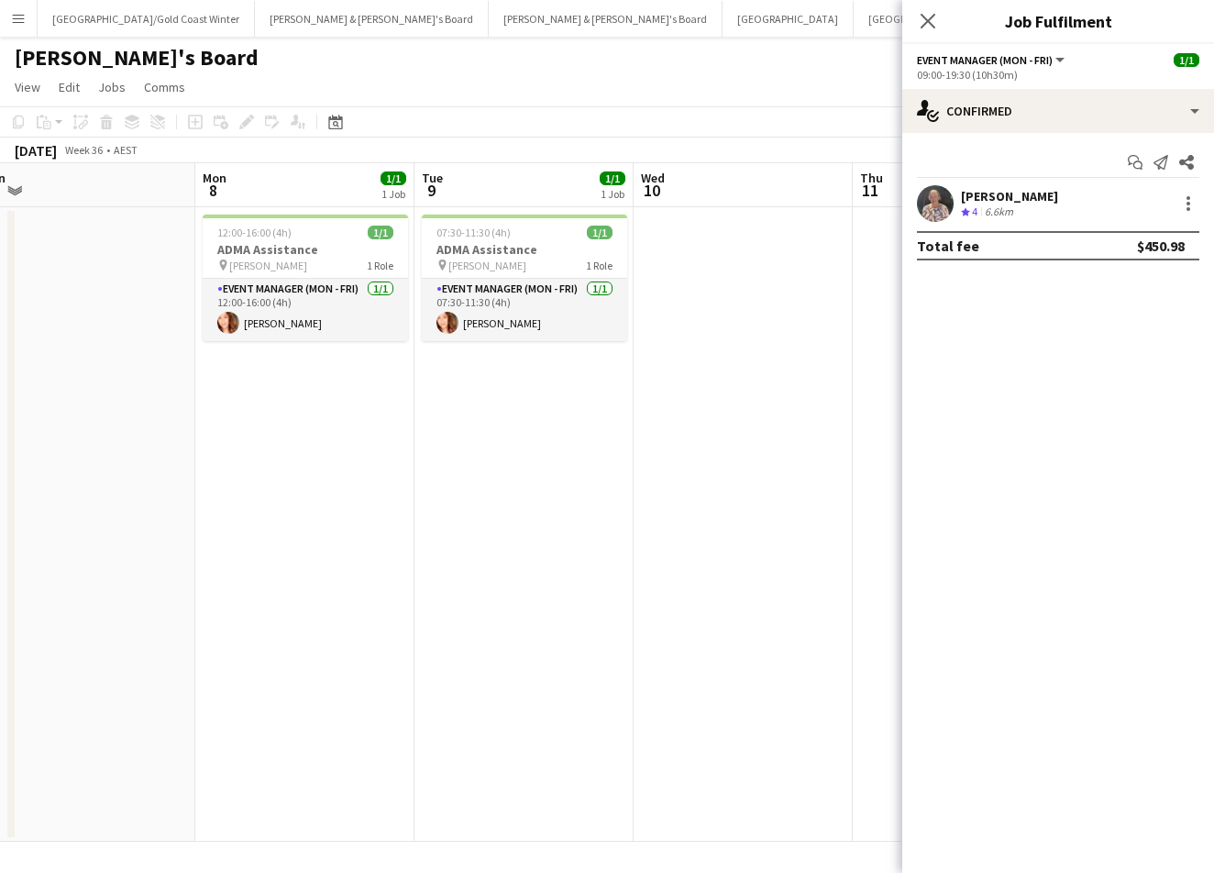
scroll to position [0, 702]
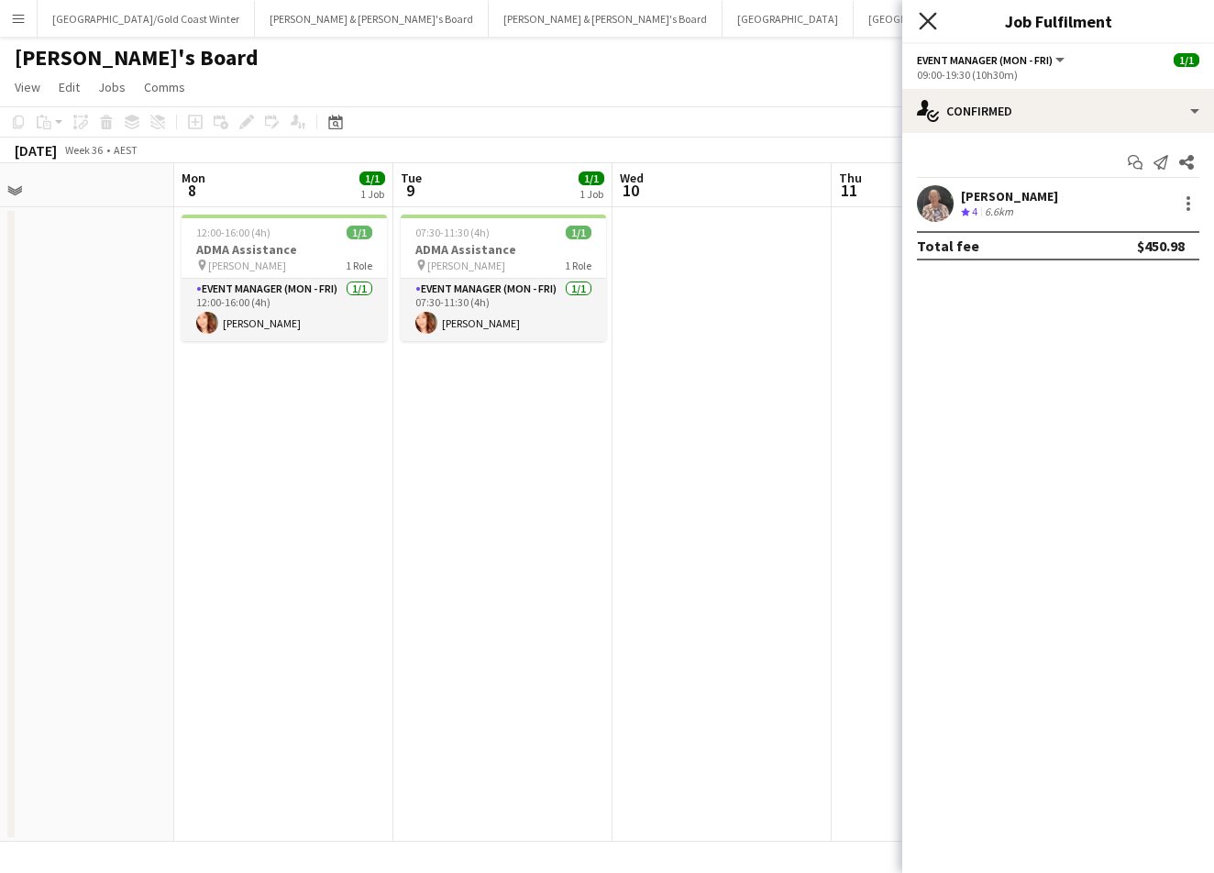
click at [928, 21] on icon at bounding box center [927, 20] width 17 height 17
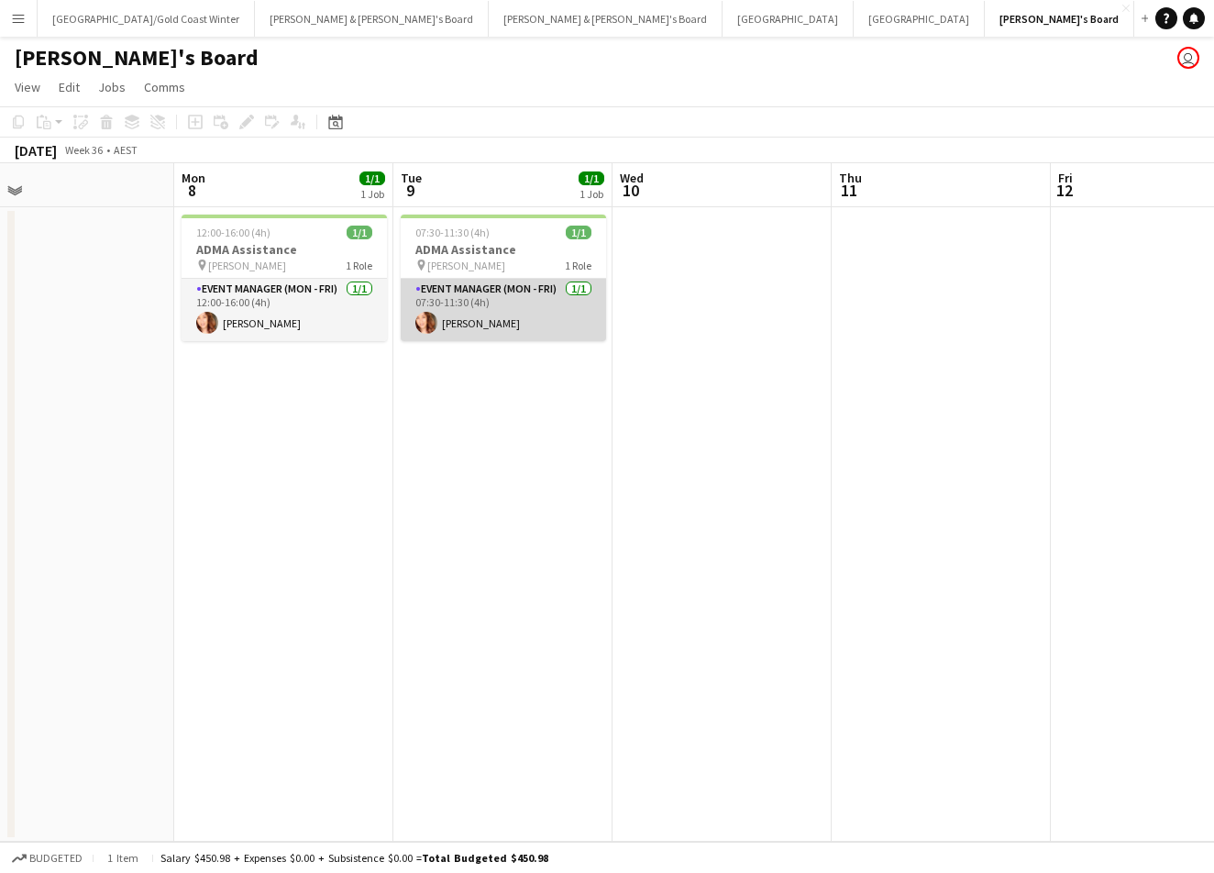
click at [485, 320] on app-card-role "Event Manager (Mon - Fri) 1/1 07:30-11:30 (4h) Mel Goh" at bounding box center [503, 310] width 205 height 62
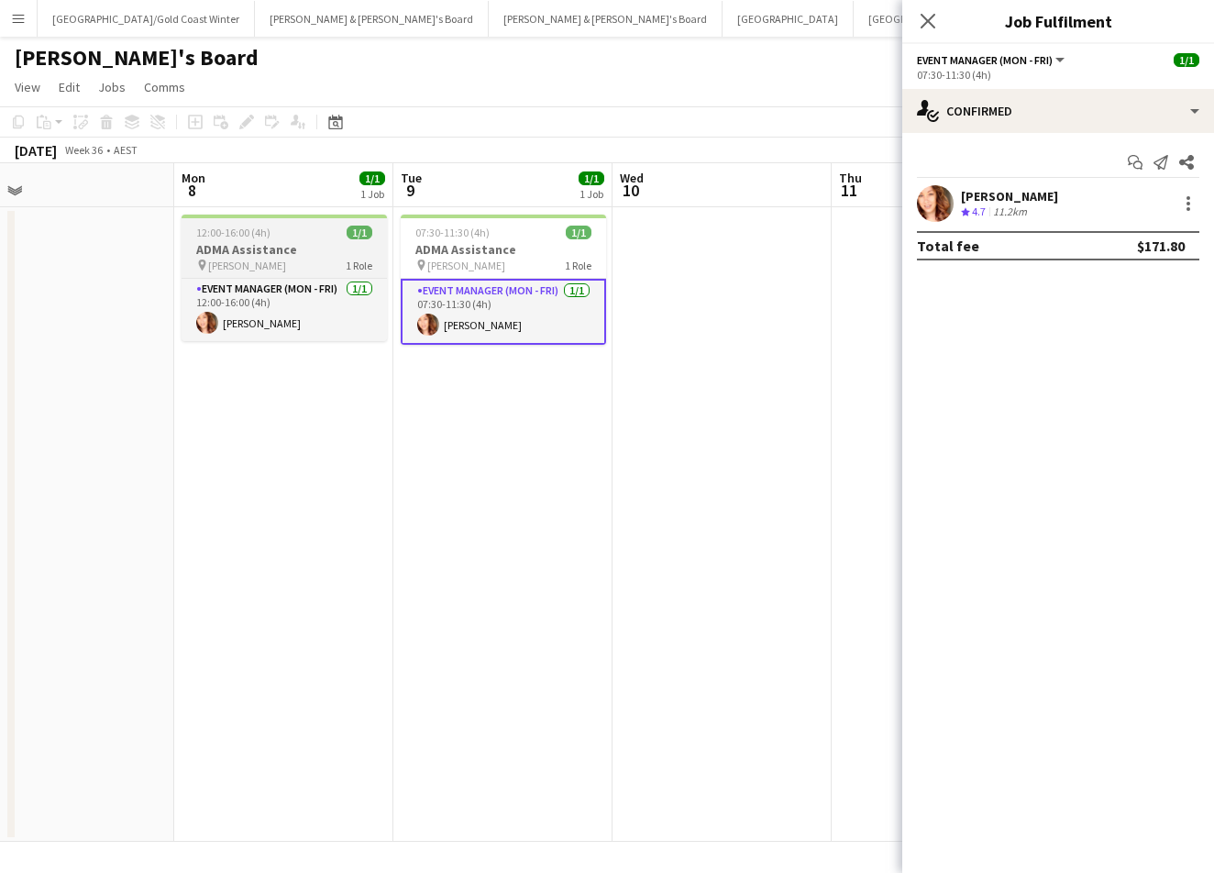
click at [355, 275] on app-job-card "12:00-16:00 (4h) 1/1 ADMA Assistance pin Sofitel Wentworth 1 Role Event Manager…" at bounding box center [284, 278] width 205 height 127
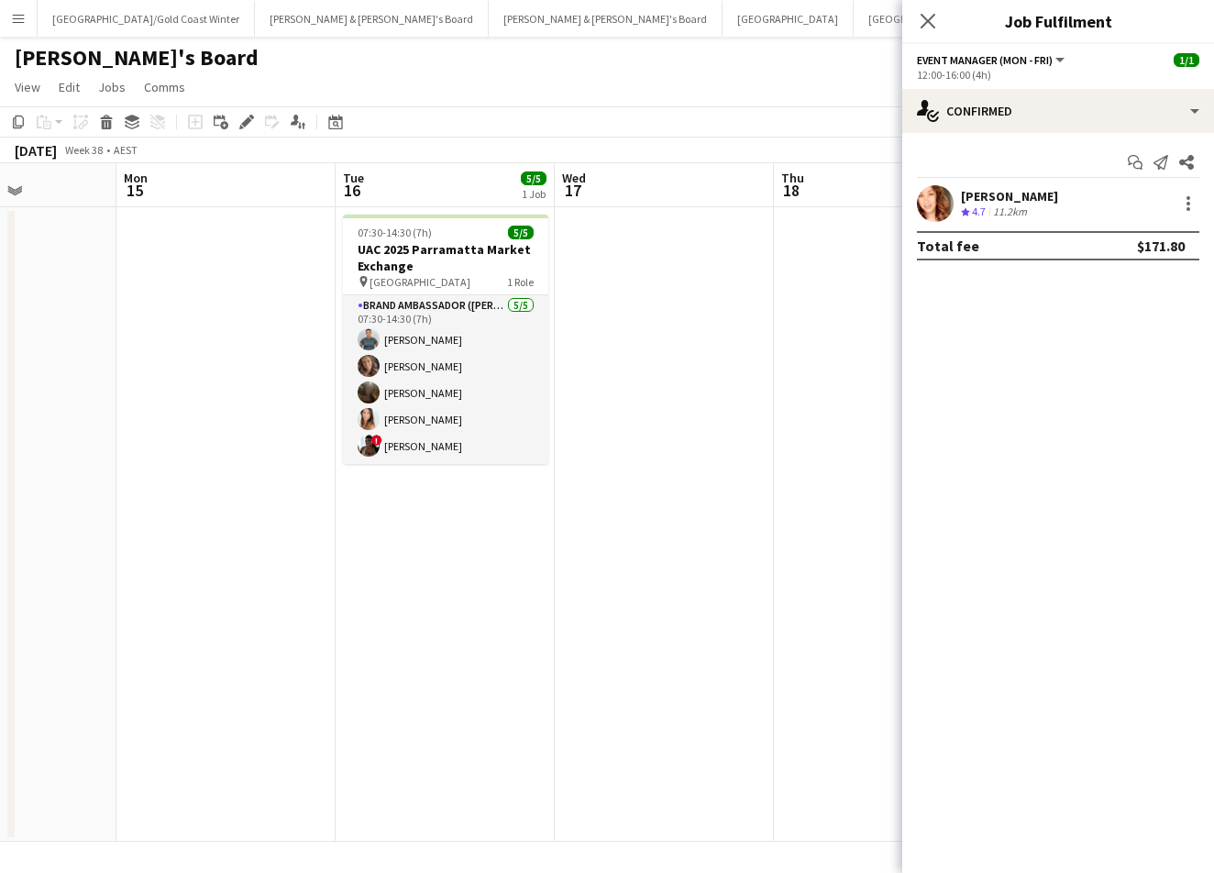
scroll to position [0, 539]
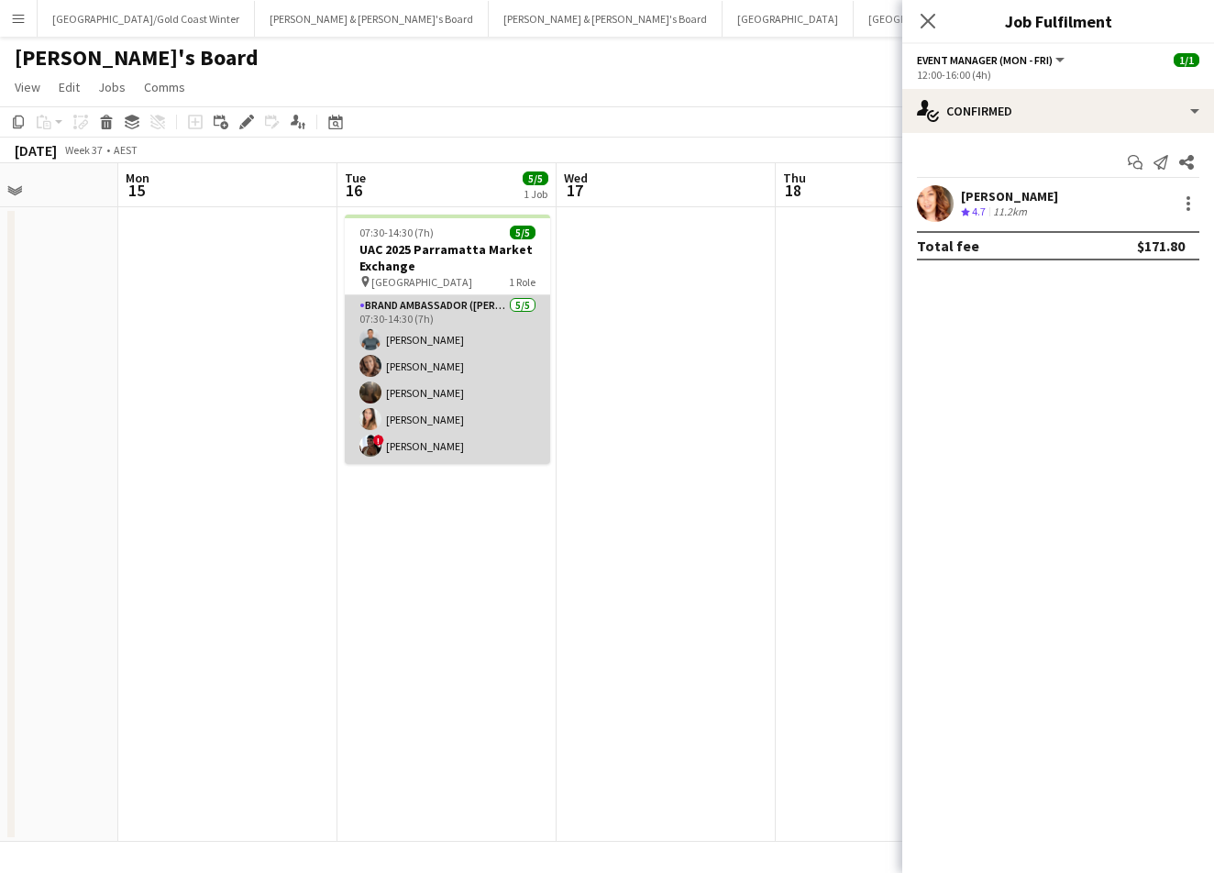
click at [519, 295] on app-card-role "Brand Ambassador (Mon - Fri) 5/5 07:30-14:30 (7h) Maria Ranford Rachel Zappia S…" at bounding box center [447, 379] width 205 height 169
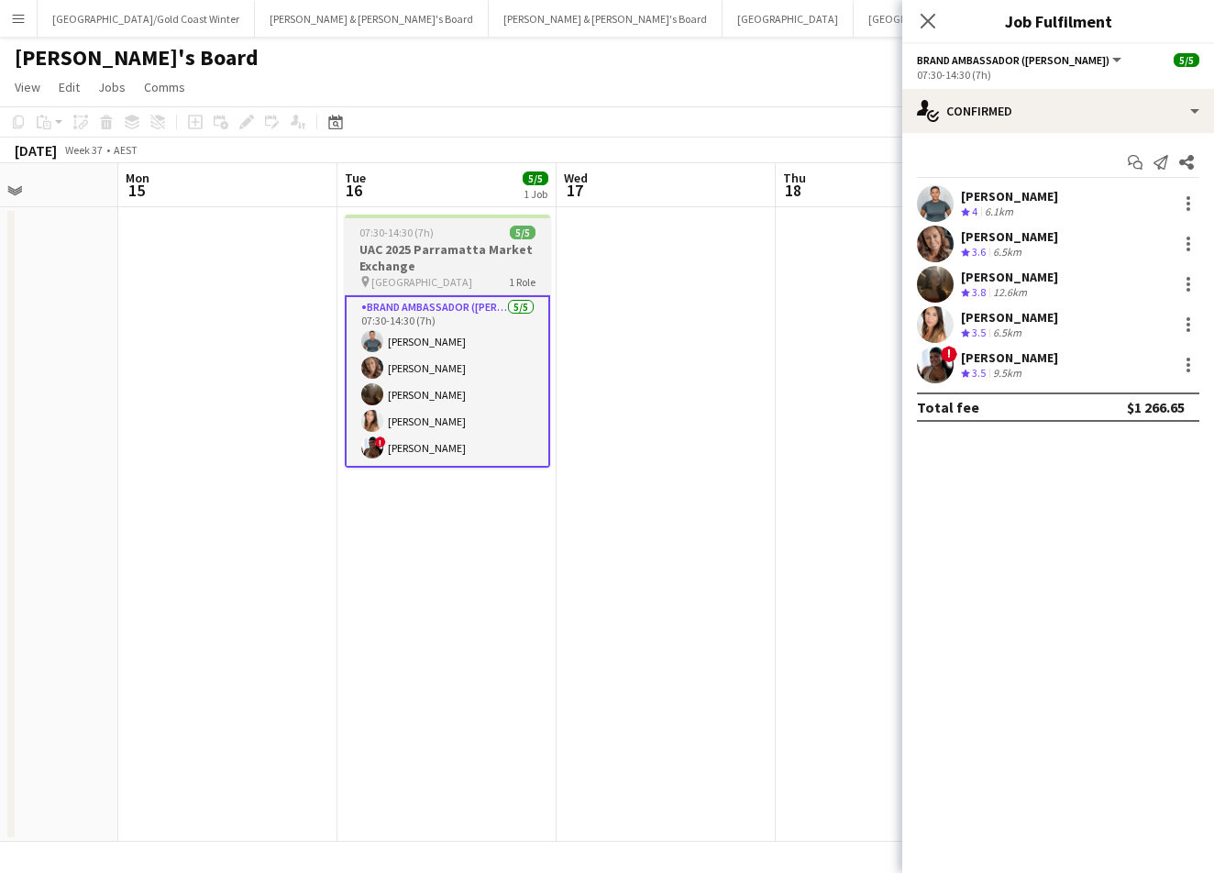
click at [529, 250] on h3 "UAC 2025 Parramatta Market Exchange" at bounding box center [447, 257] width 205 height 33
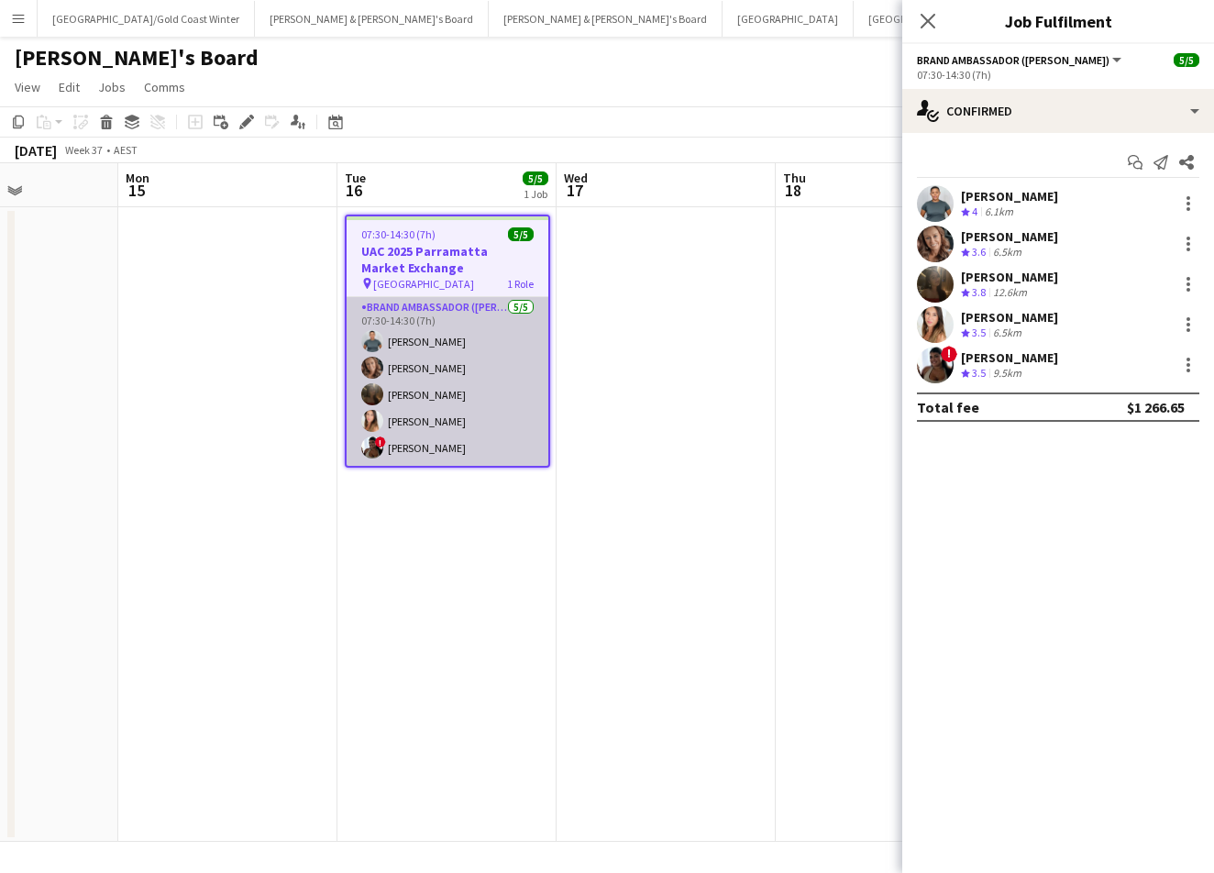
click at [473, 370] on app-card-role "Brand Ambassador (Mon - Fri) 5/5 07:30-14:30 (7h) Maria Ranford Rachel Zappia S…" at bounding box center [448, 381] width 202 height 169
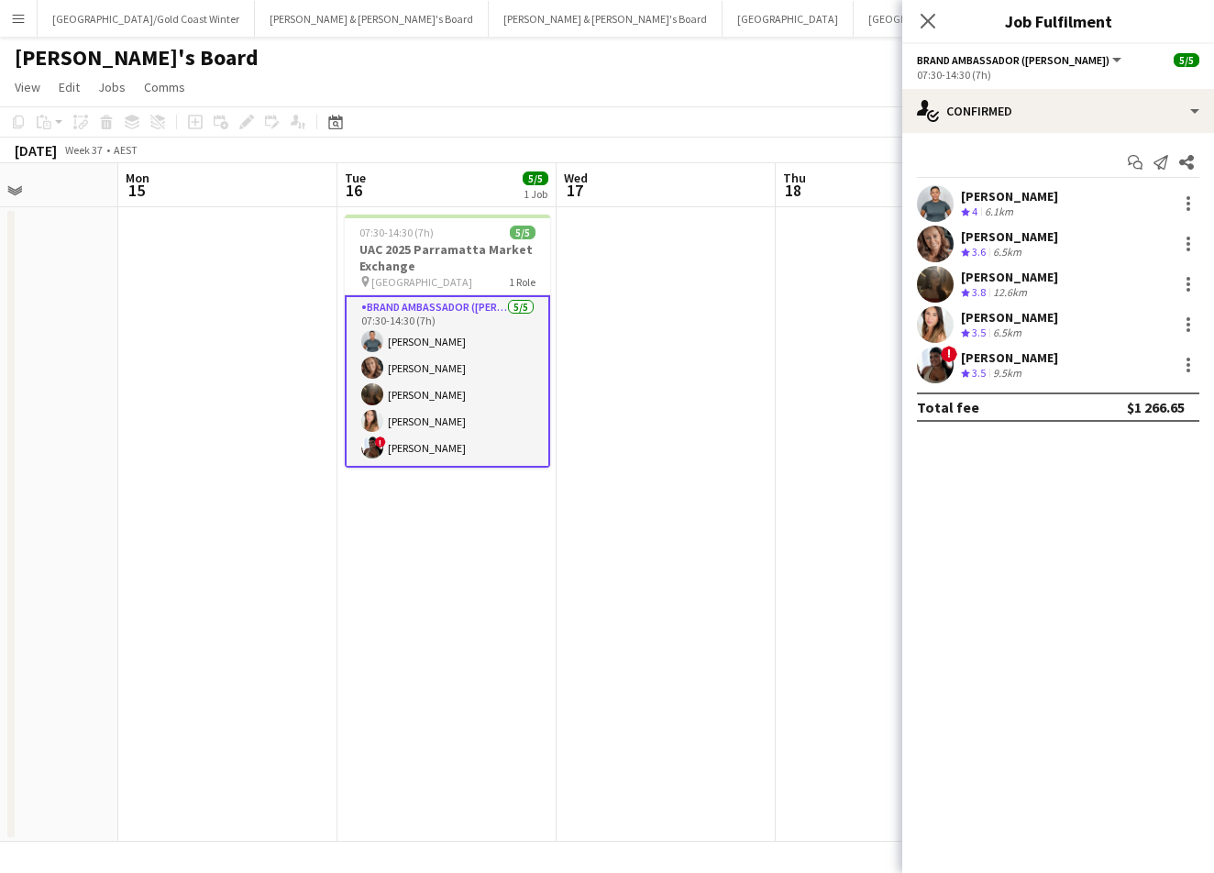
click at [943, 16] on div "Close pop-in" at bounding box center [927, 21] width 51 height 42
click at [927, 16] on icon "Close pop-in" at bounding box center [927, 20] width 17 height 17
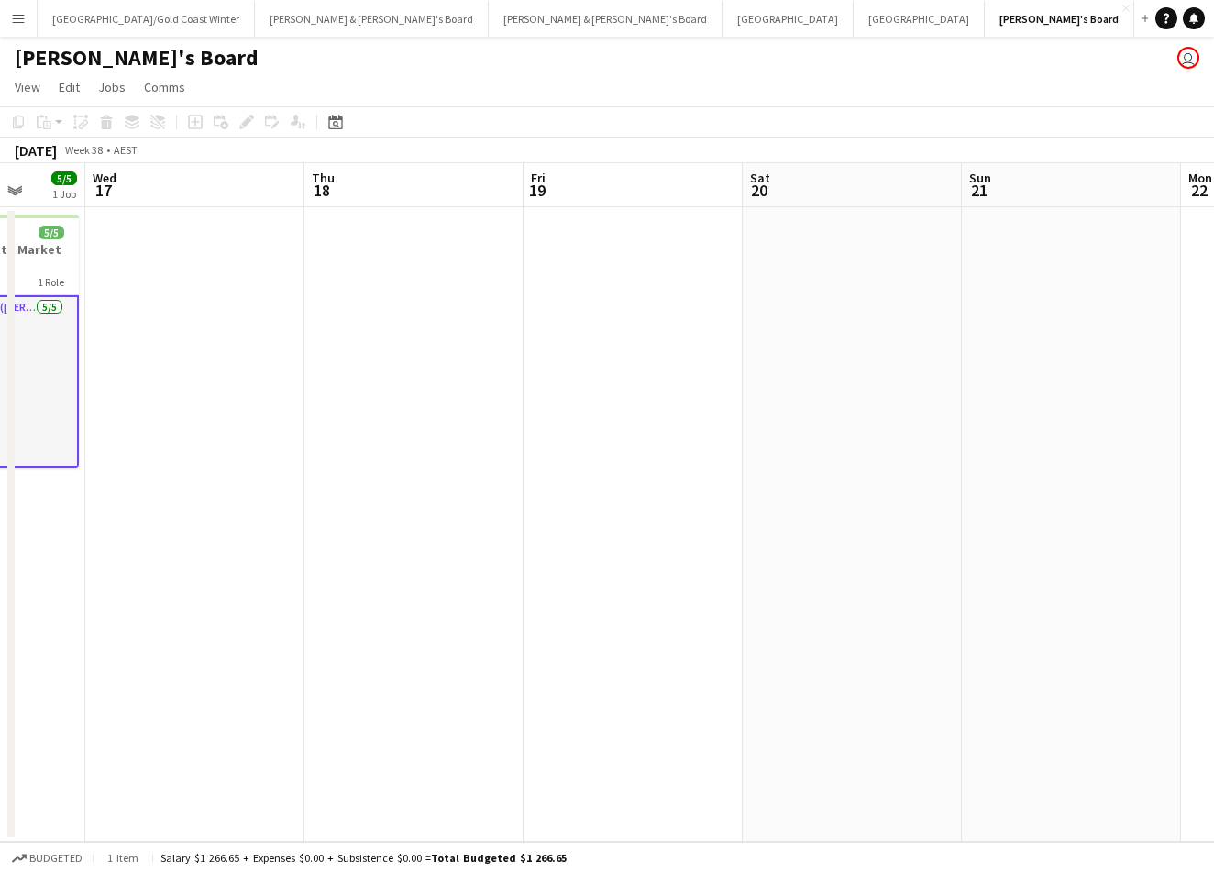
scroll to position [0, 0]
click at [985, 7] on button "Vicky's Board Close" at bounding box center [1059, 19] width 149 height 36
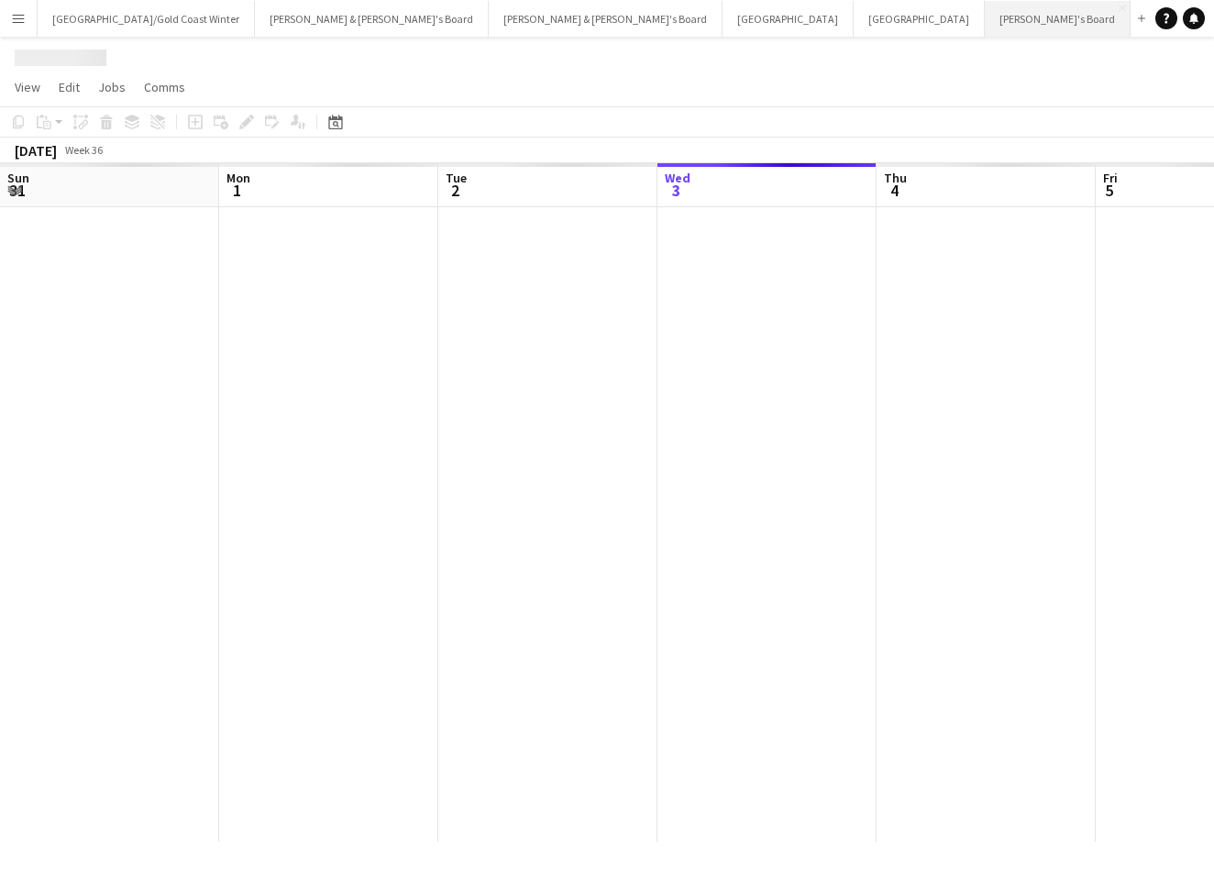
scroll to position [0, 438]
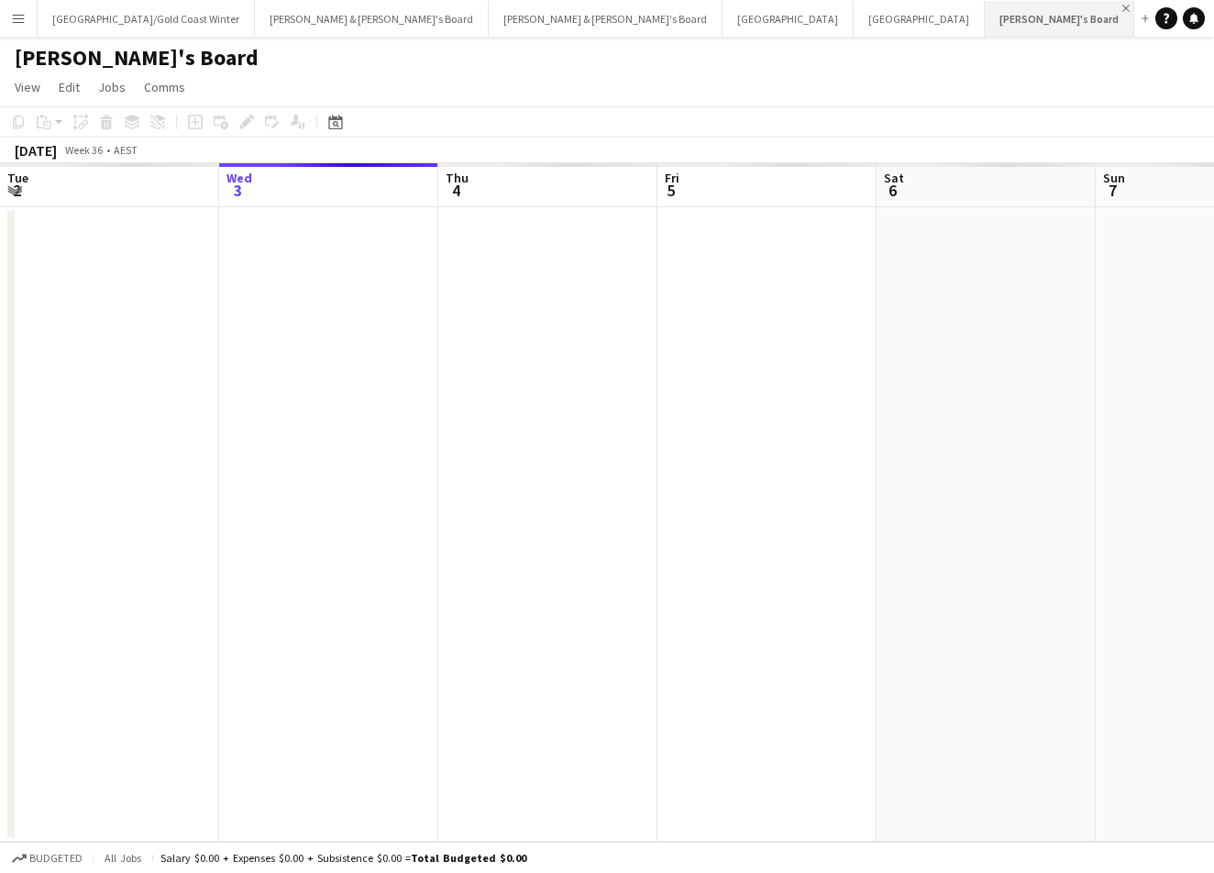
click at [1122, 5] on app-icon "Close" at bounding box center [1125, 8] width 7 height 7
